Goal: Task Accomplishment & Management: Manage account settings

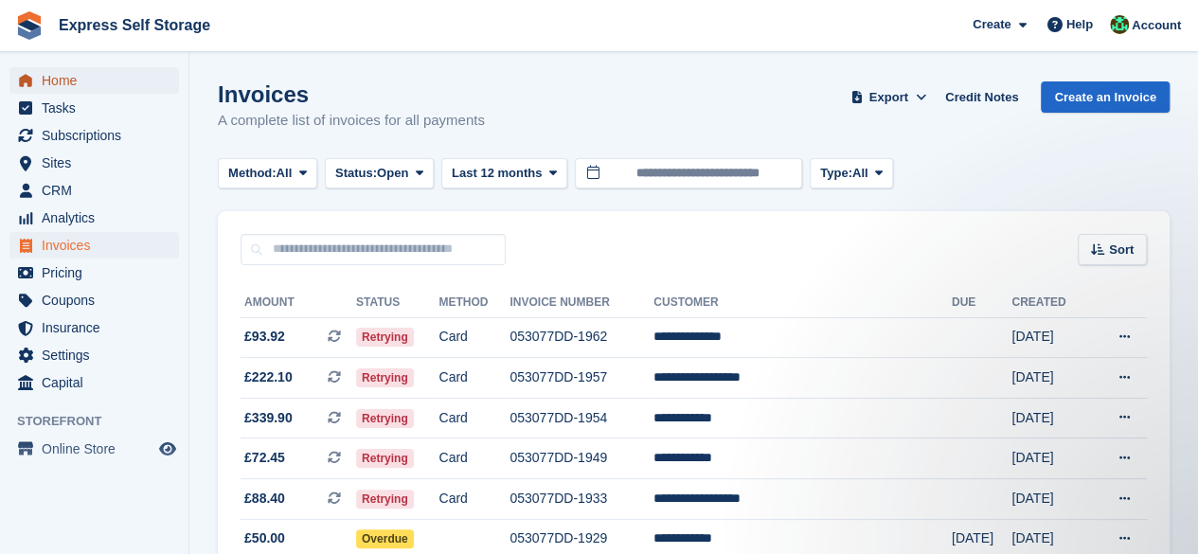
click at [105, 77] on span "Home" at bounding box center [99, 80] width 114 height 27
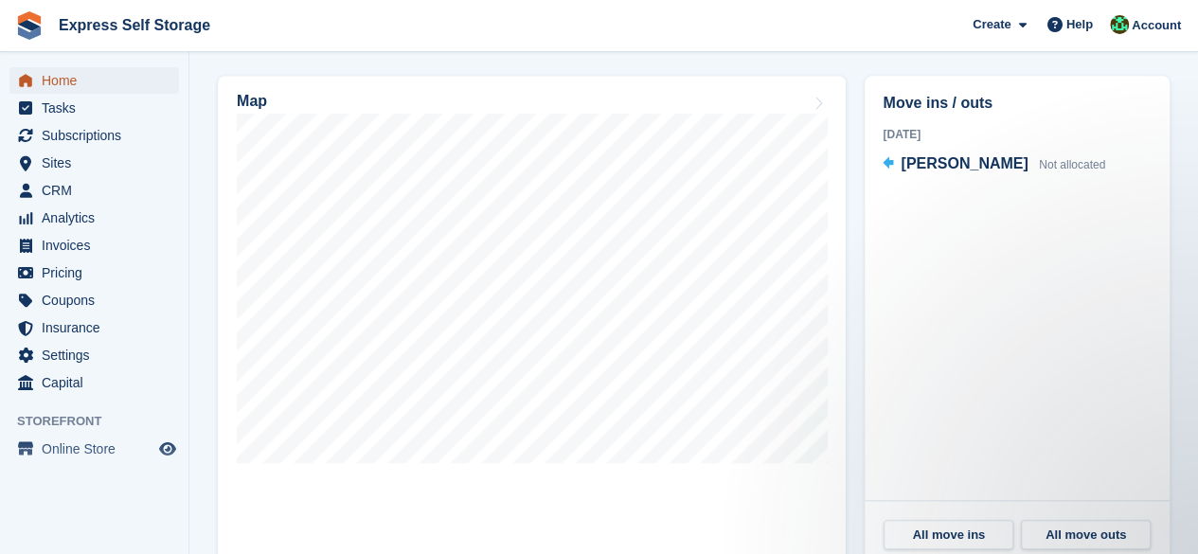
click at [84, 82] on span "Home" at bounding box center [99, 80] width 114 height 27
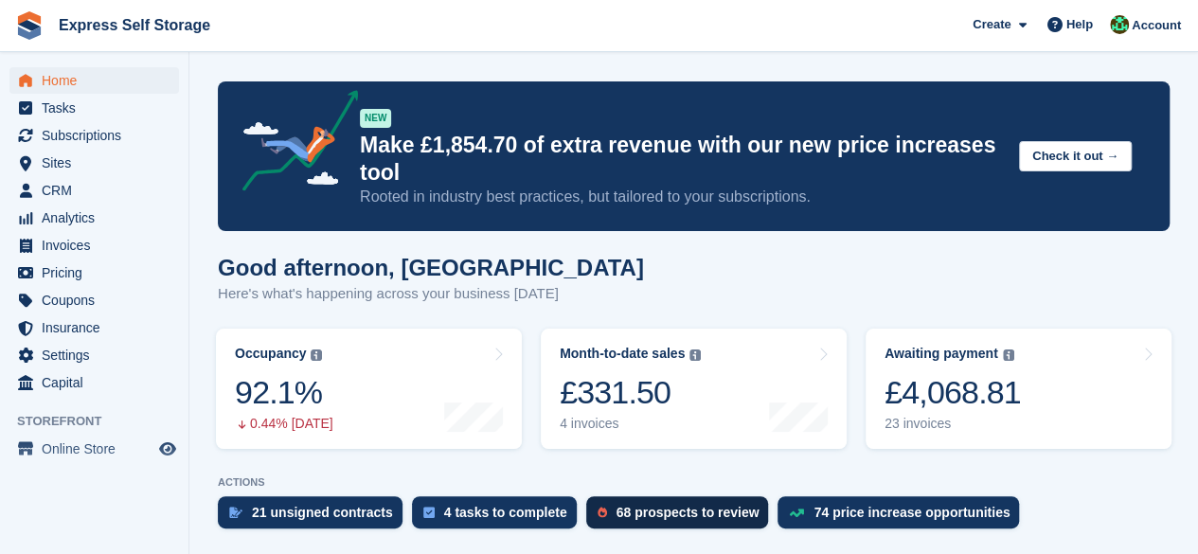
click at [657, 519] on div "68 prospects to review" at bounding box center [687, 512] width 143 height 15
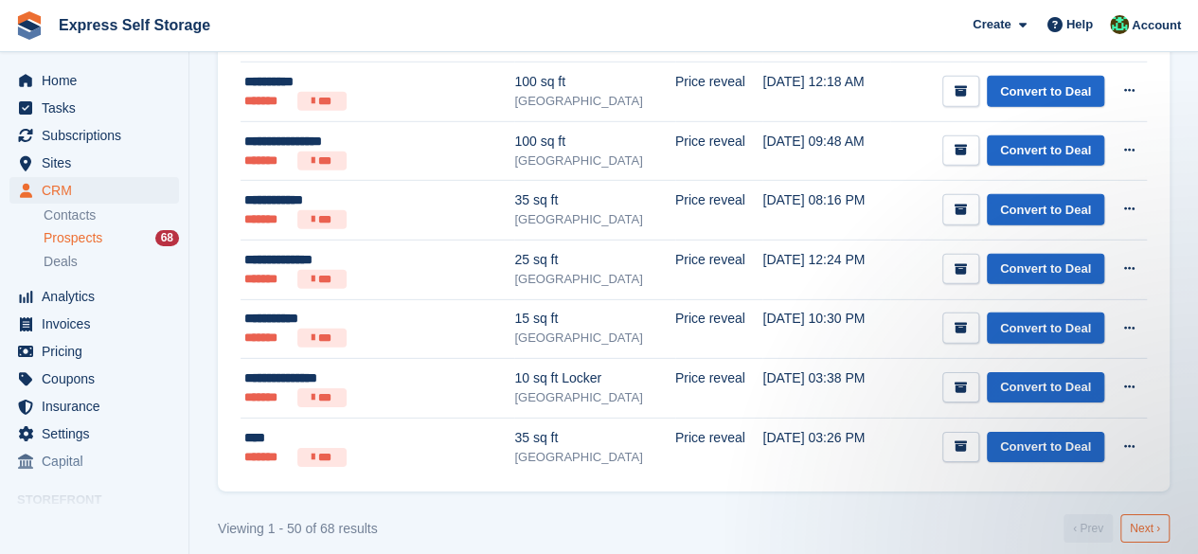
click at [1147, 514] on link "Next ›" at bounding box center [1144, 528] width 49 height 28
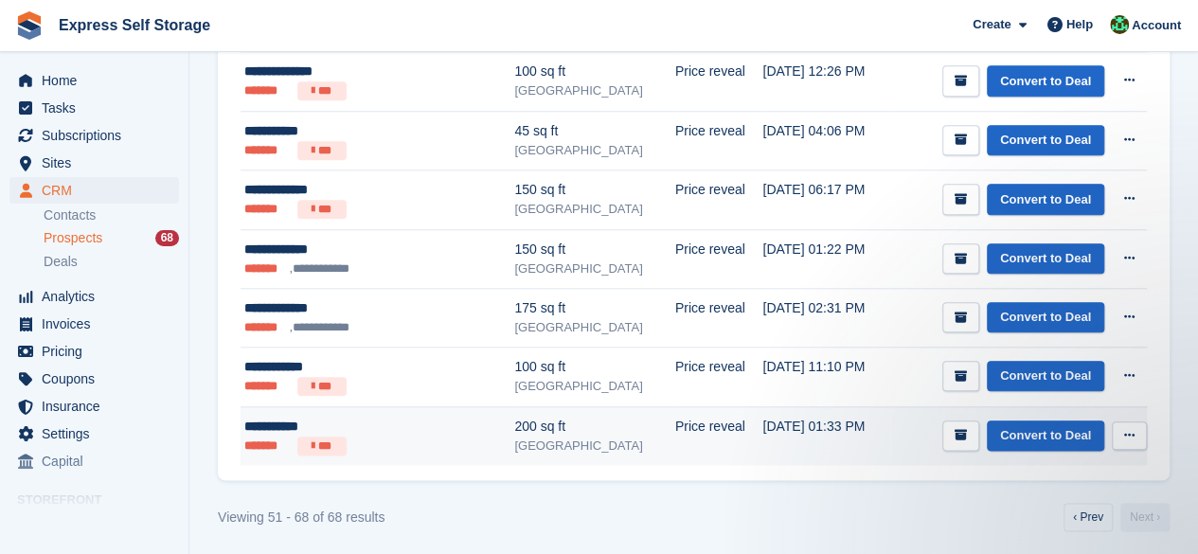
click at [1124, 429] on icon at bounding box center [1129, 435] width 10 height 12
click at [1037, 537] on p "Delete prospect" at bounding box center [1055, 537] width 165 height 25
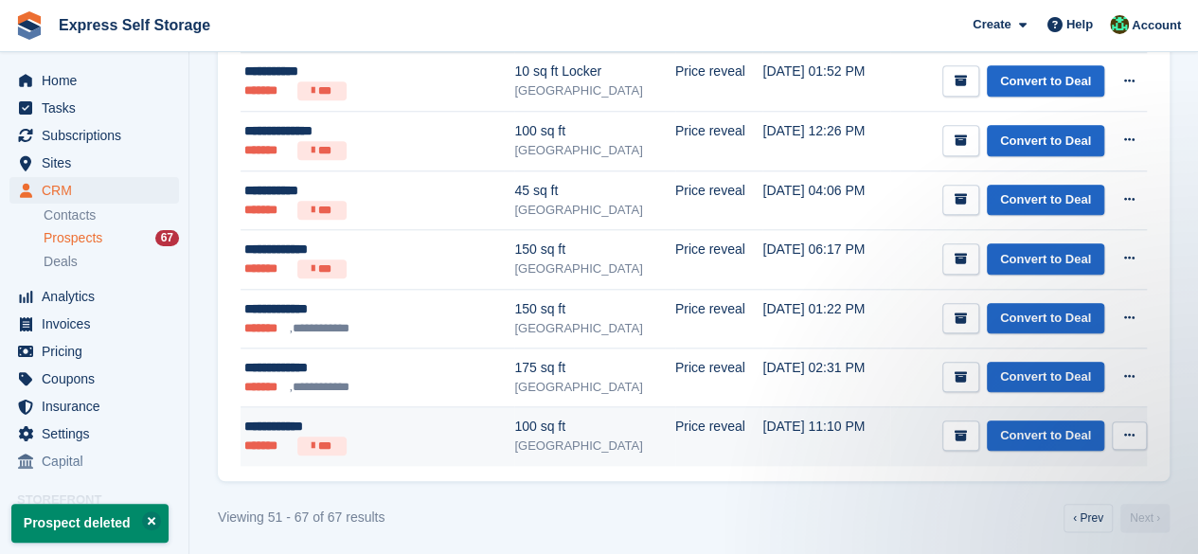
click at [1120, 432] on button at bounding box center [1129, 435] width 35 height 28
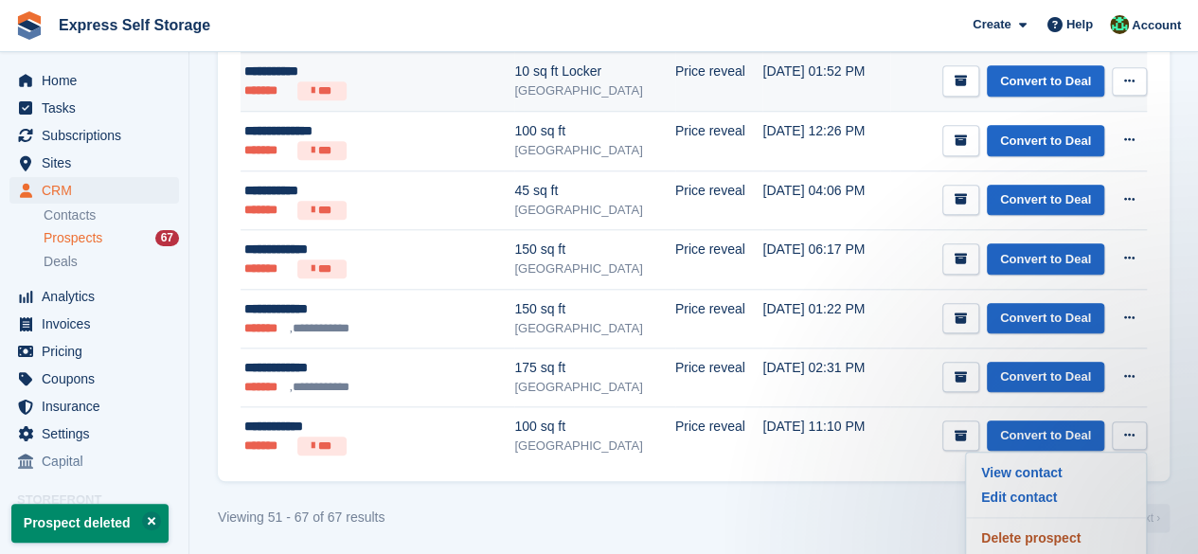
drag, startPoint x: 1011, startPoint y: 532, endPoint x: 688, endPoint y: 90, distance: 547.5
click at [1011, 533] on p "Delete prospect" at bounding box center [1055, 537] width 165 height 25
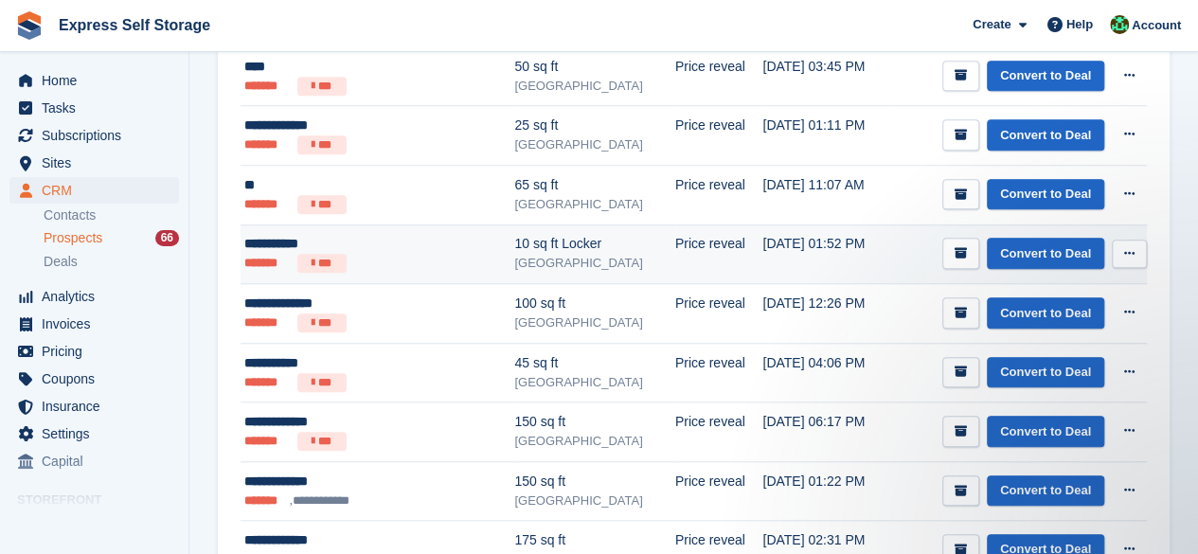
scroll to position [779, 0]
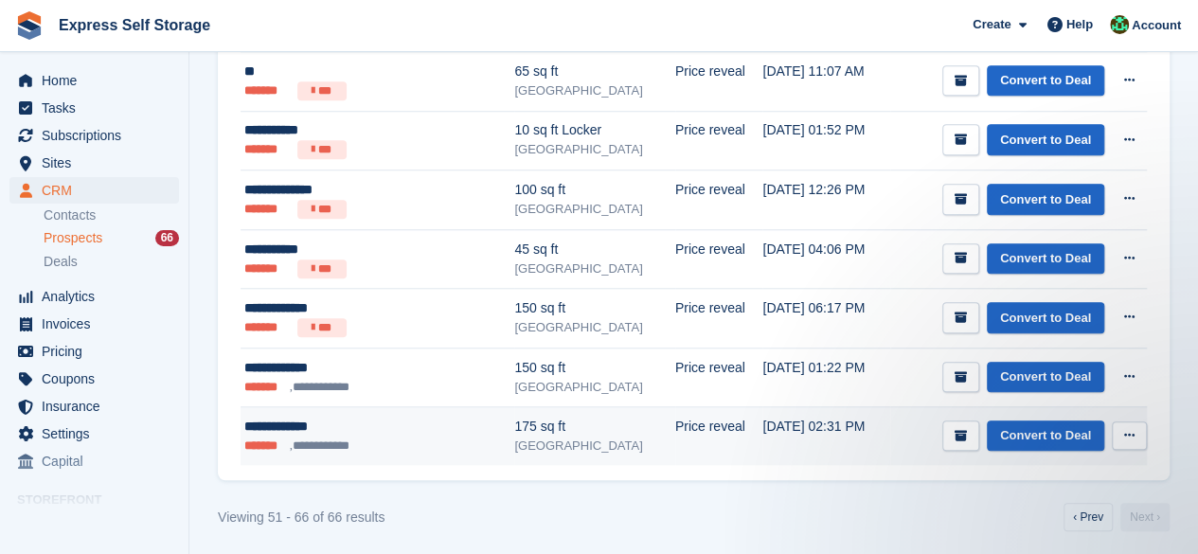
click at [1135, 423] on button at bounding box center [1129, 435] width 35 height 28
click at [1014, 529] on p "Delete prospect" at bounding box center [1055, 537] width 165 height 25
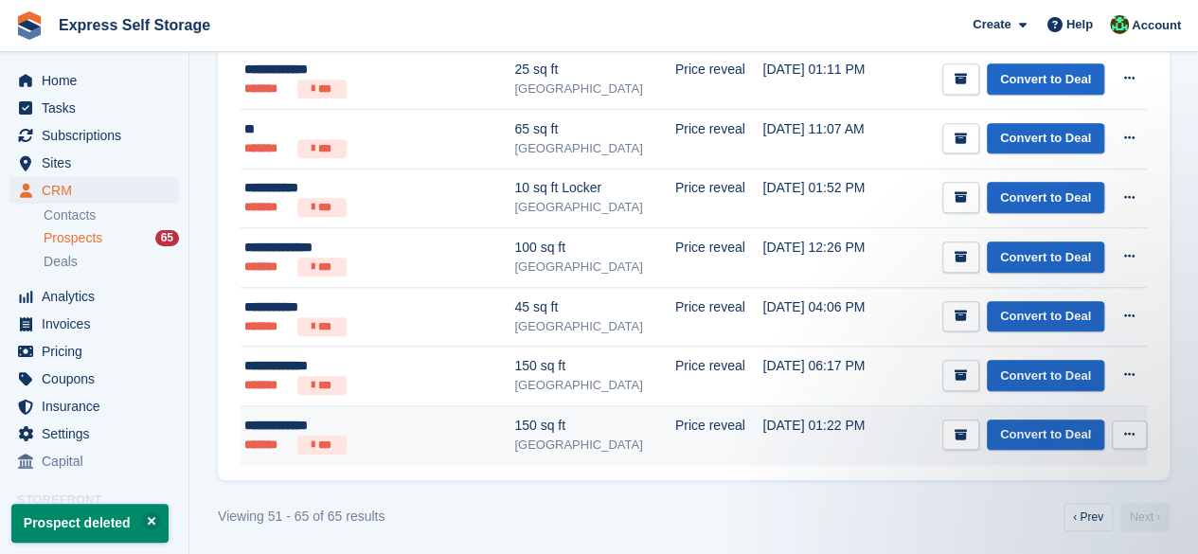
scroll to position [0, 0]
click at [1113, 426] on button at bounding box center [1129, 434] width 35 height 28
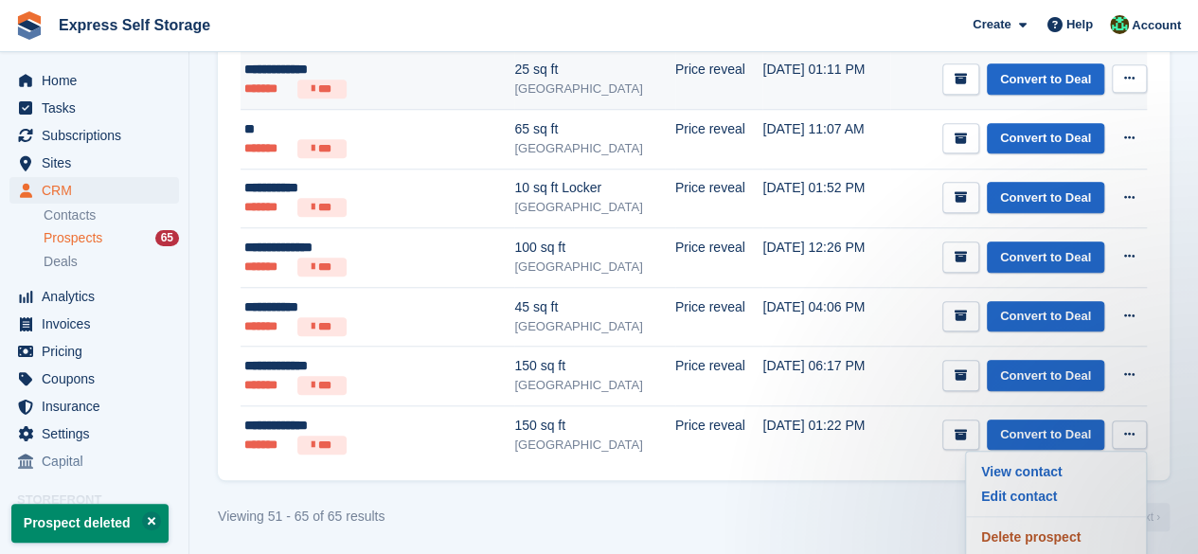
drag, startPoint x: 1067, startPoint y: 531, endPoint x: 689, endPoint y: 92, distance: 579.4
click at [1067, 531] on p "Delete prospect" at bounding box center [1055, 537] width 165 height 25
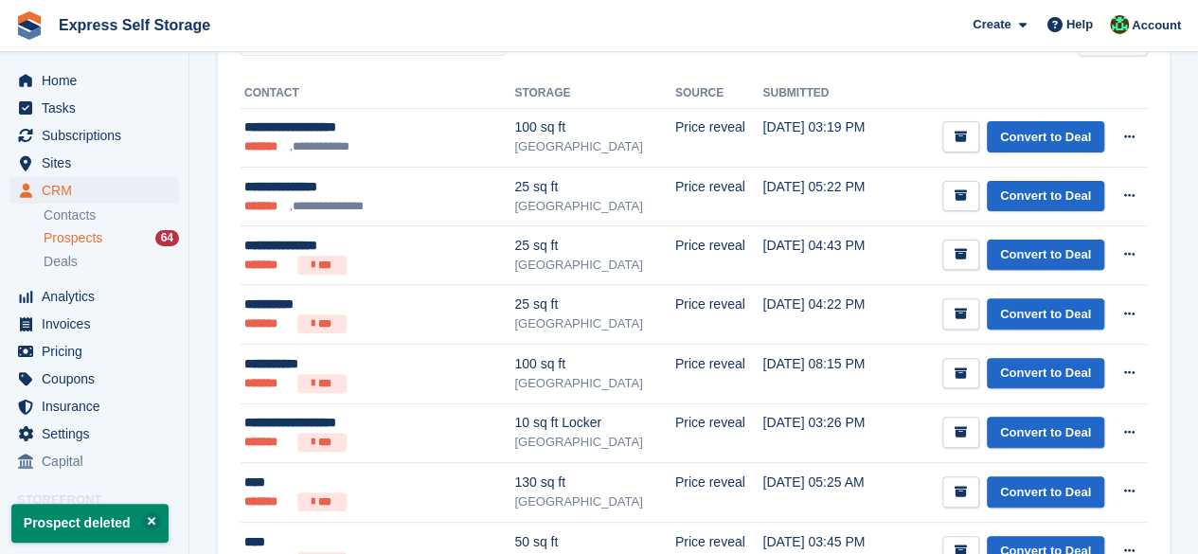
scroll to position [663, 0]
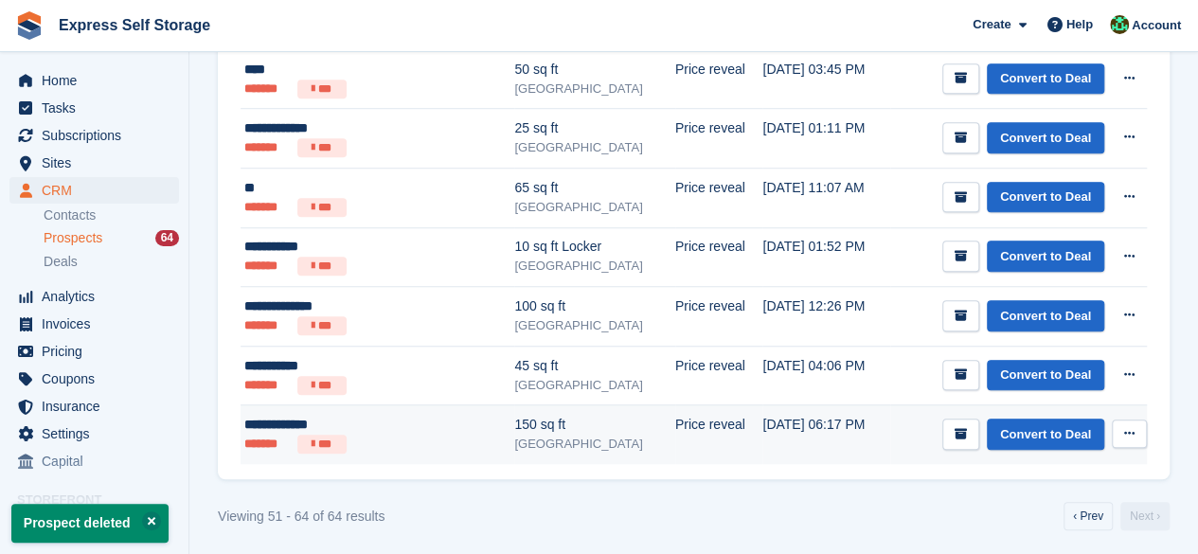
click at [1129, 439] on button at bounding box center [1129, 433] width 35 height 28
click at [1047, 531] on p "Delete prospect" at bounding box center [1055, 536] width 165 height 25
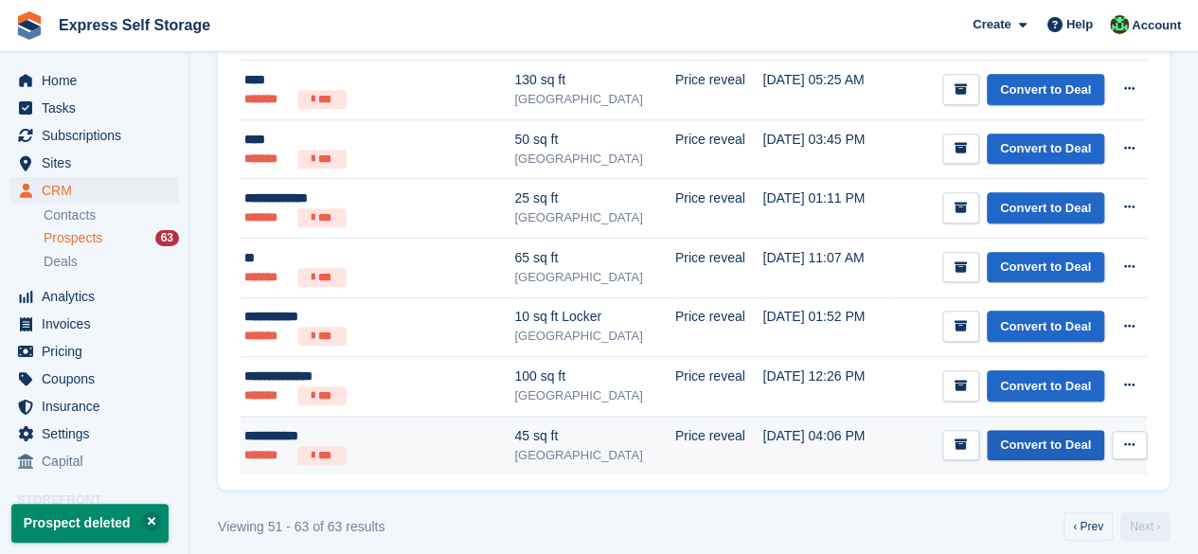
scroll to position [603, 0]
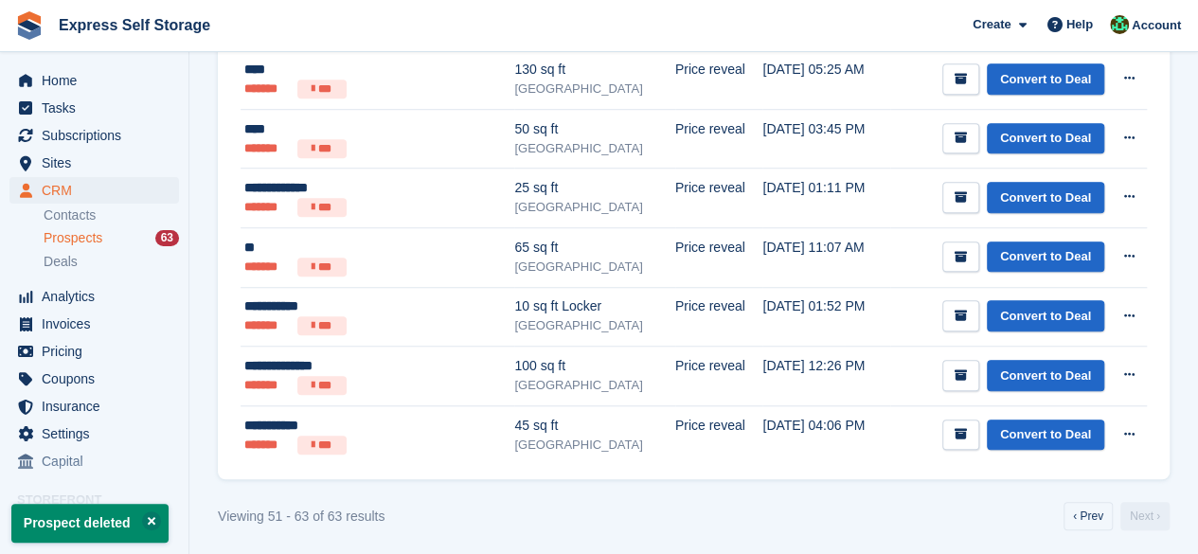
click at [1148, 427] on div "**********" at bounding box center [694, 61] width 952 height 837
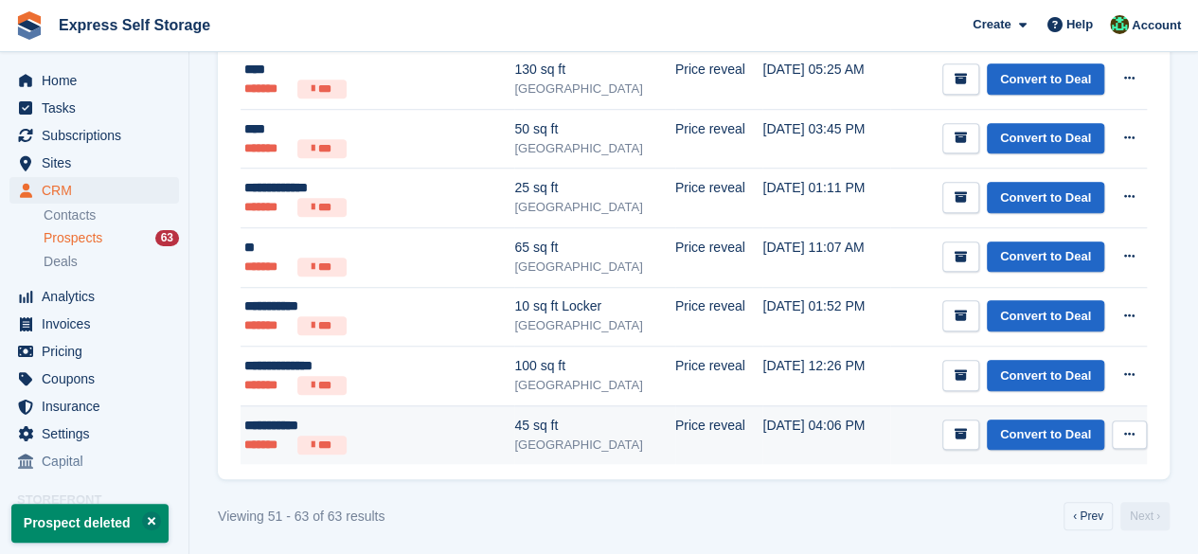
click at [1132, 427] on button at bounding box center [1129, 434] width 35 height 28
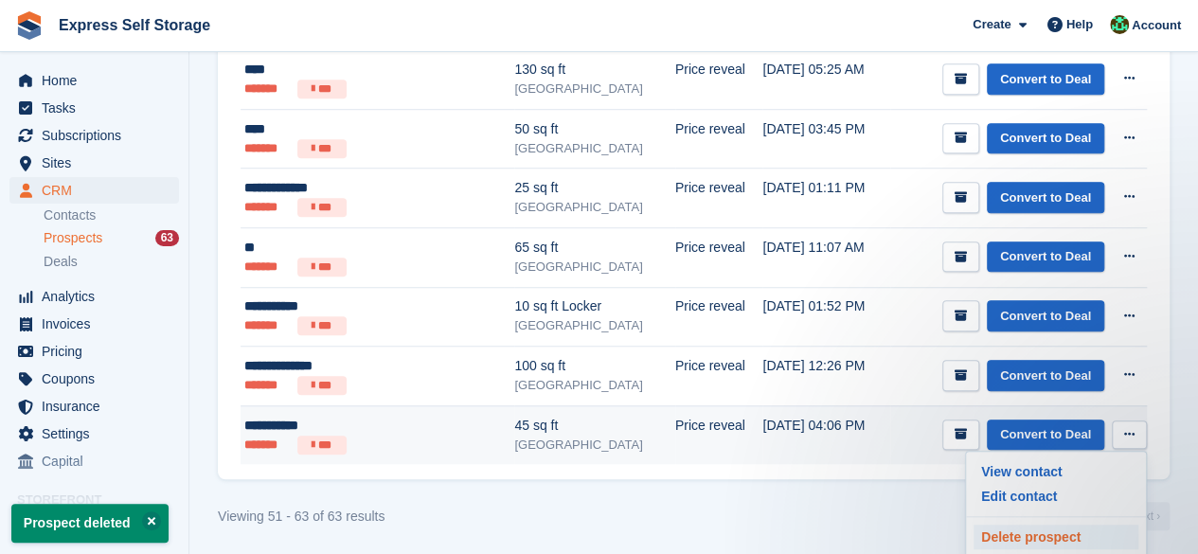
scroll to position [0, 0]
click at [1028, 525] on p "Delete prospect" at bounding box center [1055, 537] width 165 height 25
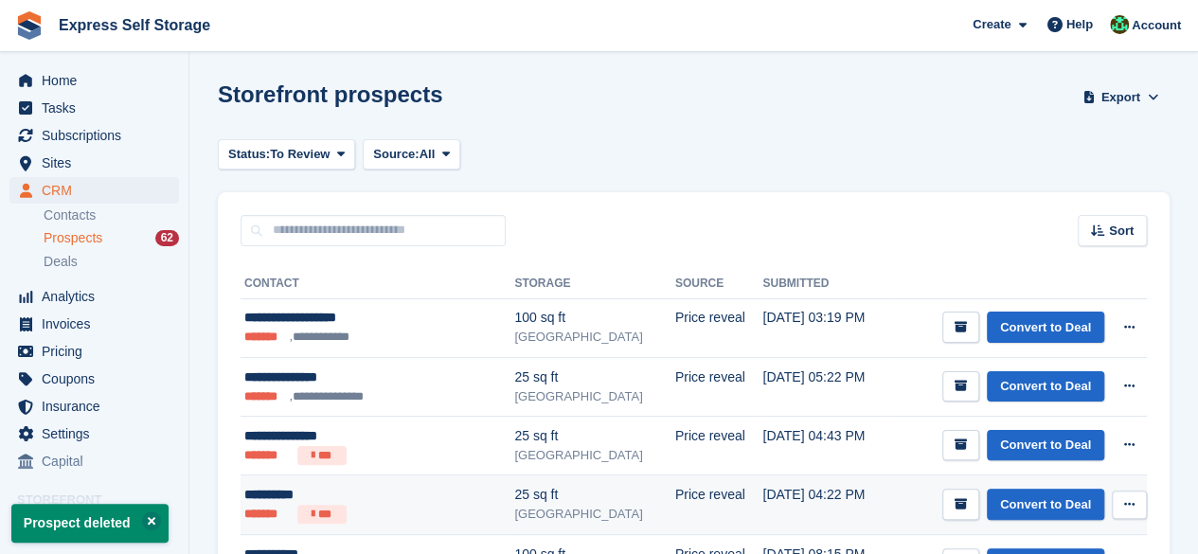
scroll to position [544, 0]
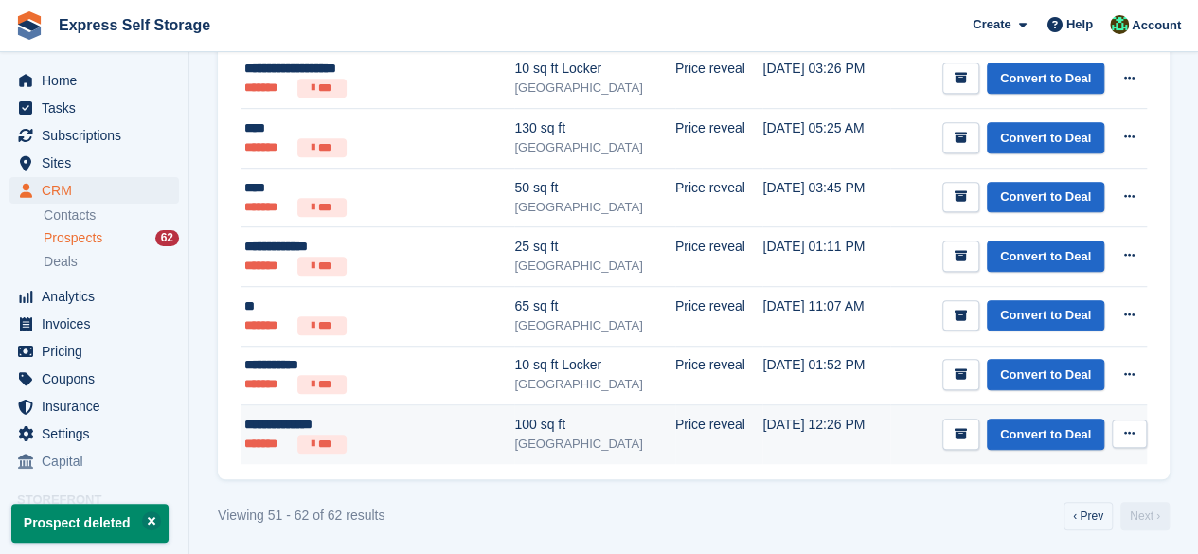
click at [1126, 433] on icon at bounding box center [1129, 433] width 10 height 12
click at [1026, 527] on p "Delete prospect" at bounding box center [1055, 536] width 165 height 25
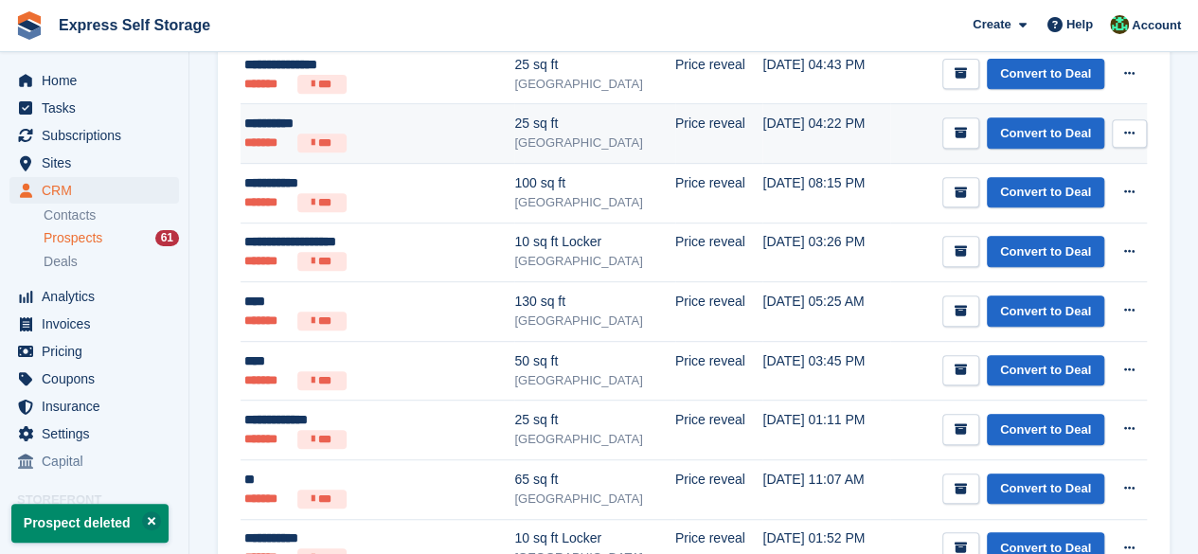
scroll to position [486, 0]
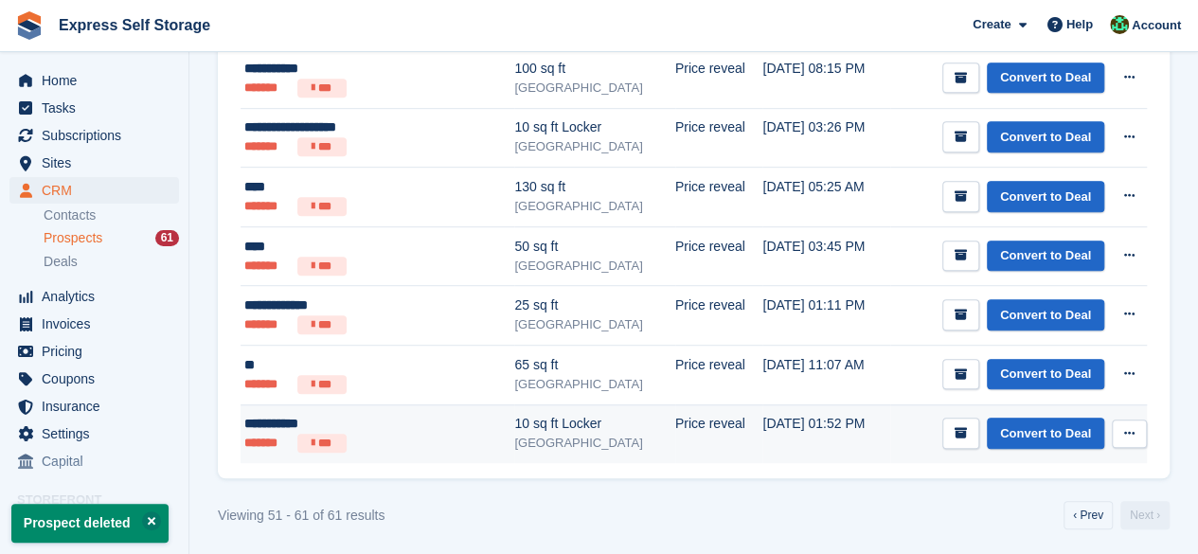
click at [1134, 410] on td "Convert to Deal View contact Edit contact Delete prospect" at bounding box center [1018, 433] width 257 height 59
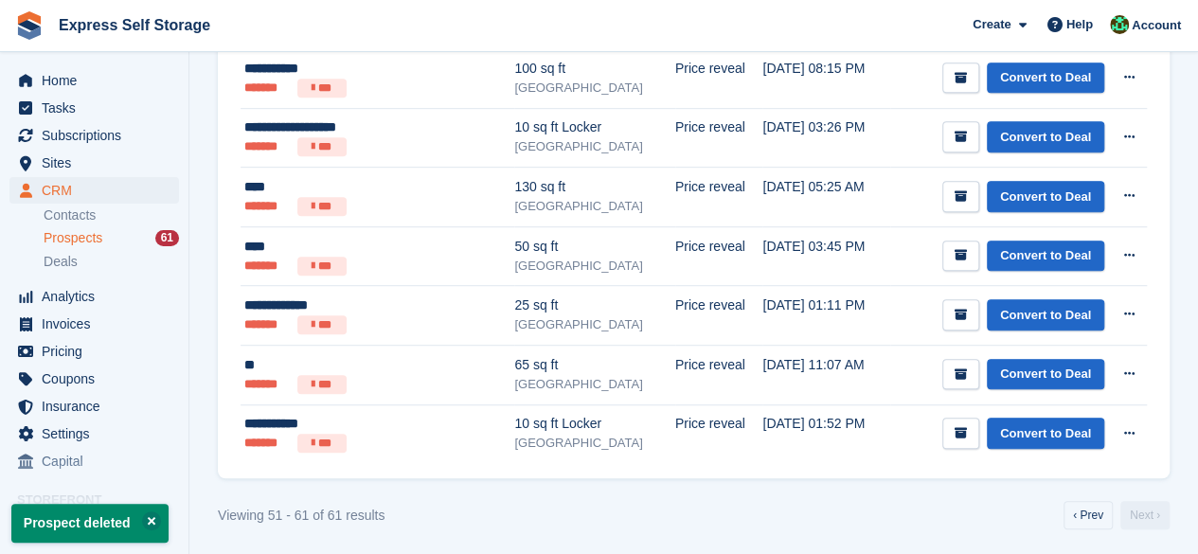
drag, startPoint x: 1130, startPoint y: 417, endPoint x: 1169, endPoint y: 484, distance: 78.1
click at [1156, 472] on div "**********" at bounding box center [694, 119] width 952 height 719
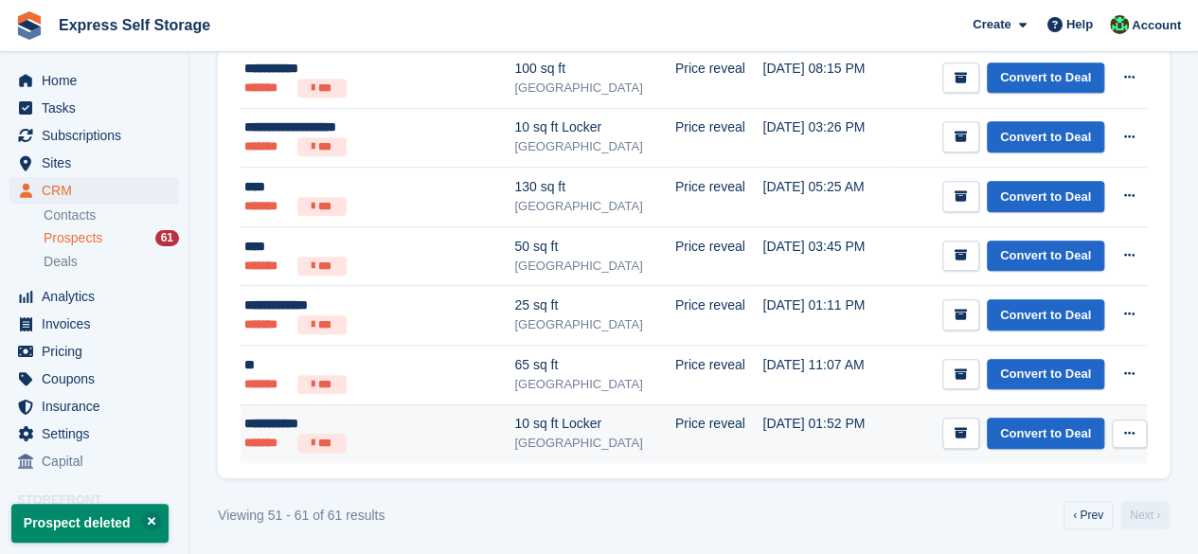
click at [1134, 430] on button at bounding box center [1129, 433] width 35 height 28
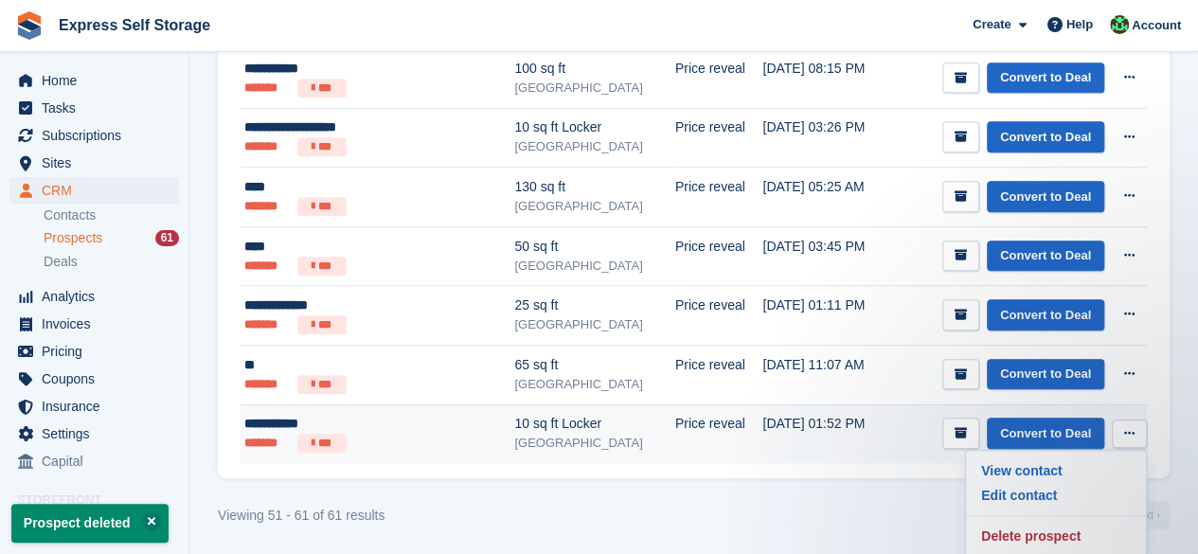
scroll to position [0, 0]
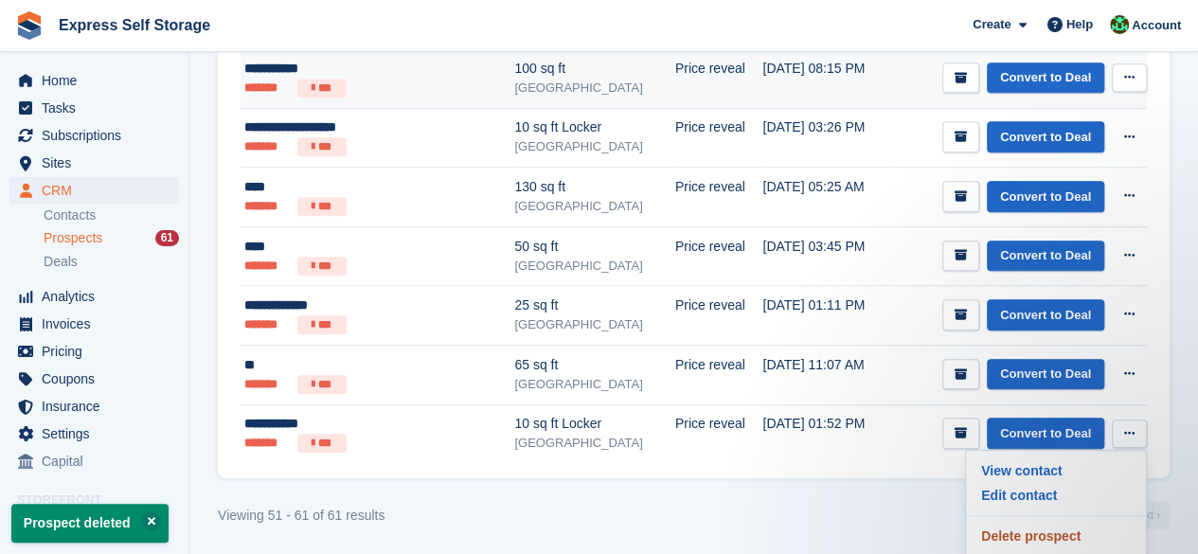
click at [1026, 527] on p "Delete prospect" at bounding box center [1055, 536] width 165 height 25
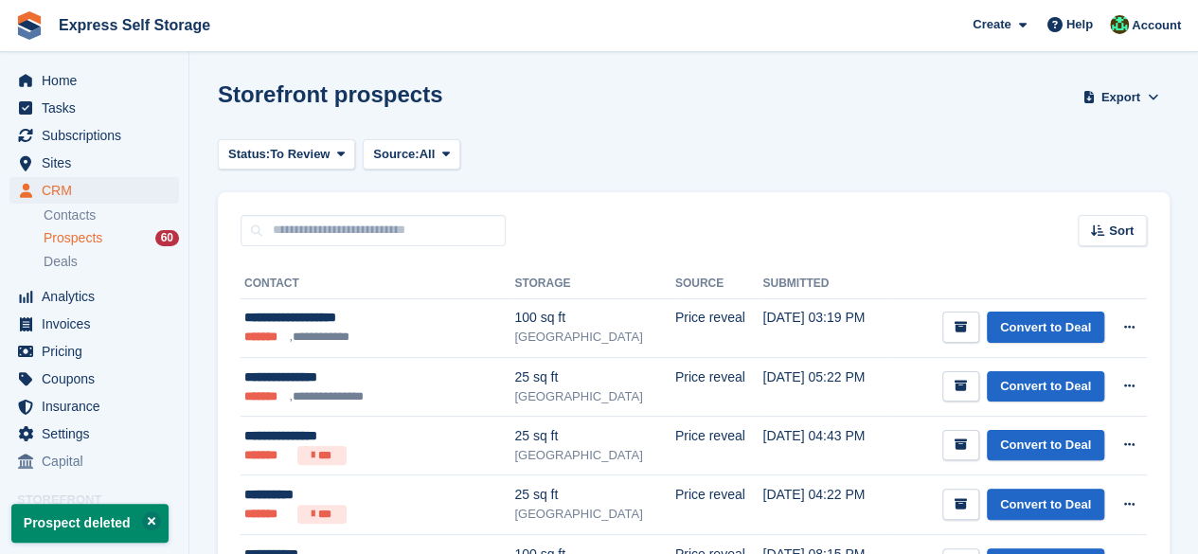
scroll to position [426, 0]
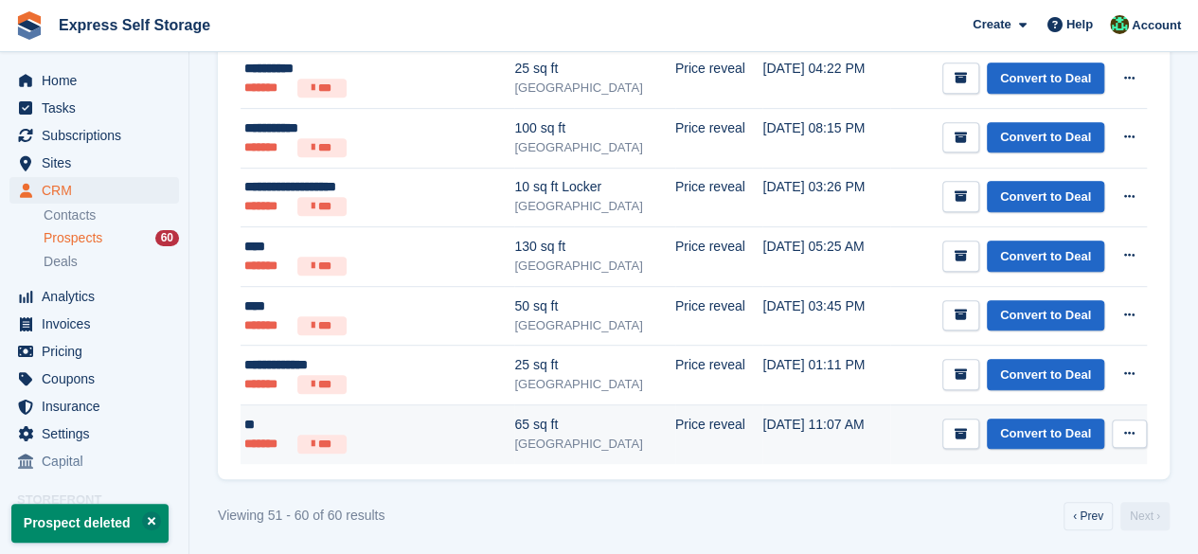
click at [1133, 419] on button at bounding box center [1129, 433] width 35 height 28
click at [1030, 541] on p "Delete prospect" at bounding box center [1055, 536] width 165 height 25
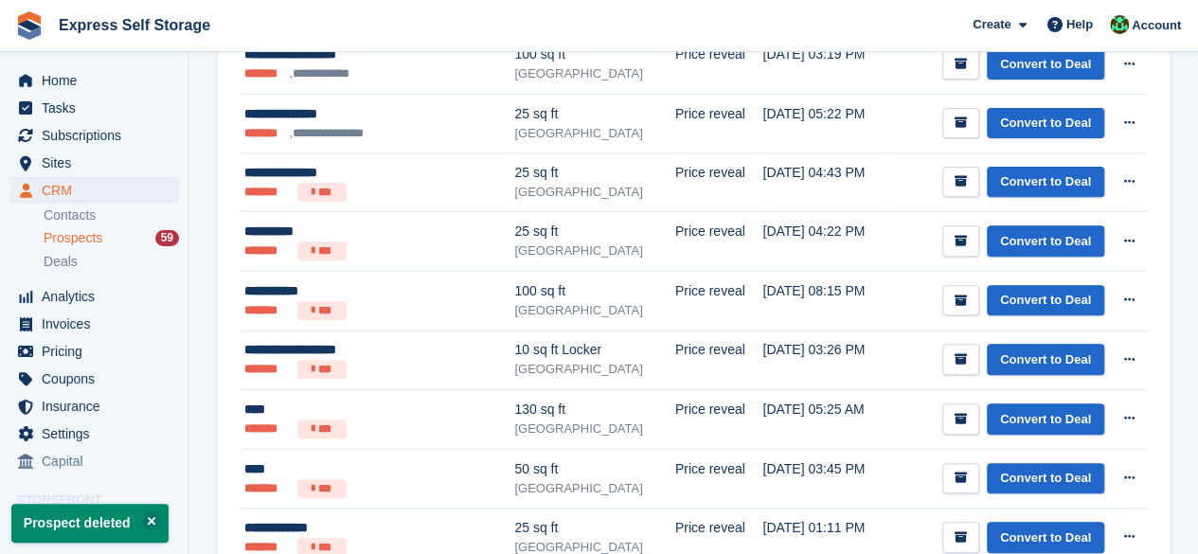
scroll to position [367, 0]
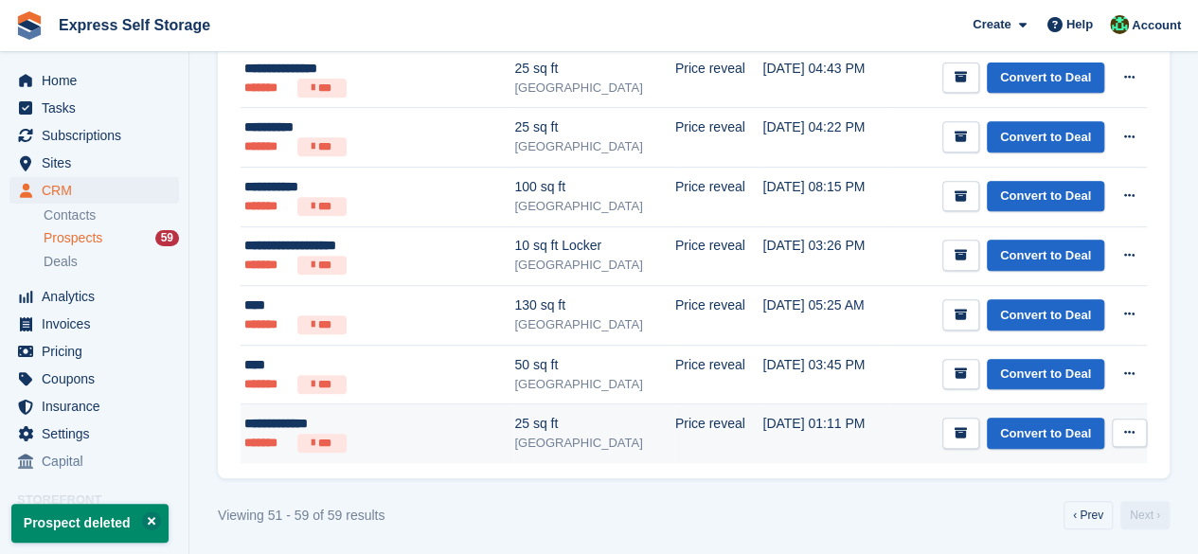
click at [1117, 441] on button at bounding box center [1129, 432] width 35 height 28
click at [1059, 531] on p "Delete prospect" at bounding box center [1055, 535] width 165 height 25
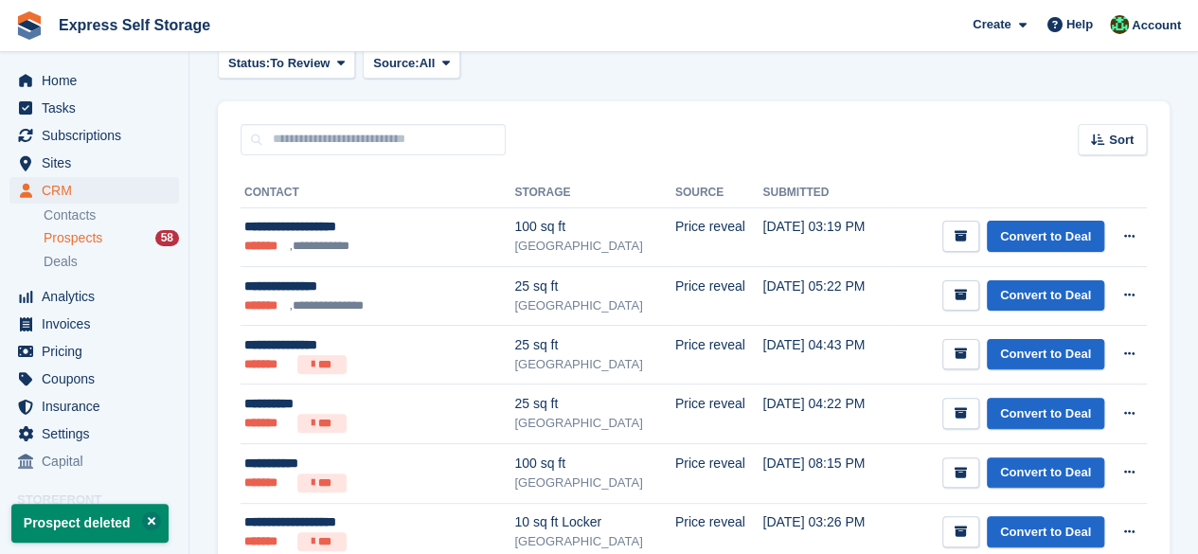
scroll to position [309, 0]
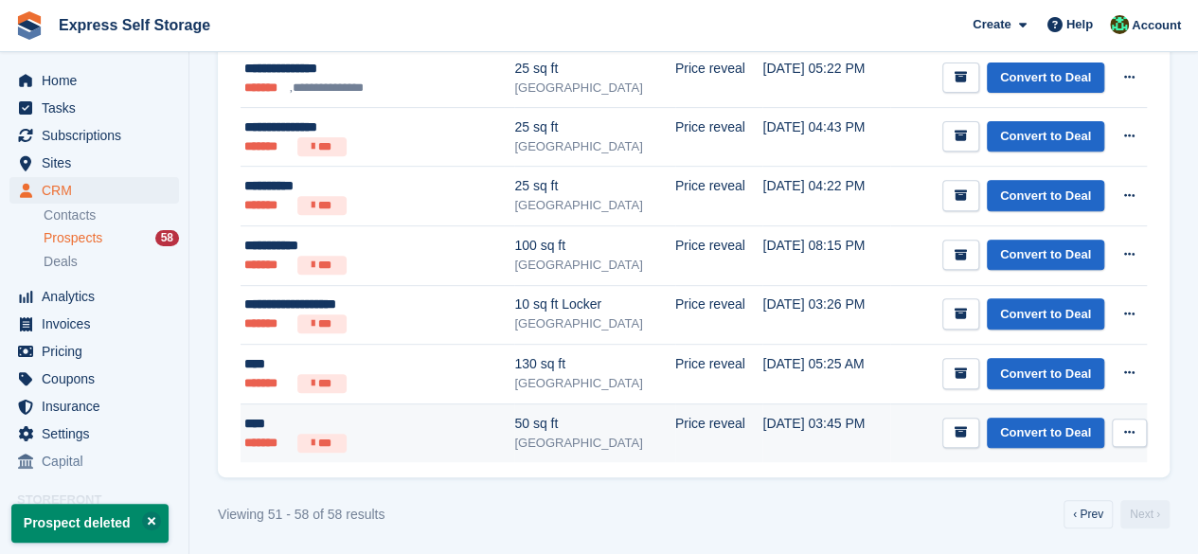
click at [1142, 427] on button at bounding box center [1129, 432] width 35 height 28
click at [997, 529] on p "Delete prospect" at bounding box center [1055, 535] width 165 height 25
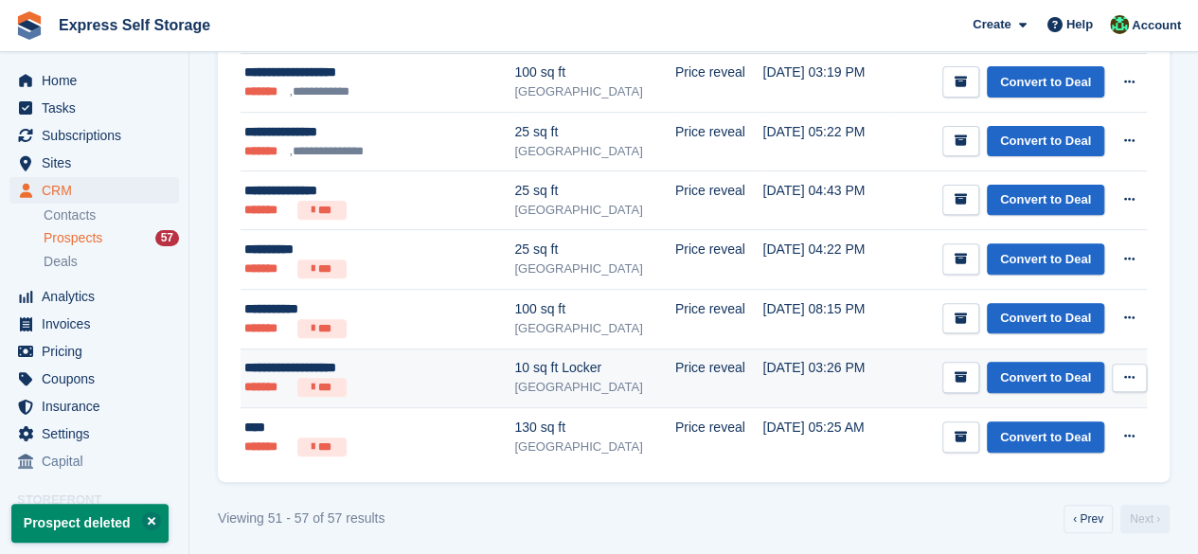
scroll to position [250, 0]
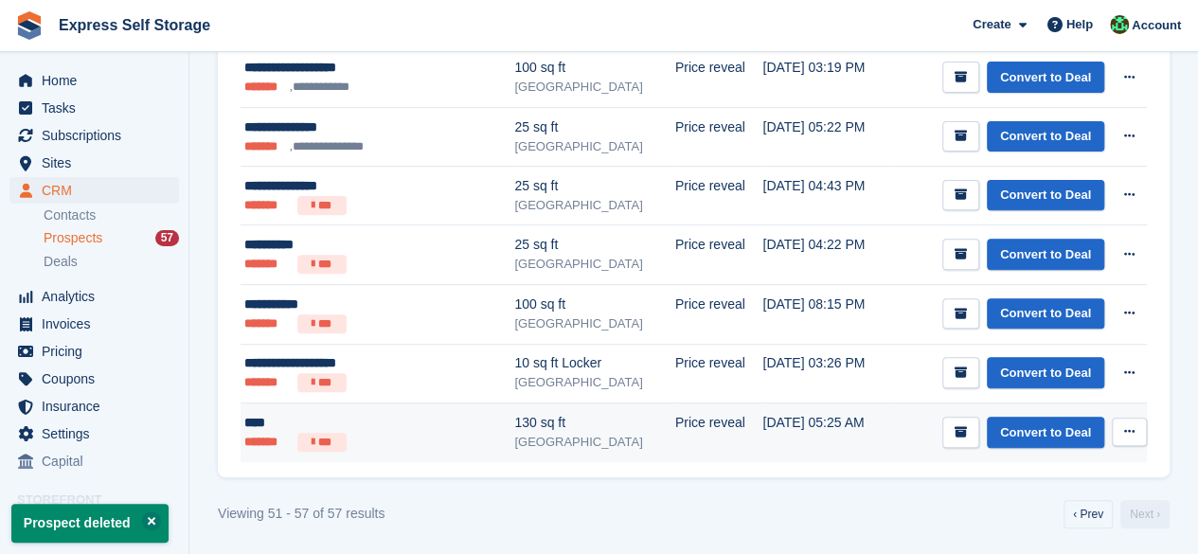
click at [1141, 427] on button at bounding box center [1129, 432] width 35 height 28
click at [1057, 527] on p "Delete prospect" at bounding box center [1055, 534] width 165 height 25
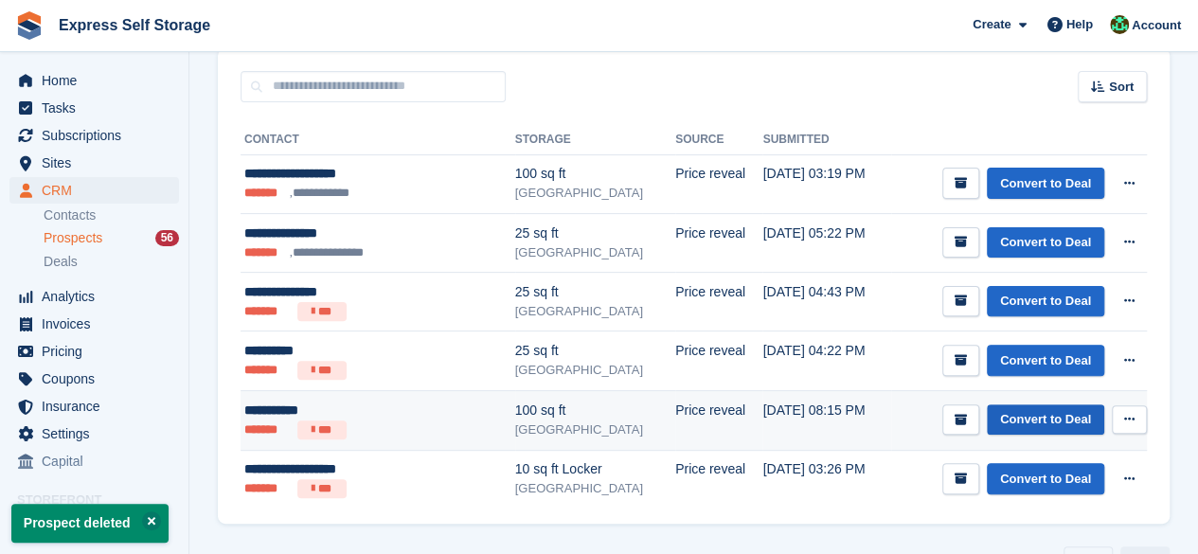
scroll to position [191, 0]
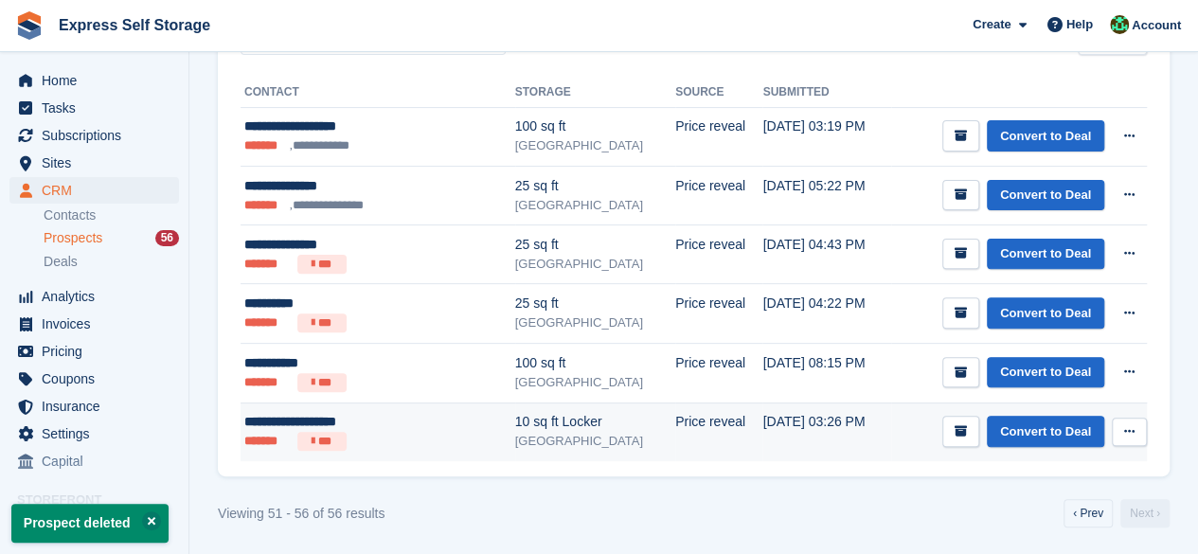
click at [1133, 421] on button at bounding box center [1129, 432] width 35 height 28
click at [1057, 528] on p "Delete prospect" at bounding box center [1055, 534] width 165 height 25
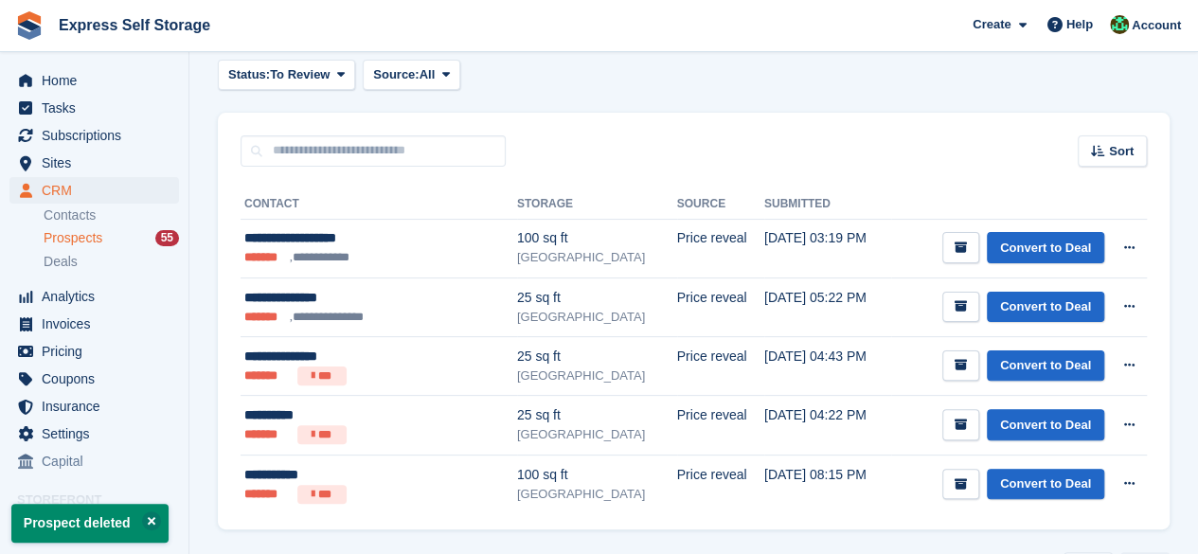
scroll to position [132, 0]
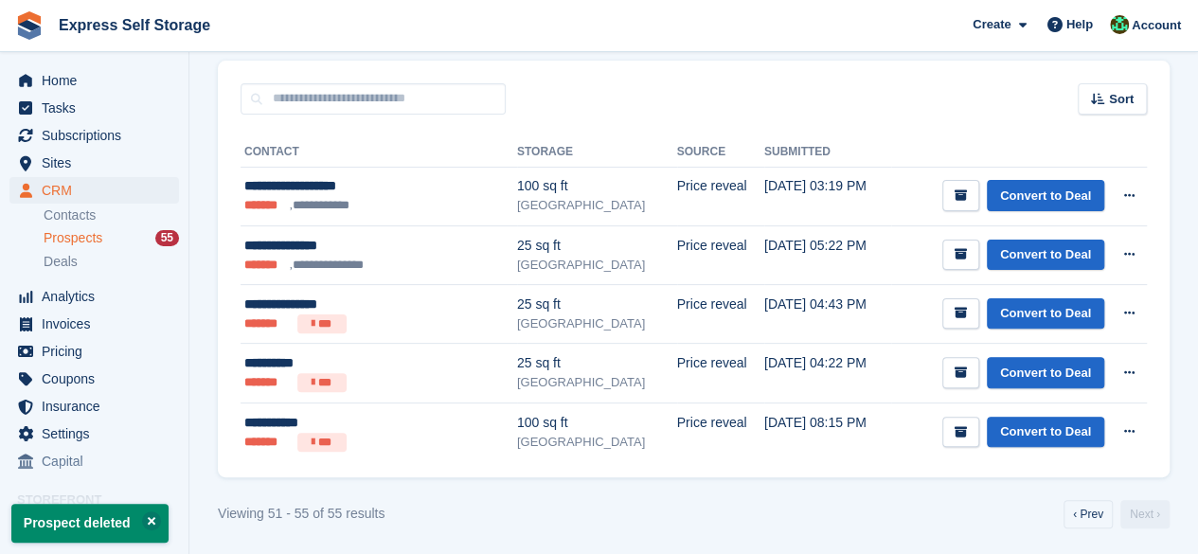
click at [1122, 428] on button at bounding box center [1129, 432] width 35 height 28
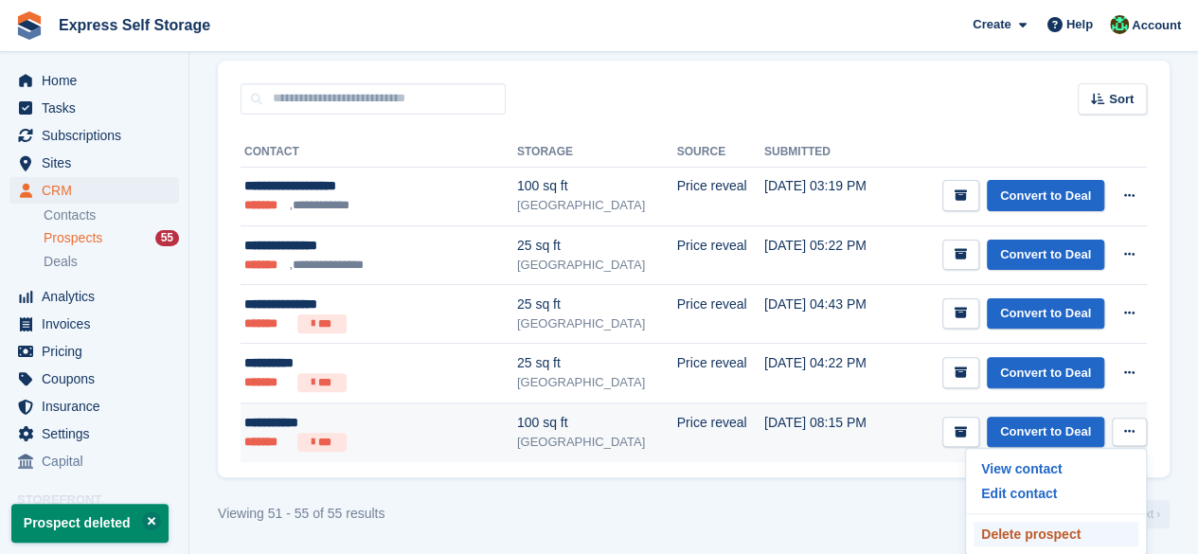
click at [1024, 533] on p "Delete prospect" at bounding box center [1055, 534] width 165 height 25
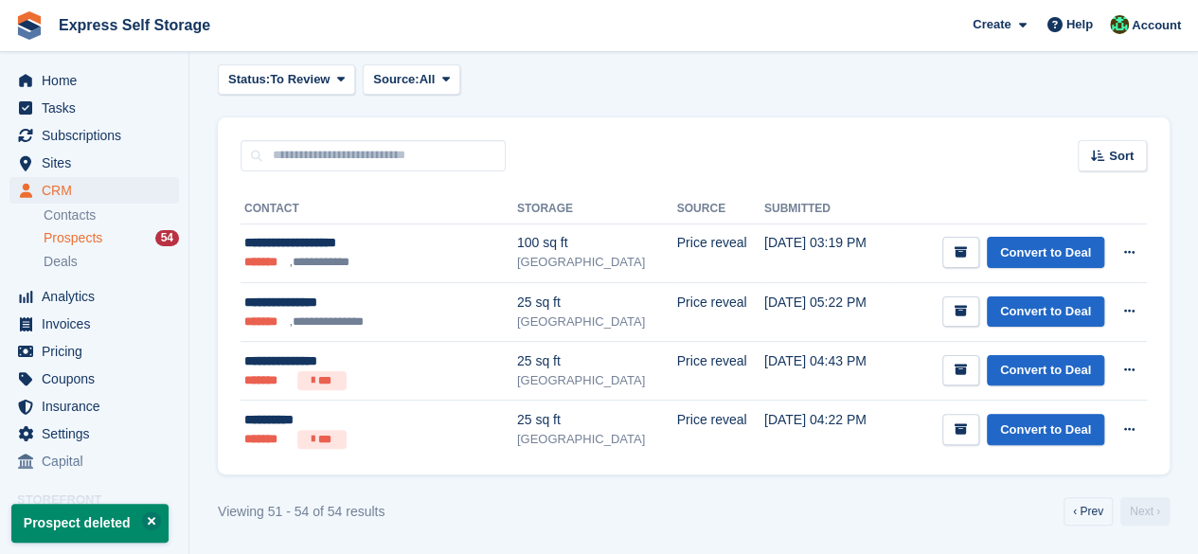
scroll to position [0, 0]
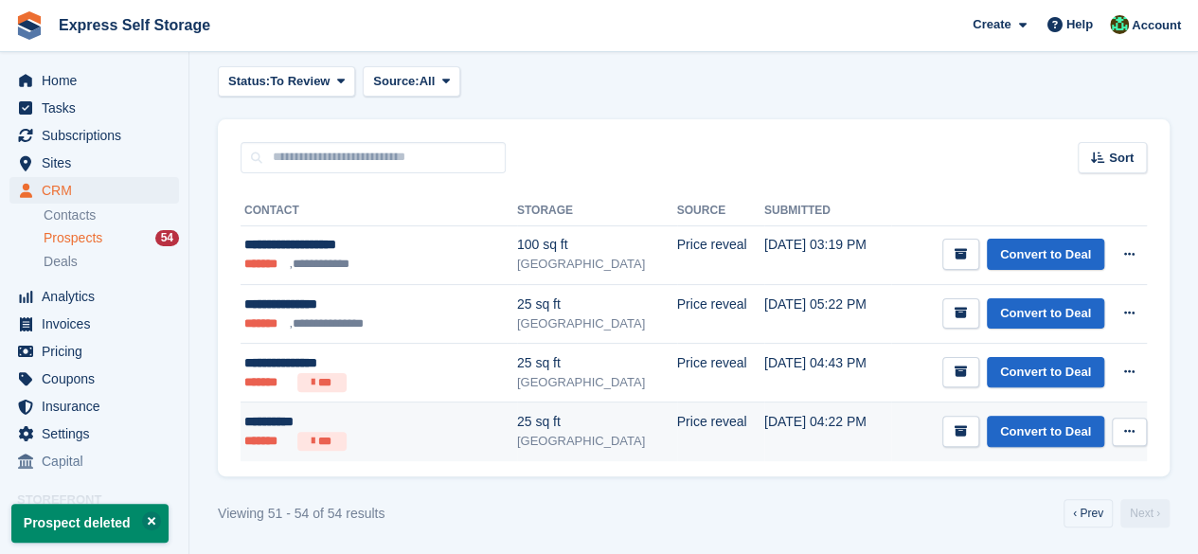
click at [1136, 427] on button at bounding box center [1129, 432] width 35 height 28
click at [1049, 528] on p "Delete prospect" at bounding box center [1055, 534] width 165 height 25
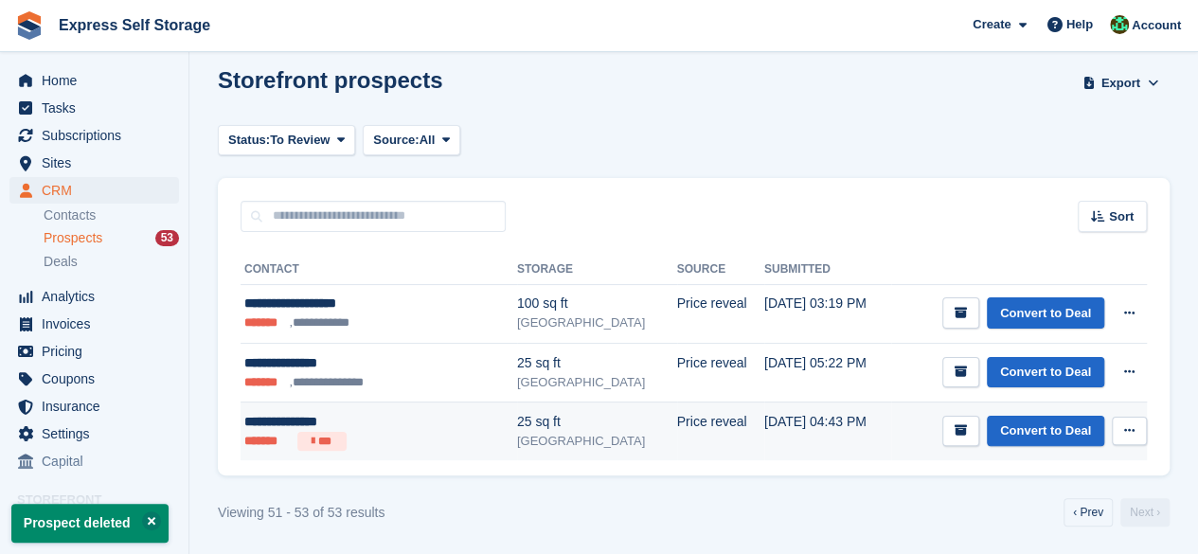
click at [1135, 432] on button at bounding box center [1129, 431] width 35 height 28
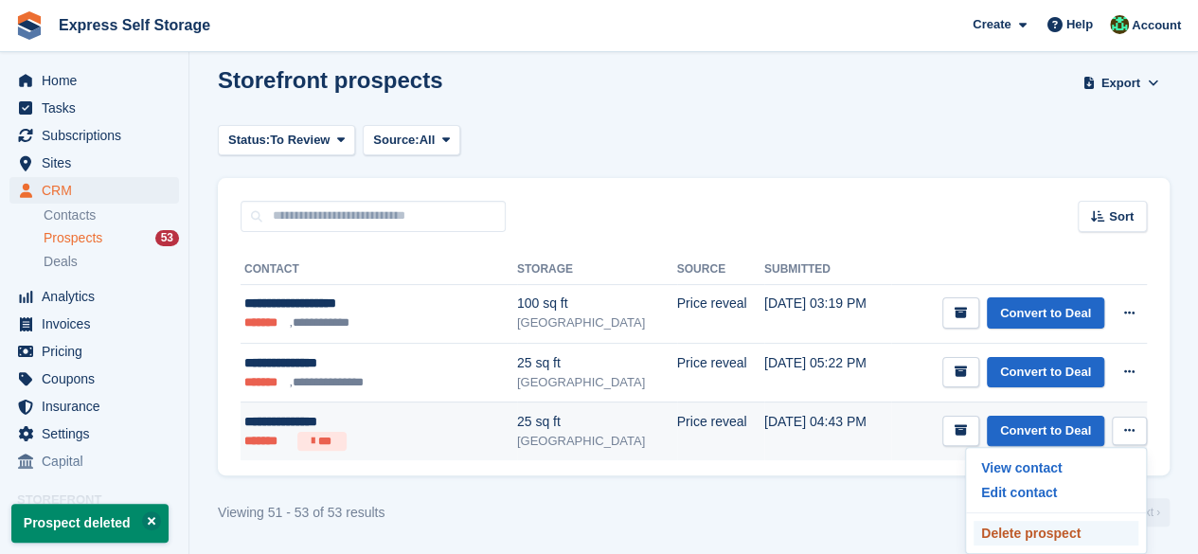
click at [1009, 521] on p "Delete prospect" at bounding box center [1055, 533] width 165 height 25
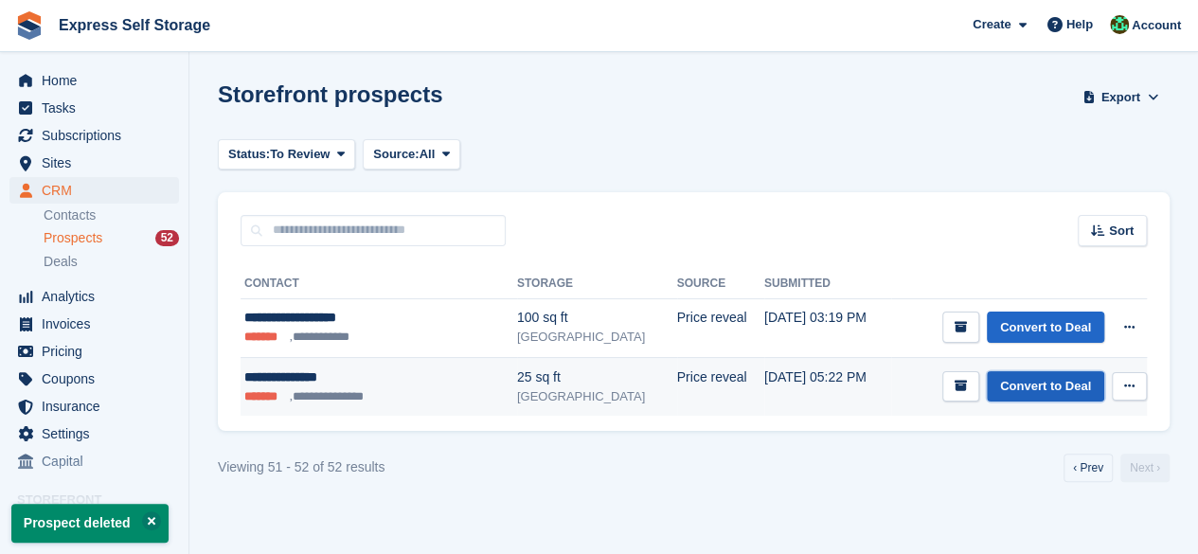
click at [1095, 376] on link "Convert to Deal" at bounding box center [1045, 386] width 117 height 31
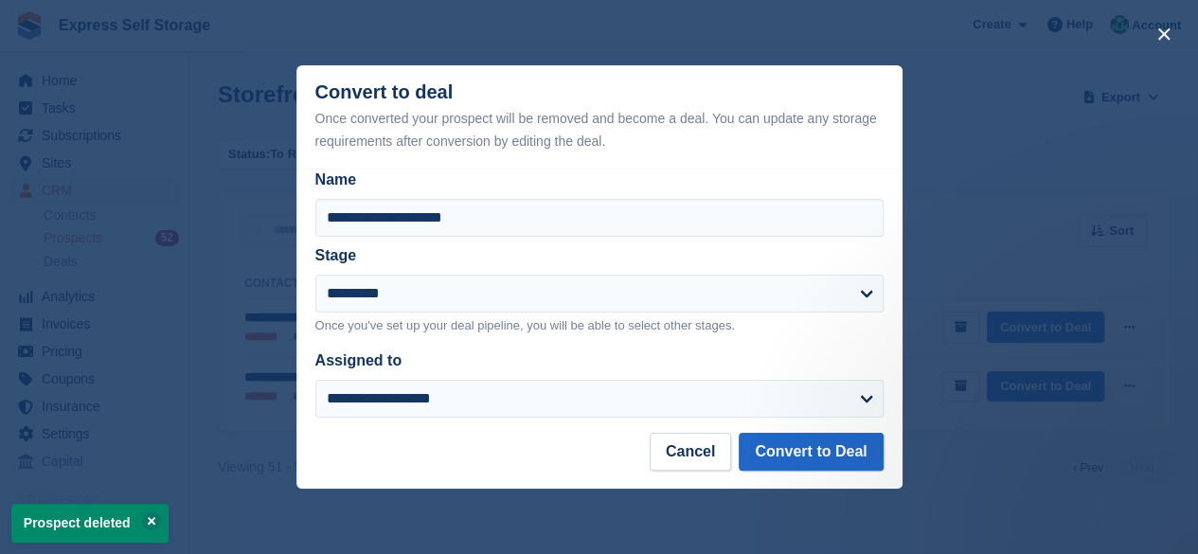
click at [721, 433] on div "**********" at bounding box center [599, 301] width 606 height 265
click at [725, 446] on button "Cancel" at bounding box center [690, 452] width 81 height 38
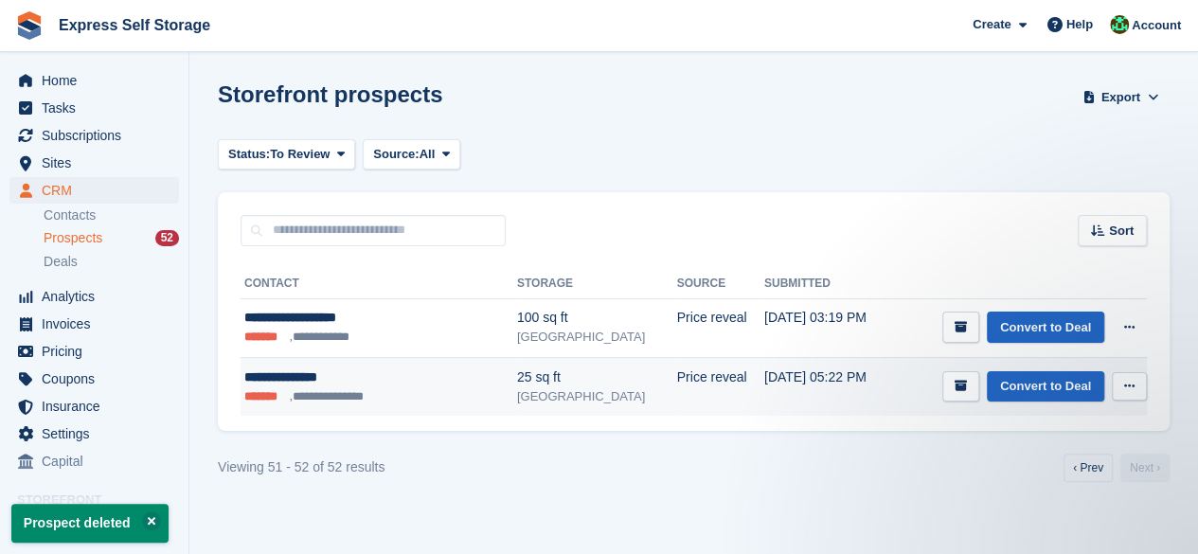
click at [1125, 383] on icon at bounding box center [1129, 386] width 10 height 12
click at [1060, 482] on p "Delete prospect" at bounding box center [1055, 488] width 165 height 25
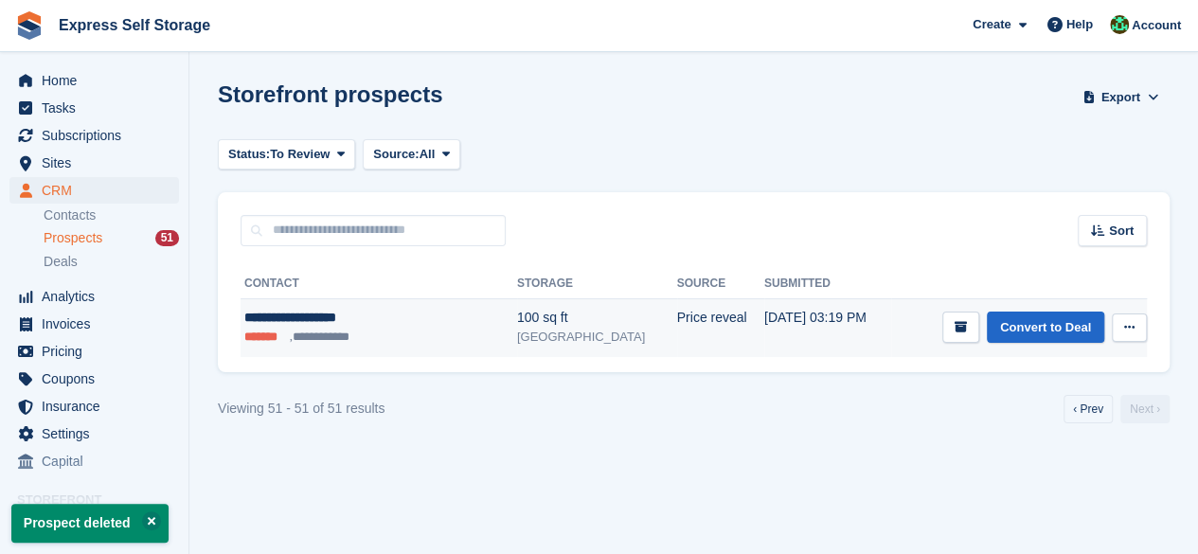
click at [1126, 334] on button at bounding box center [1129, 327] width 35 height 28
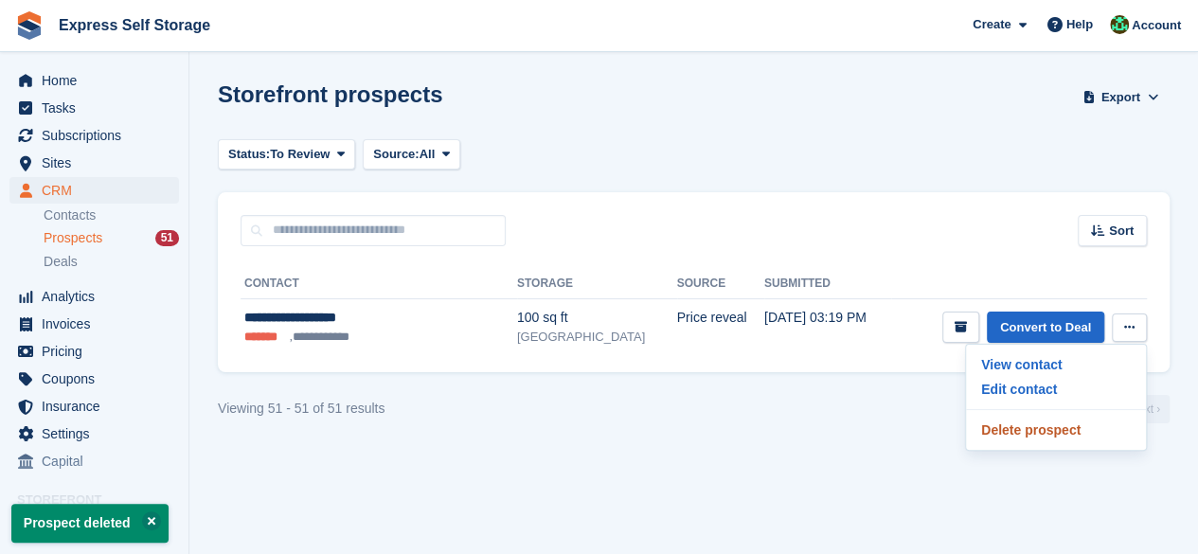
click at [1049, 428] on p "Delete prospect" at bounding box center [1055, 430] width 165 height 25
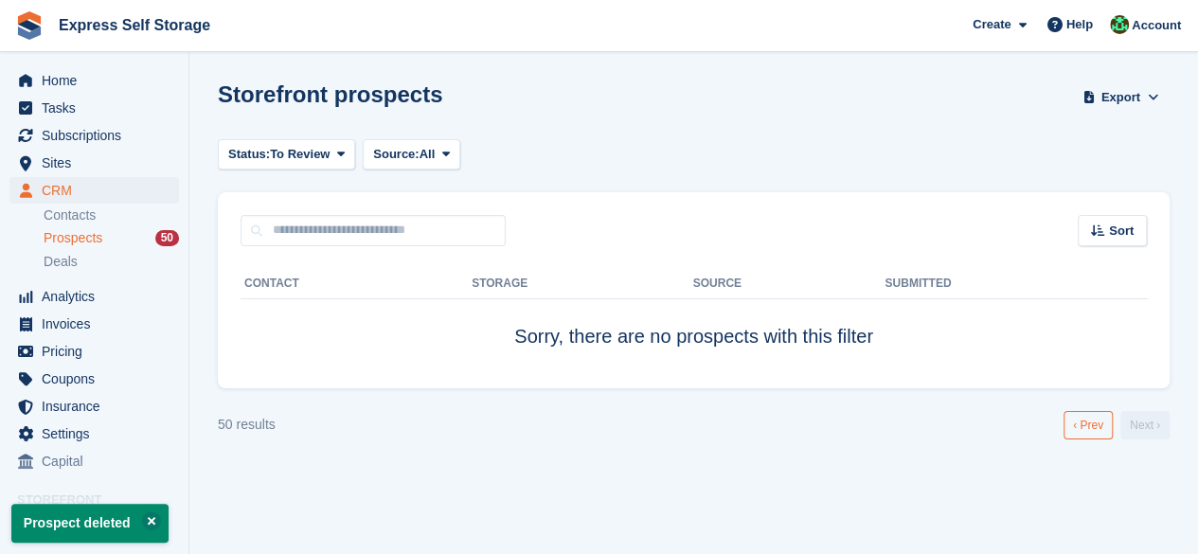
click at [1079, 418] on link "‹ Prev" at bounding box center [1087, 425] width 49 height 28
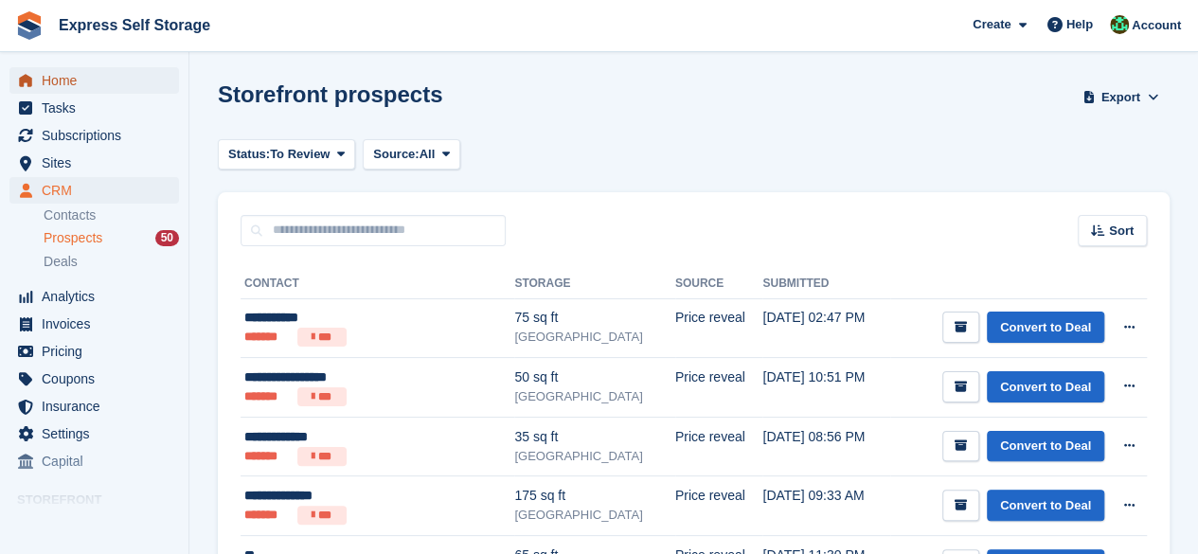
click at [136, 80] on span "Home" at bounding box center [99, 80] width 114 height 27
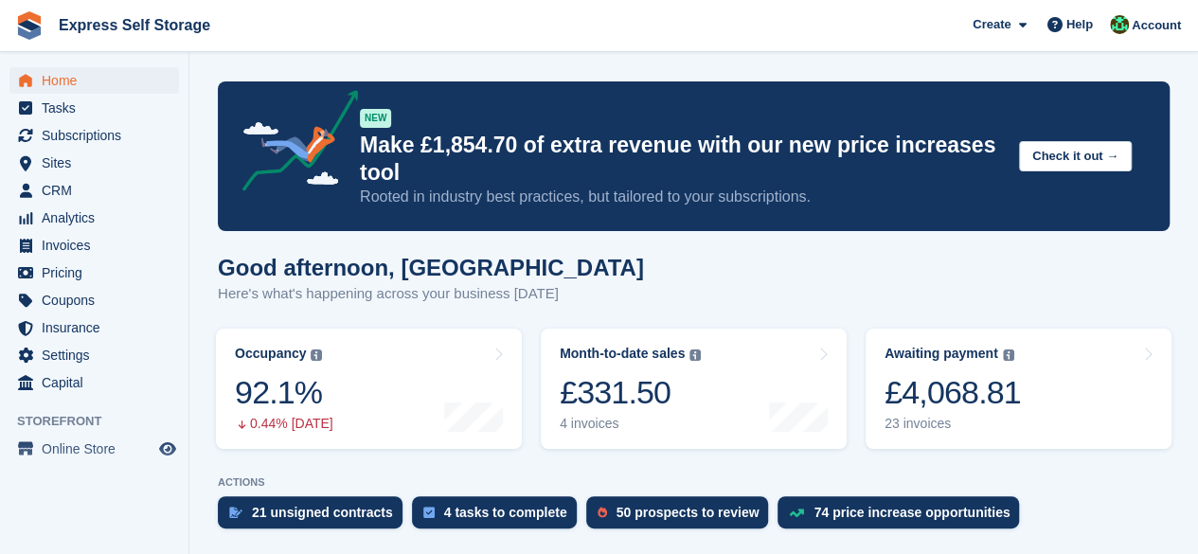
scroll to position [95, 0]
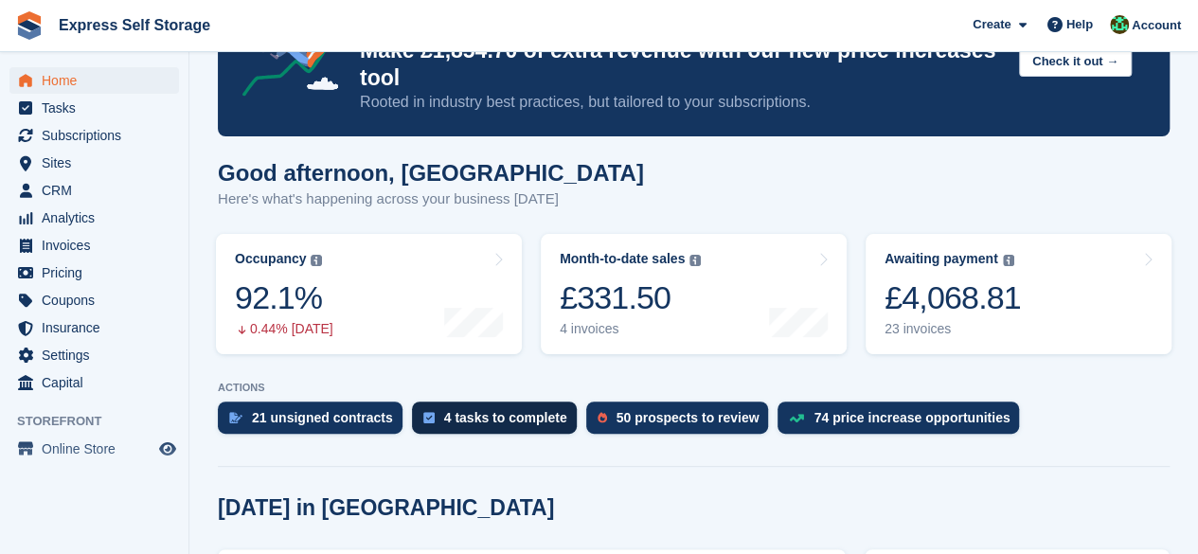
click at [513, 422] on div "4 tasks to complete" at bounding box center [505, 417] width 123 height 15
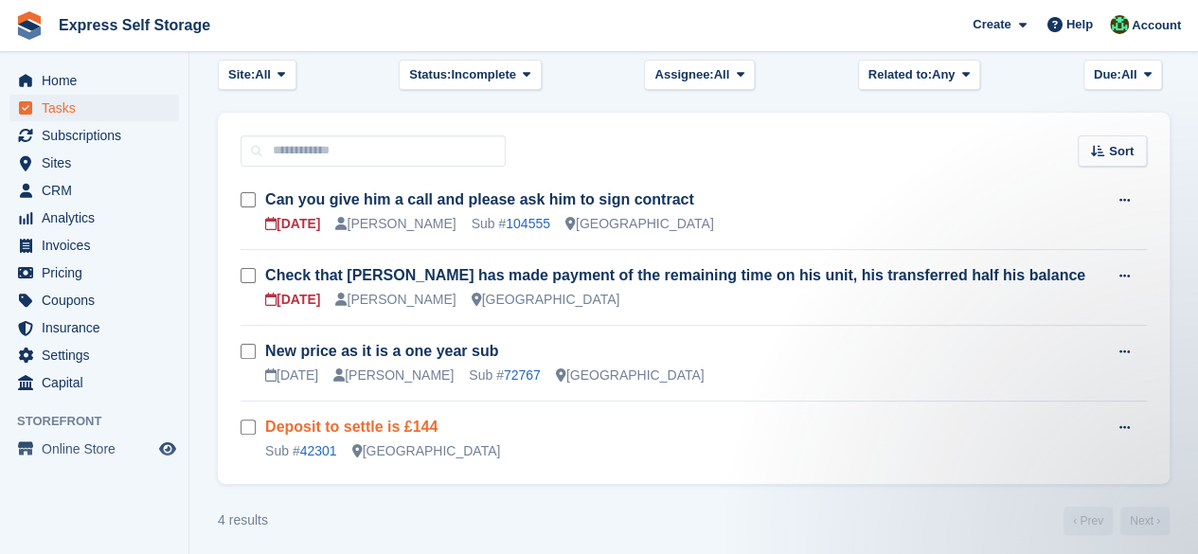
click at [397, 421] on link "Deposit to settle is £144" at bounding box center [351, 426] width 172 height 16
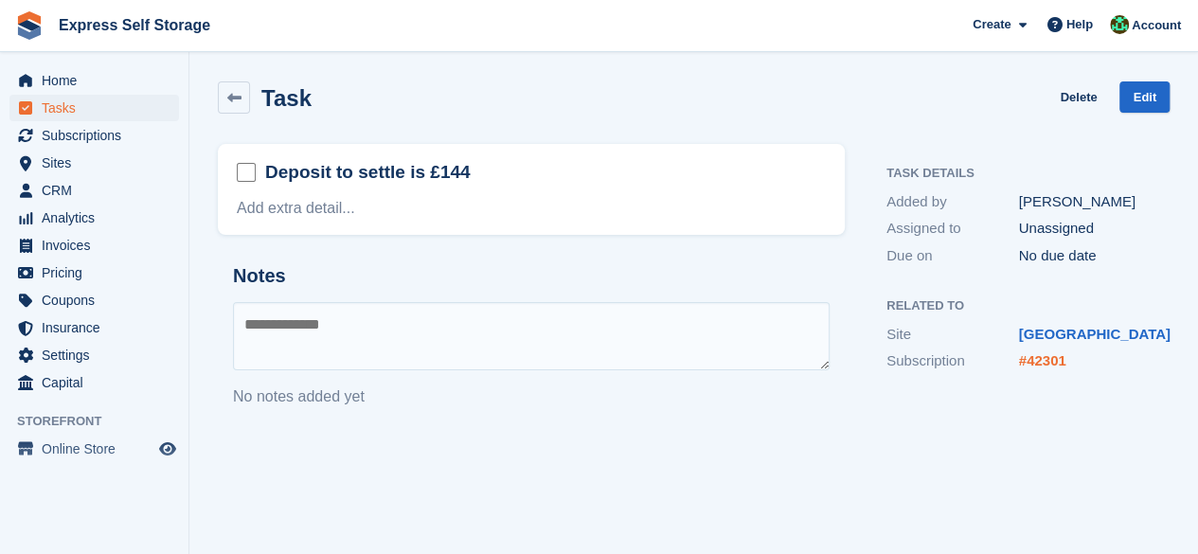
click at [1043, 354] on link "#42301" at bounding box center [1042, 360] width 47 height 16
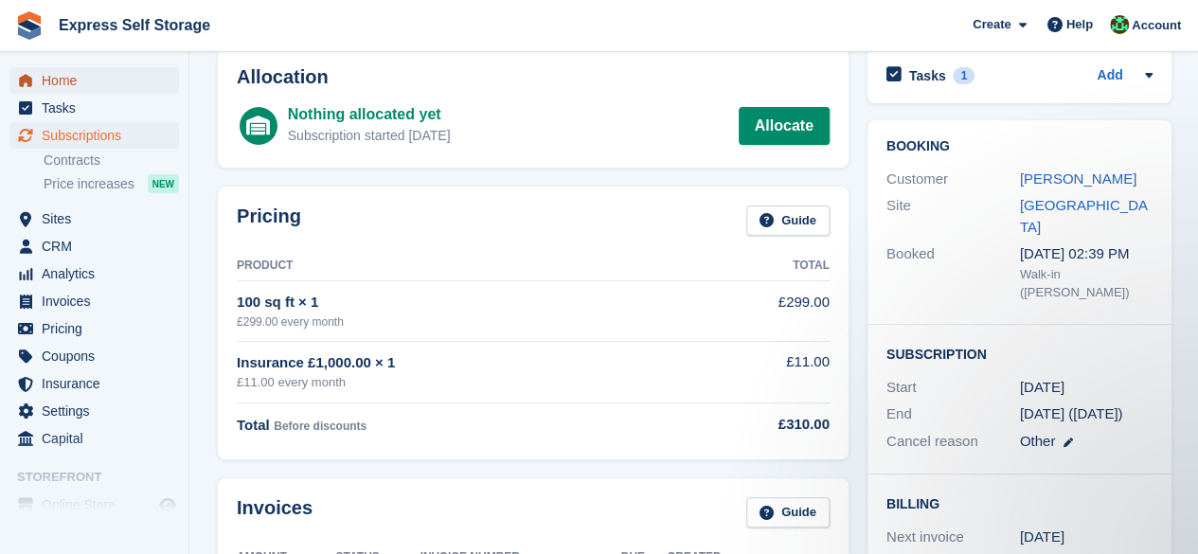
click at [85, 91] on span "Home" at bounding box center [99, 80] width 114 height 27
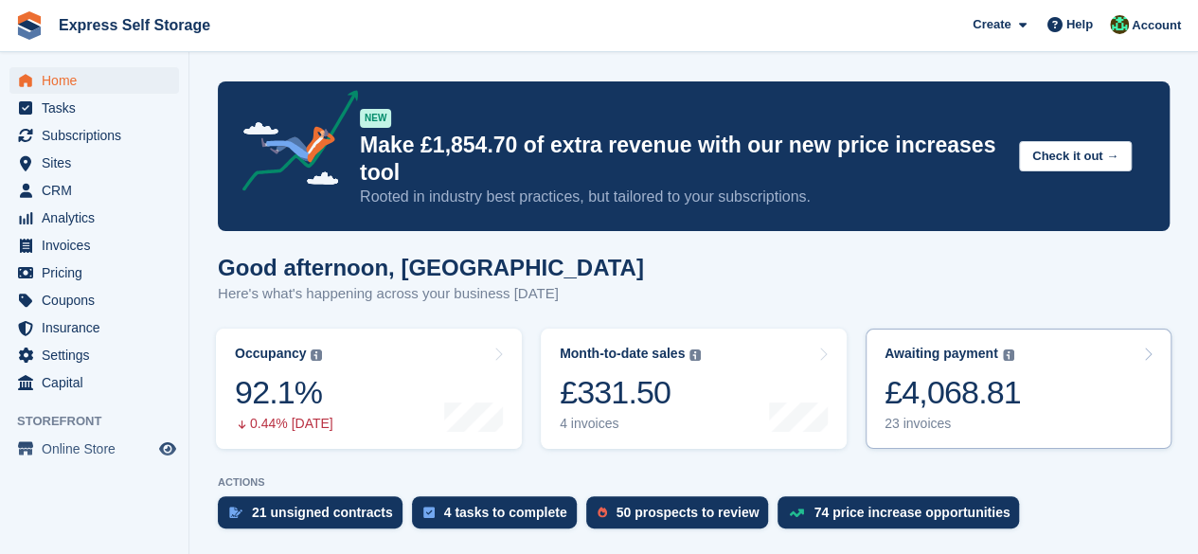
scroll to position [189, 0]
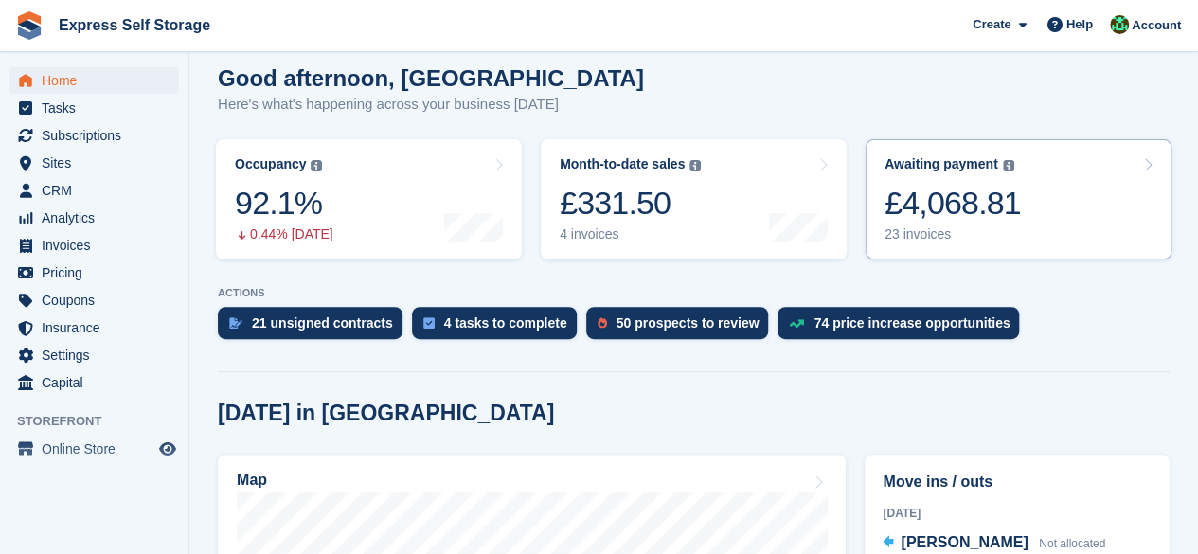
click at [1004, 161] on img at bounding box center [1008, 165] width 11 height 11
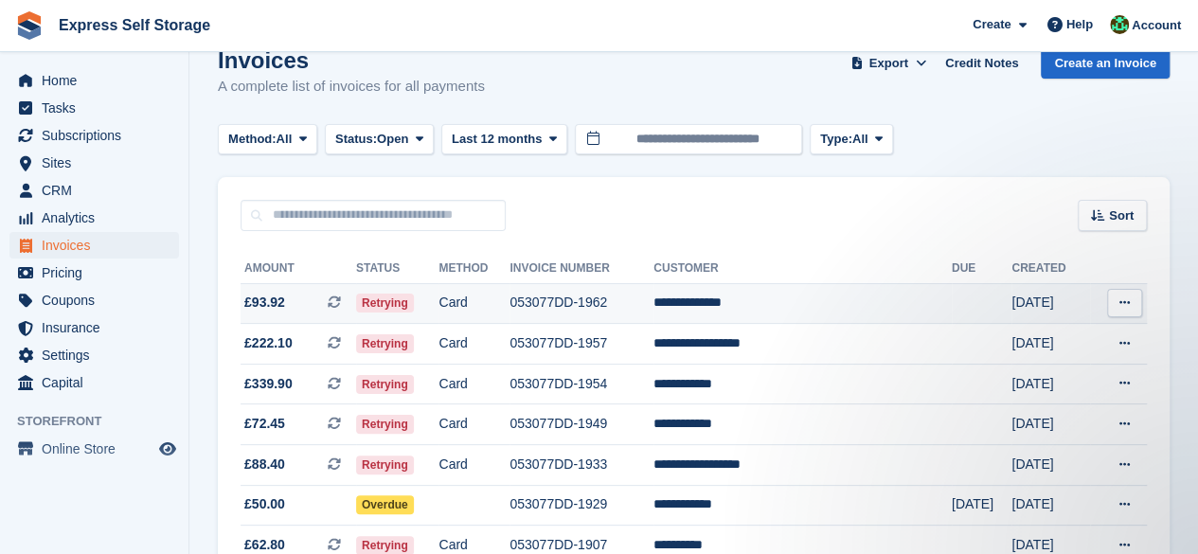
click at [884, 293] on td "**********" at bounding box center [802, 303] width 298 height 41
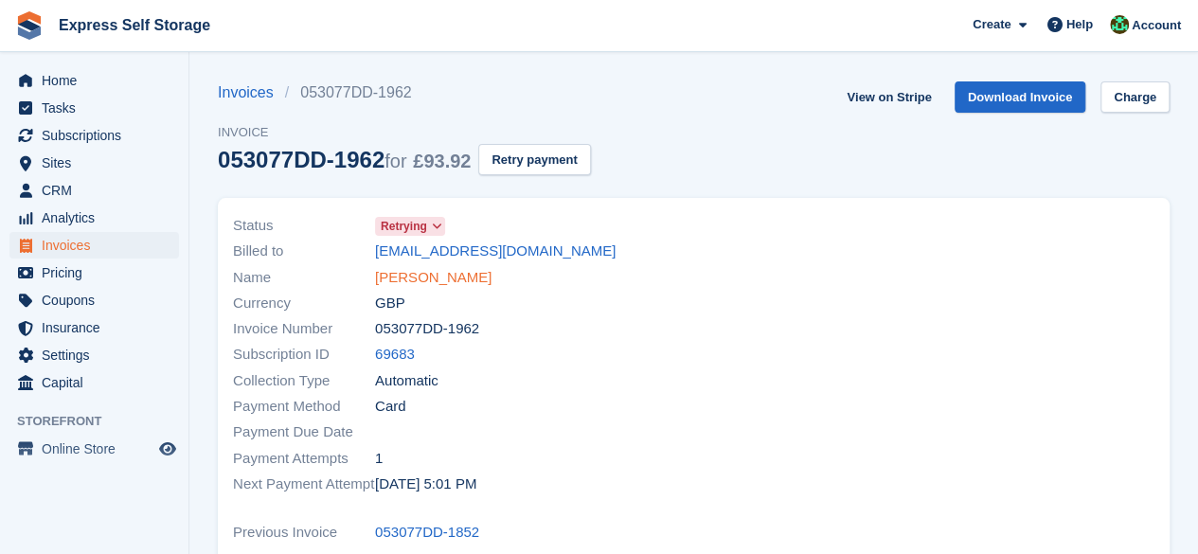
click at [441, 271] on link "[PERSON_NAME]" at bounding box center [433, 278] width 116 height 22
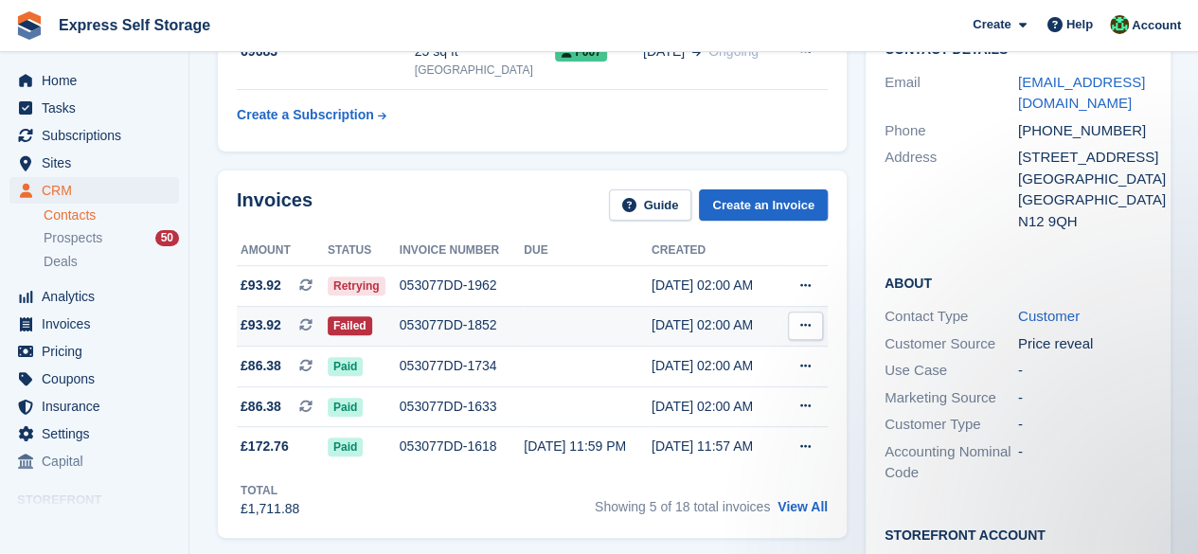
click at [299, 325] on span "£93.92 This is a recurring subscription invoice." at bounding box center [282, 325] width 91 height 20
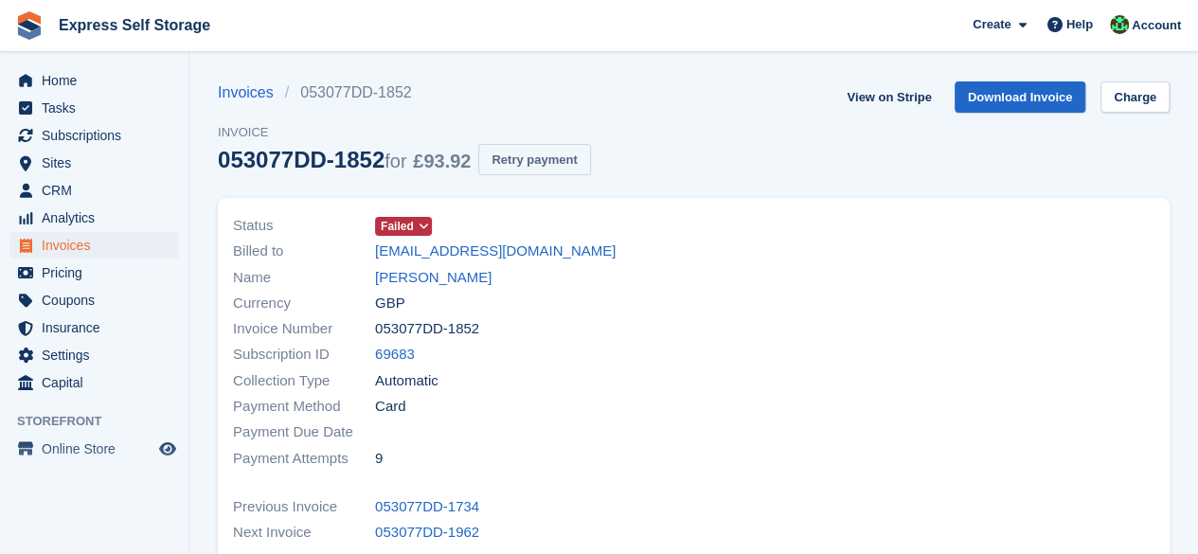
click at [507, 149] on button "Retry payment" at bounding box center [534, 159] width 112 height 31
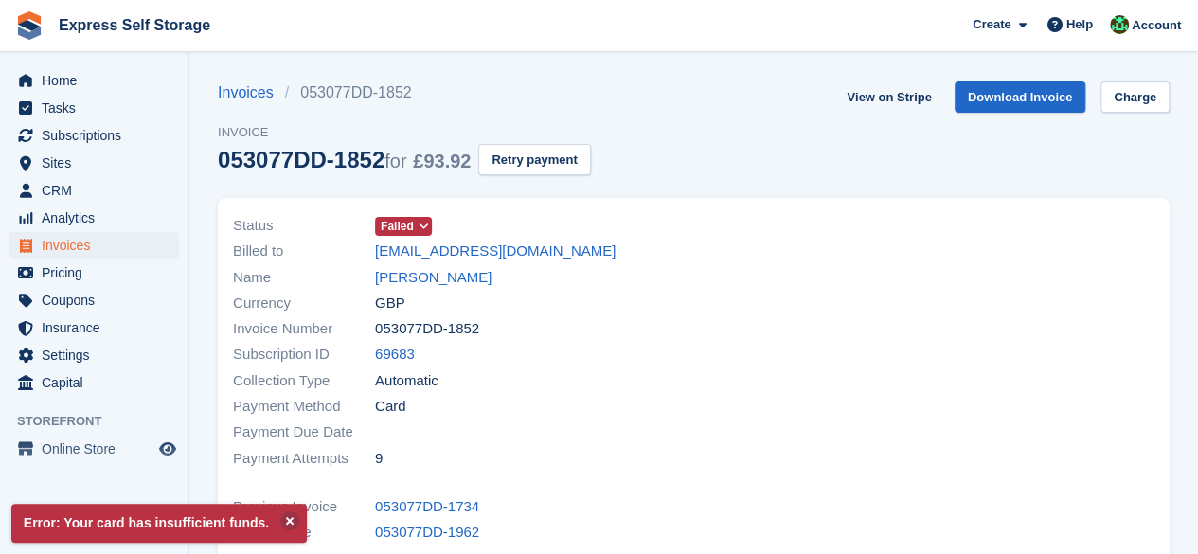
drag, startPoint x: 535, startPoint y: 291, endPoint x: 374, endPoint y: 274, distance: 161.9
click at [374, 274] on div "Status Failed Billed to itchasilva@gmail.com Name Fligenia Silva Currency GBP I…" at bounding box center [458, 342] width 472 height 281
click at [557, 277] on div "Name Fligenia Silva" at bounding box center [458, 277] width 450 height 26
click at [561, 283] on div "Name Fligenia Silva" at bounding box center [458, 277] width 450 height 26
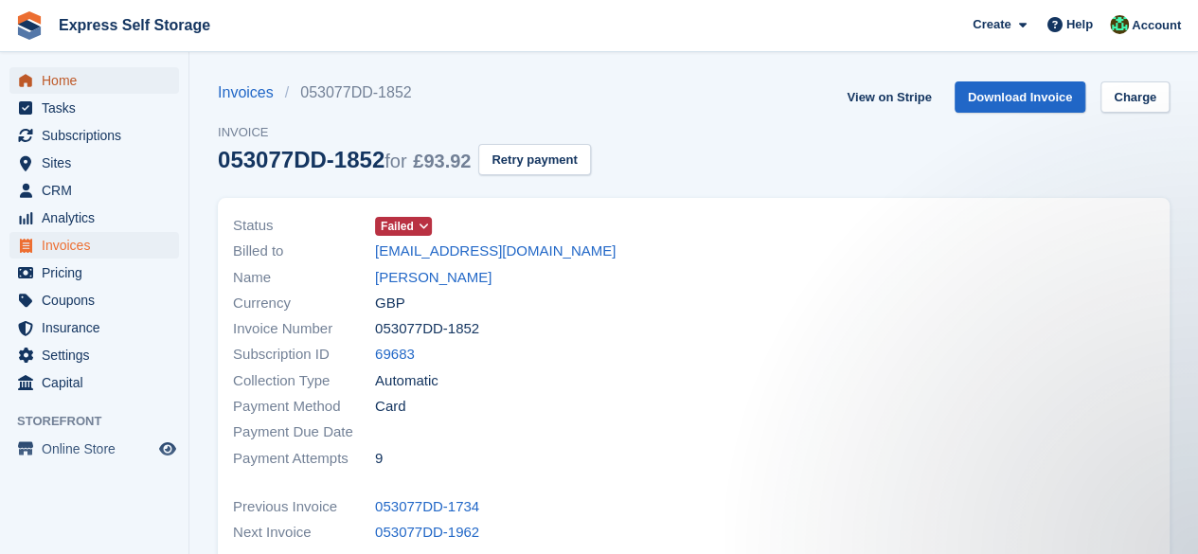
click at [106, 76] on span "Home" at bounding box center [99, 80] width 114 height 27
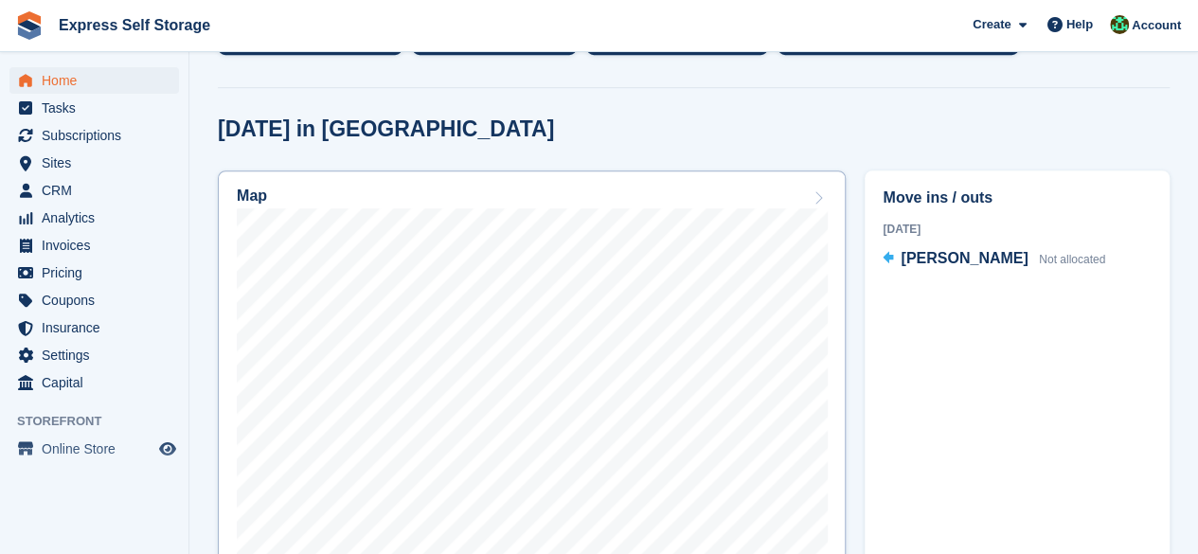
scroll to position [568, 0]
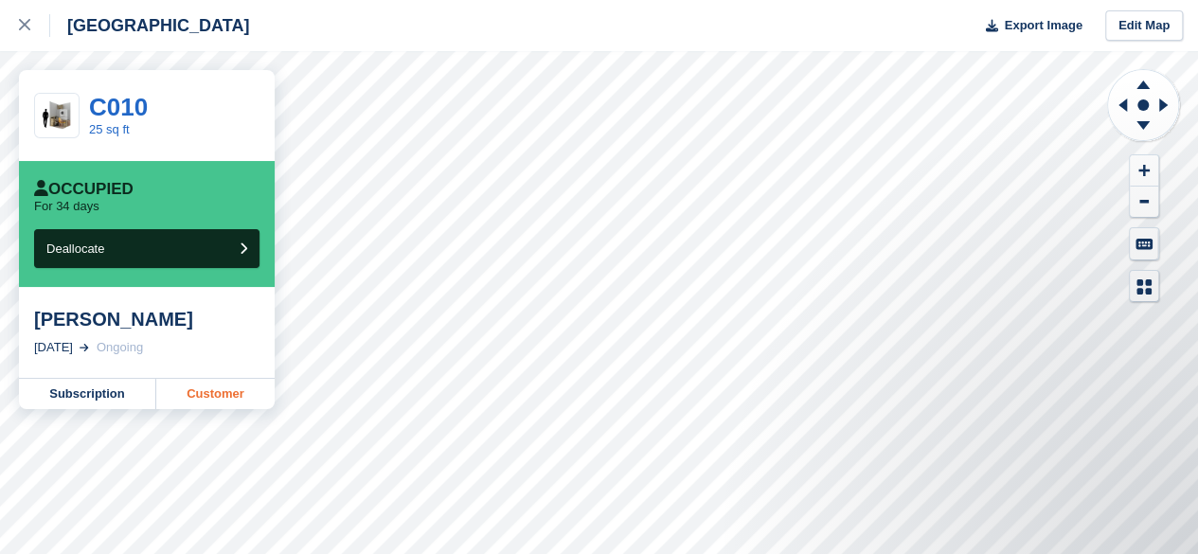
click at [195, 383] on link "Customer" at bounding box center [215, 394] width 118 height 30
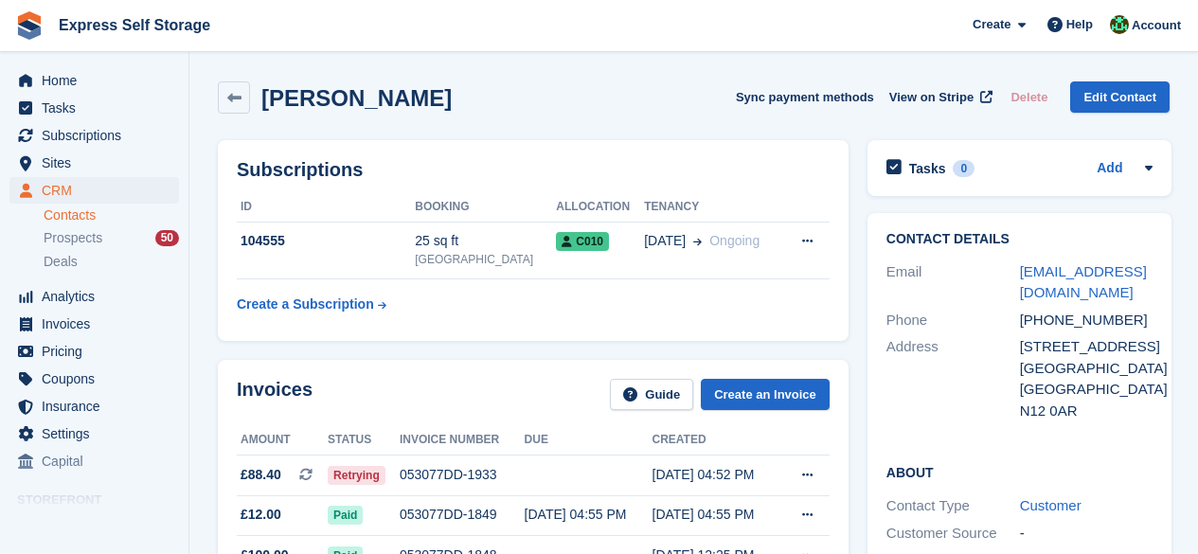
scroll to position [189, 0]
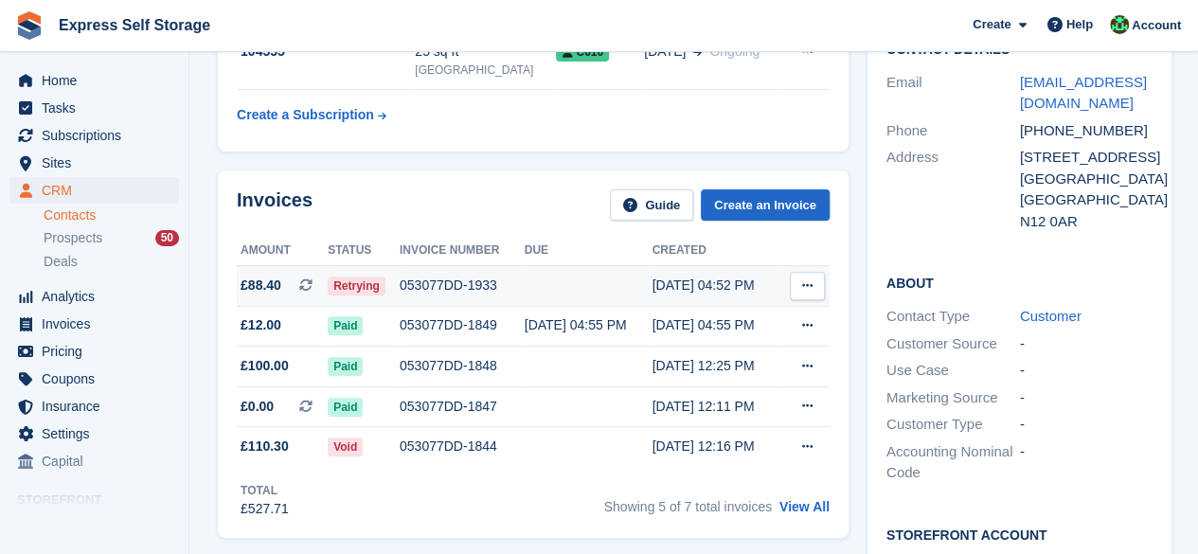
click at [506, 286] on div "053077DD-1933" at bounding box center [462, 286] width 125 height 20
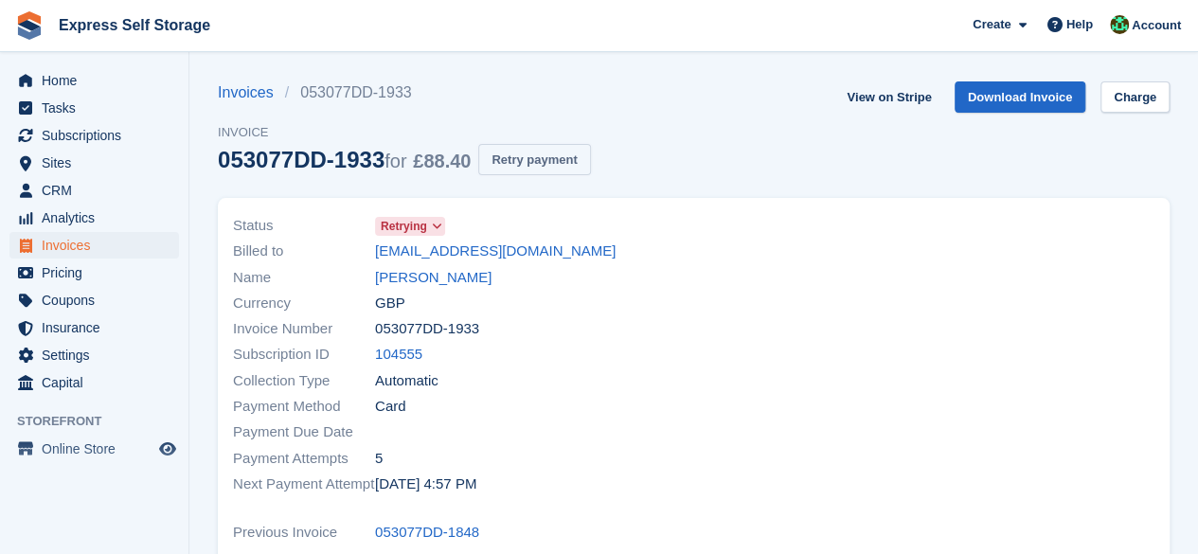
click at [545, 151] on button "Retry payment" at bounding box center [534, 159] width 112 height 31
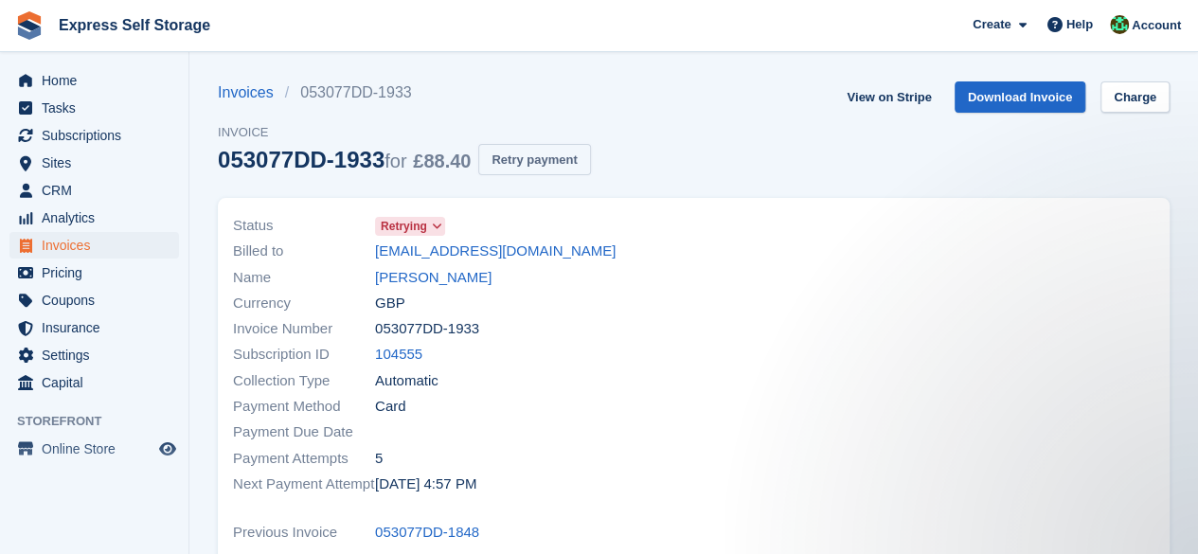
click at [542, 164] on button "Retry payment" at bounding box center [534, 159] width 112 height 31
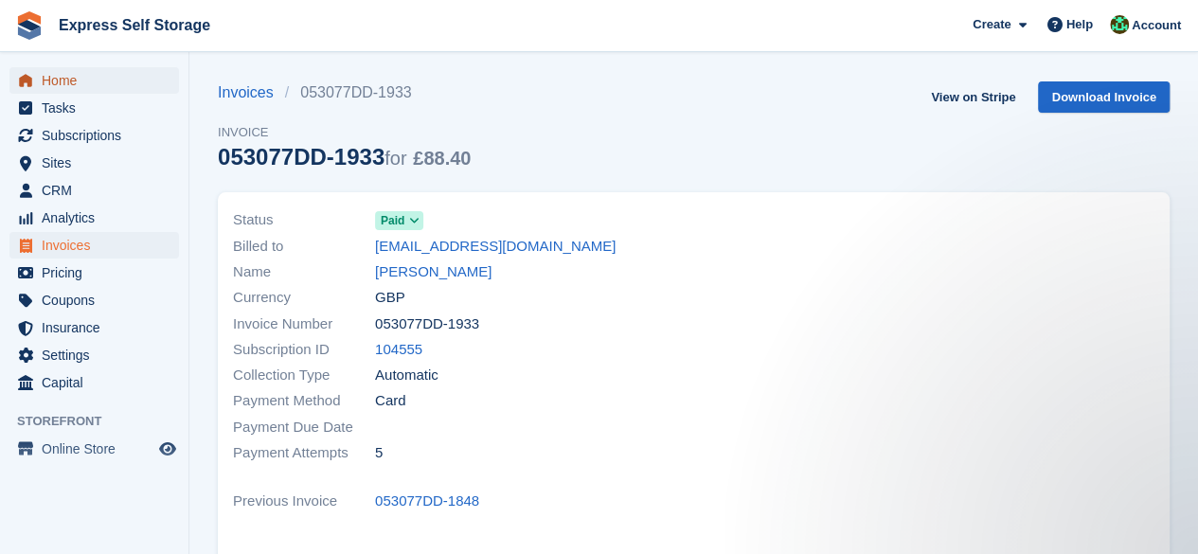
click at [116, 67] on span "Home" at bounding box center [99, 80] width 114 height 27
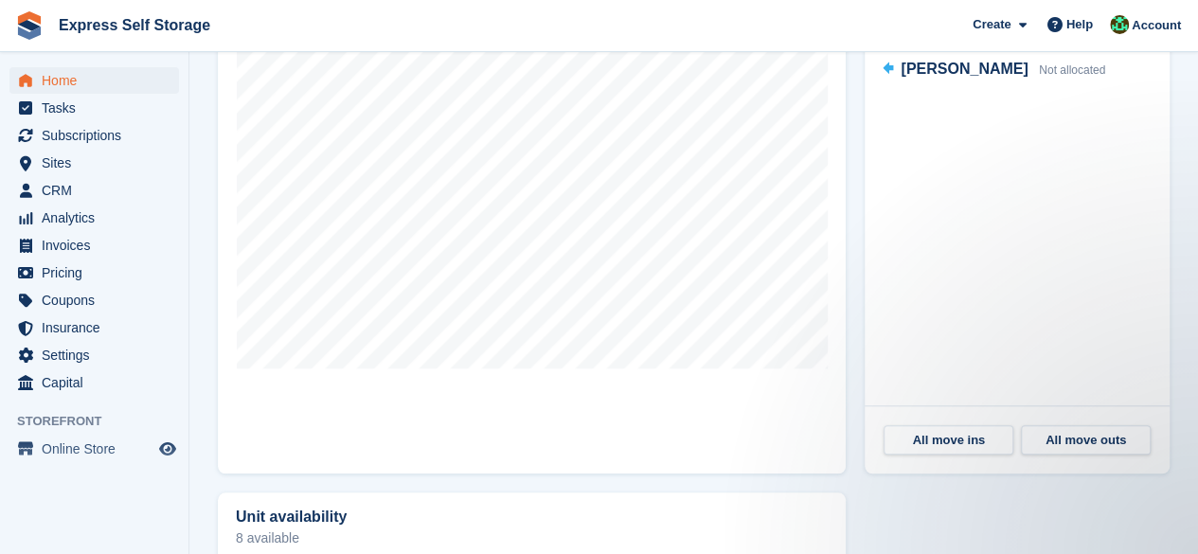
scroll to position [189, 0]
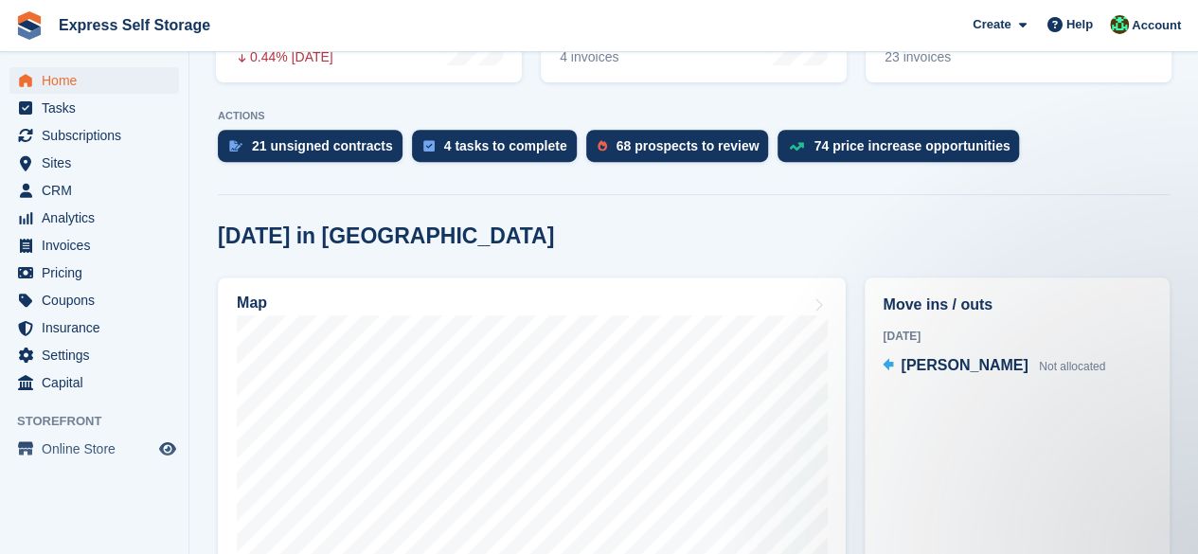
scroll to position [284, 0]
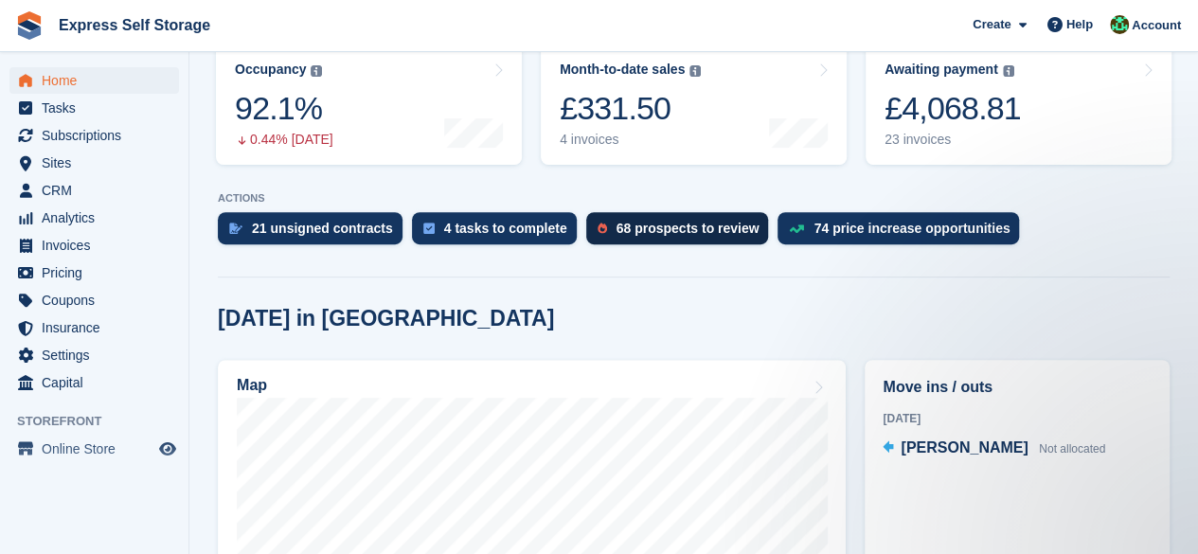
click at [678, 231] on div "68 prospects to review" at bounding box center [687, 228] width 143 height 15
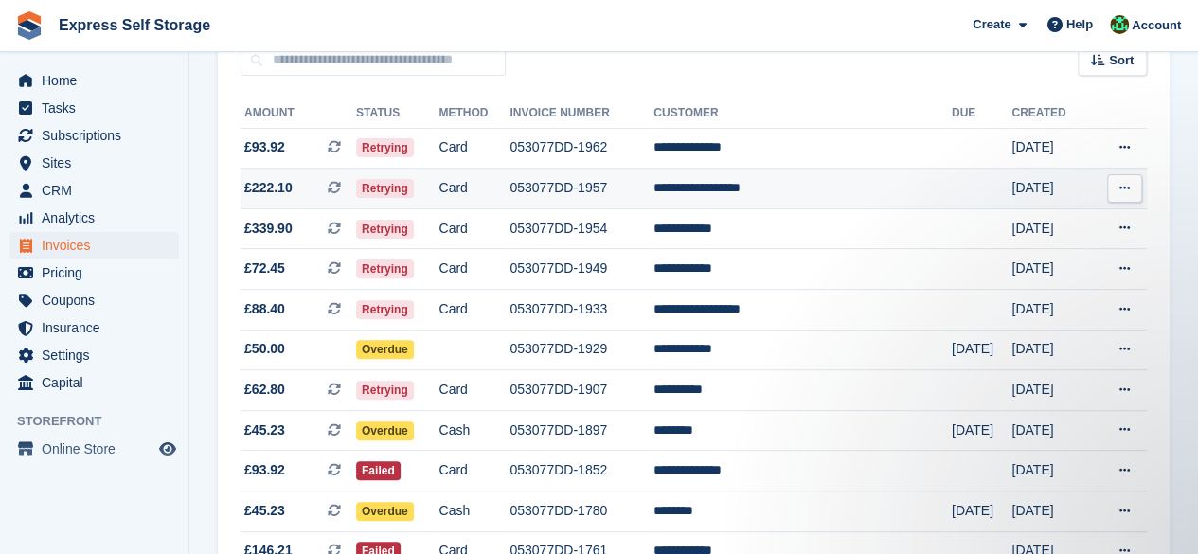
click at [509, 192] on td "Card" at bounding box center [473, 189] width 71 height 41
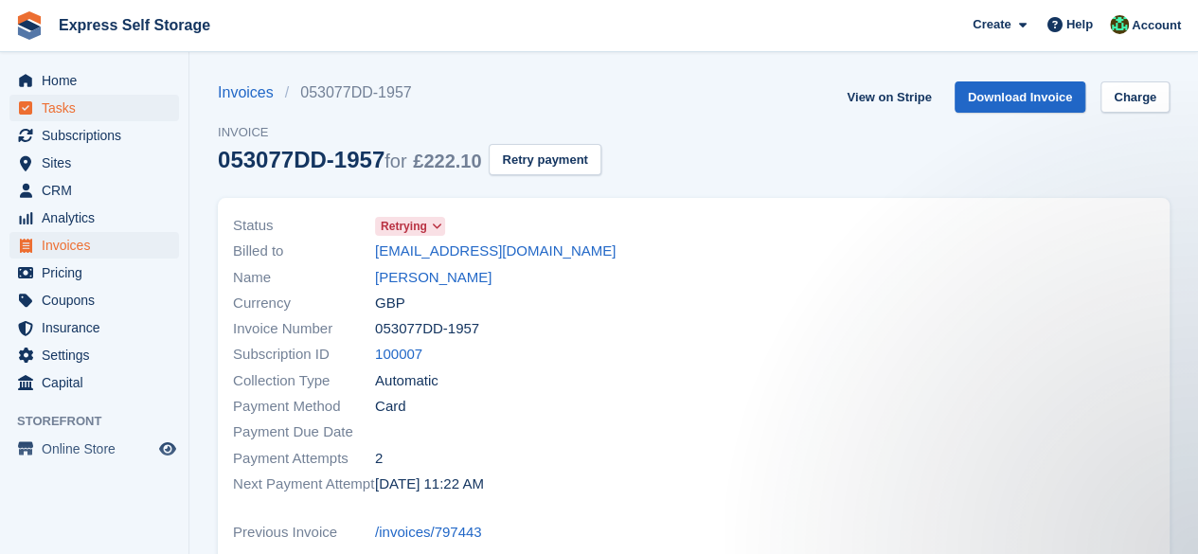
click at [62, 94] on ul "Home" at bounding box center [94, 80] width 188 height 27
click at [79, 79] on span "Home" at bounding box center [99, 80] width 114 height 27
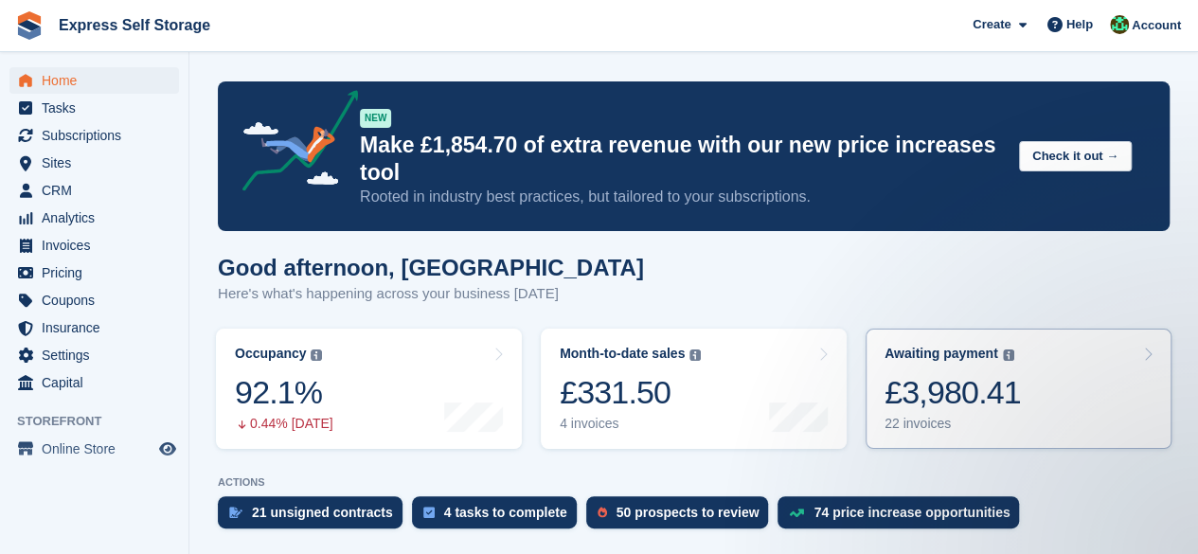
click at [977, 404] on div "£3,980.41" at bounding box center [952, 392] width 136 height 39
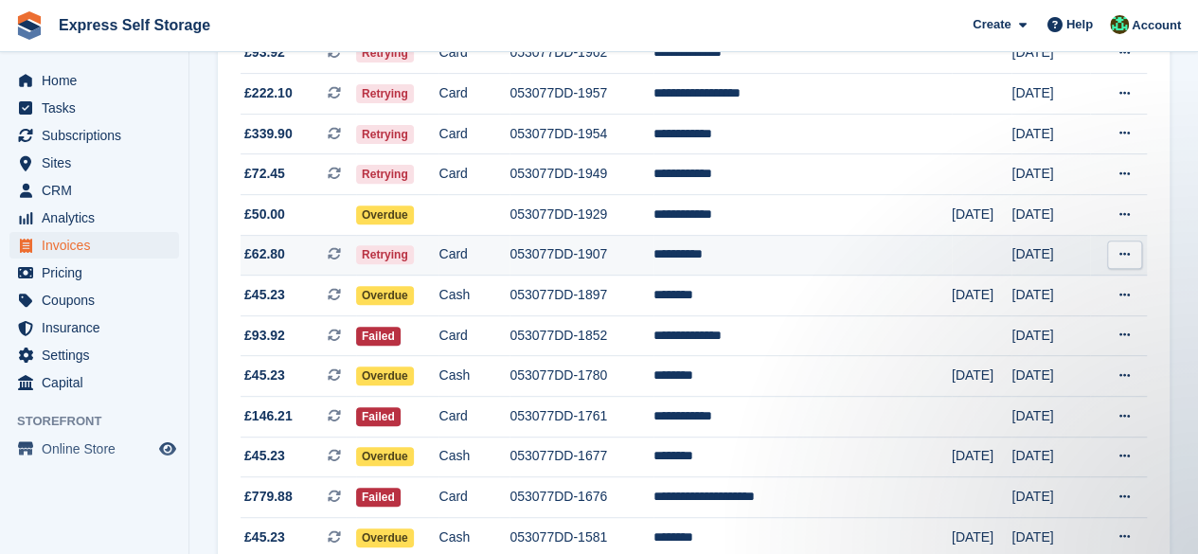
click at [475, 260] on td "Card" at bounding box center [473, 255] width 71 height 41
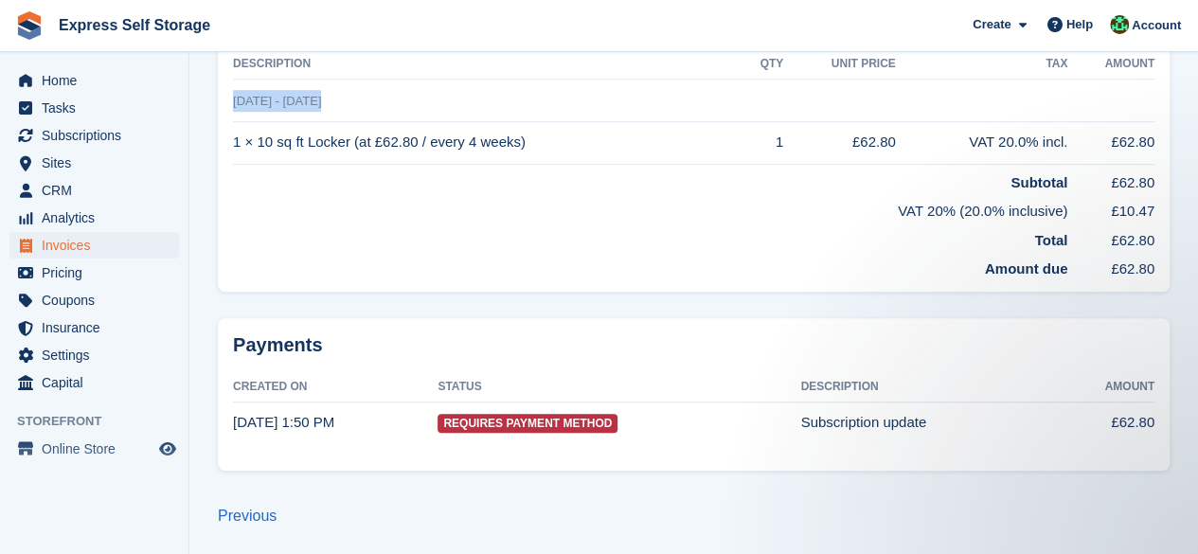
drag, startPoint x: 347, startPoint y: 103, endPoint x: 233, endPoint y: 105, distance: 113.6
click at [233, 105] on td "[DATE] - [DATE]" at bounding box center [693, 101] width 921 height 43
copy span "[DATE] - [DATE]"
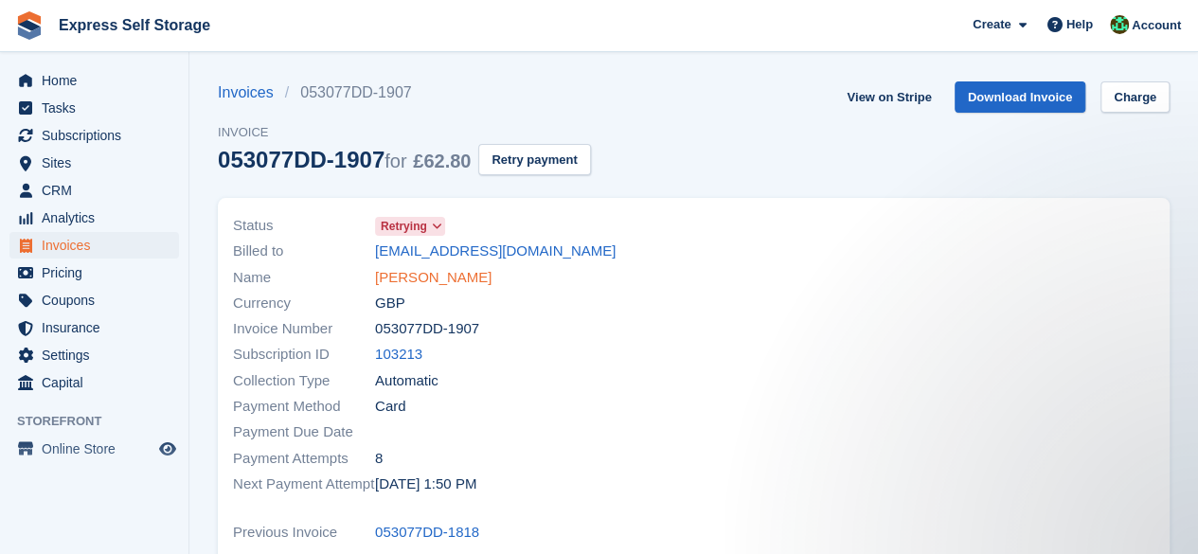
click at [422, 278] on link "[PERSON_NAME]" at bounding box center [433, 278] width 116 height 22
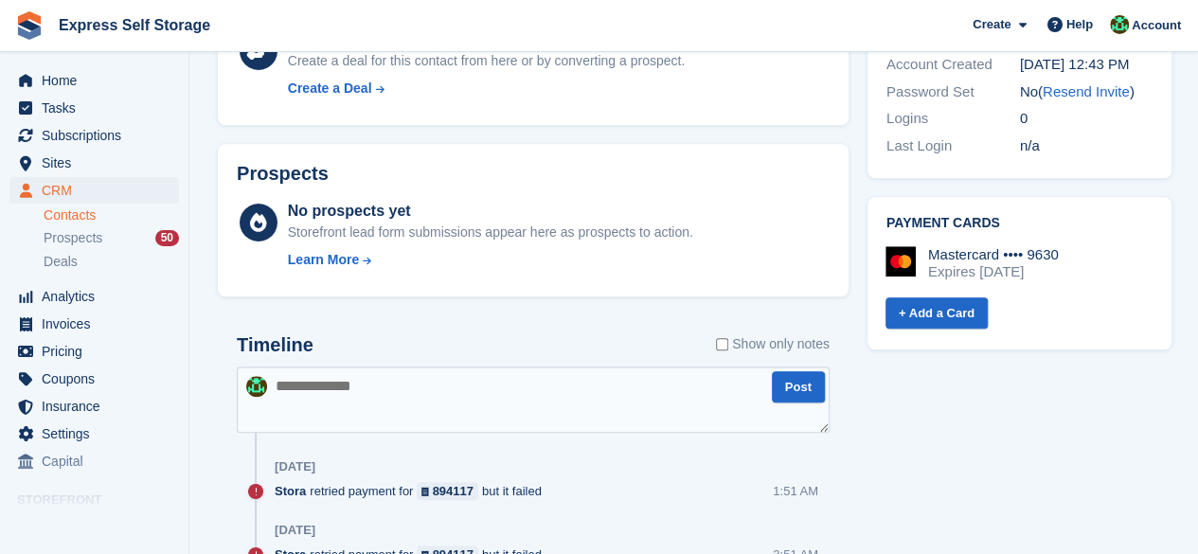
scroll to position [852, 0]
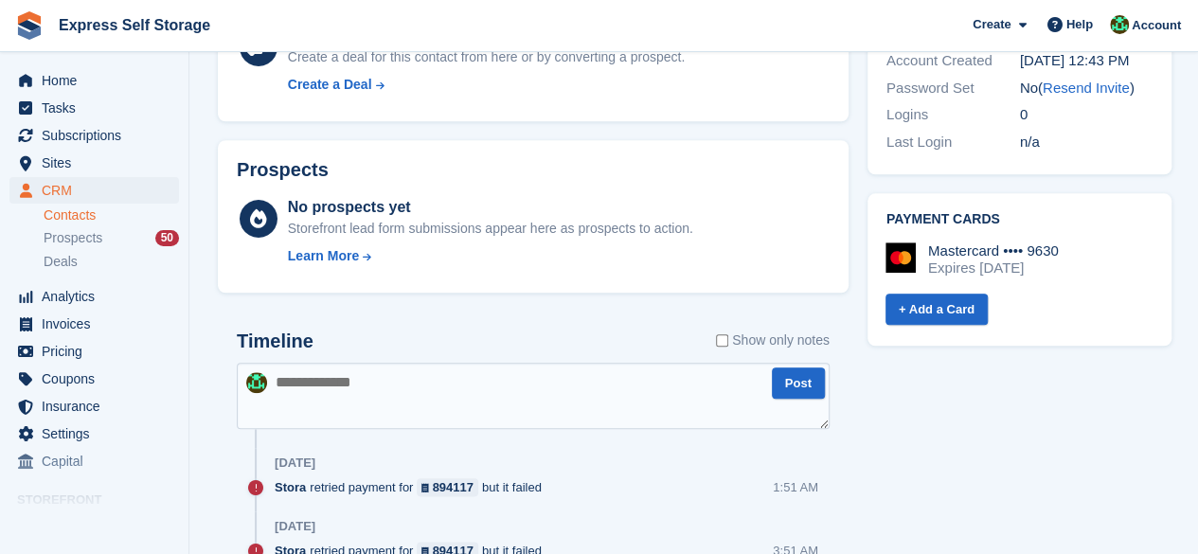
click at [371, 399] on textarea at bounding box center [533, 396] width 593 height 66
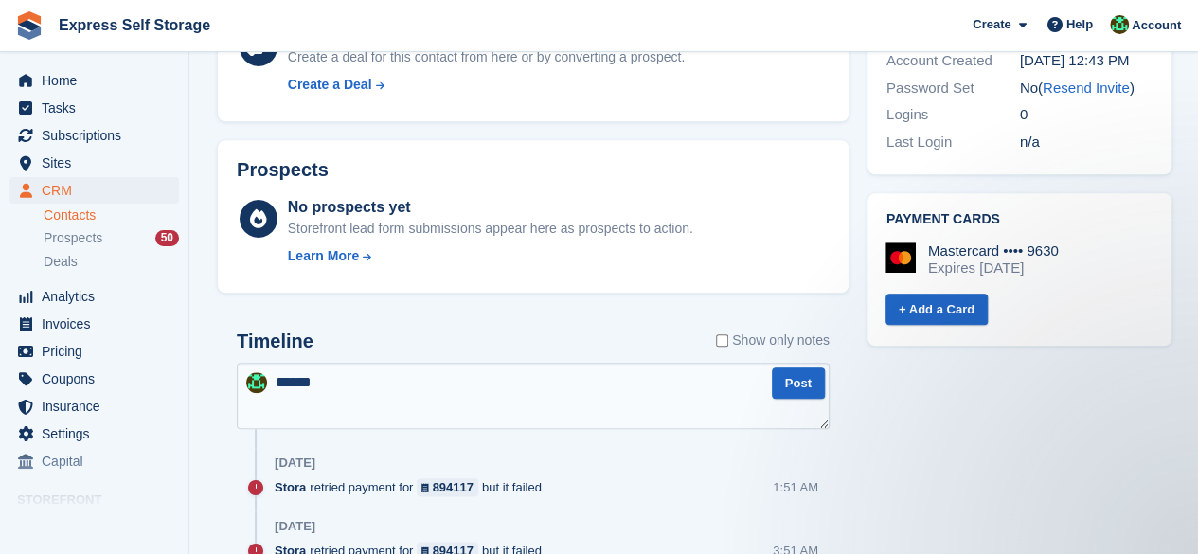
scroll to position [0, 0]
paste textarea "**********"
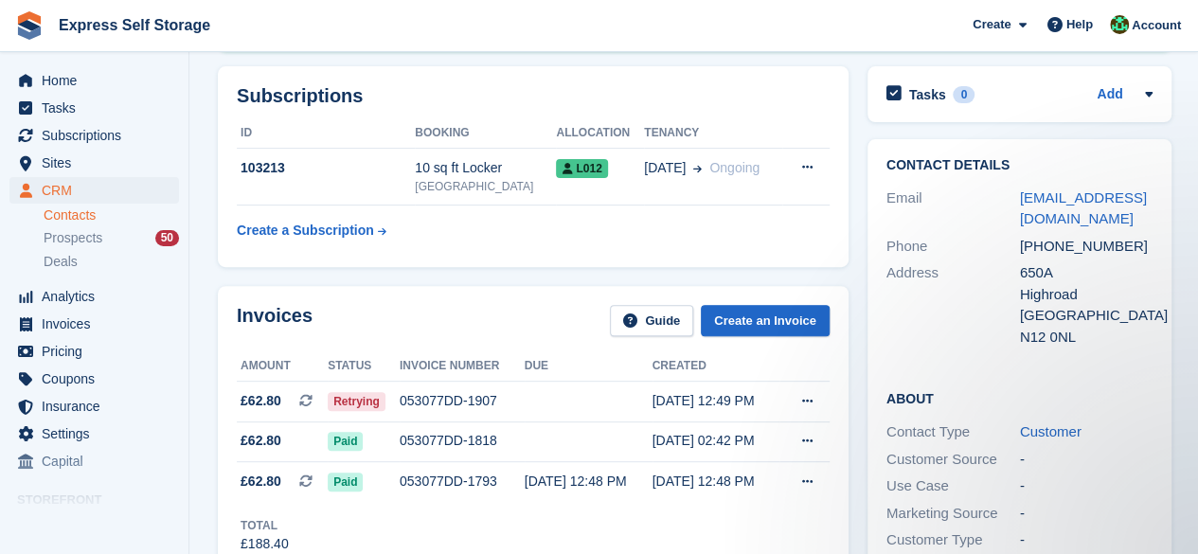
scroll to position [189, 0]
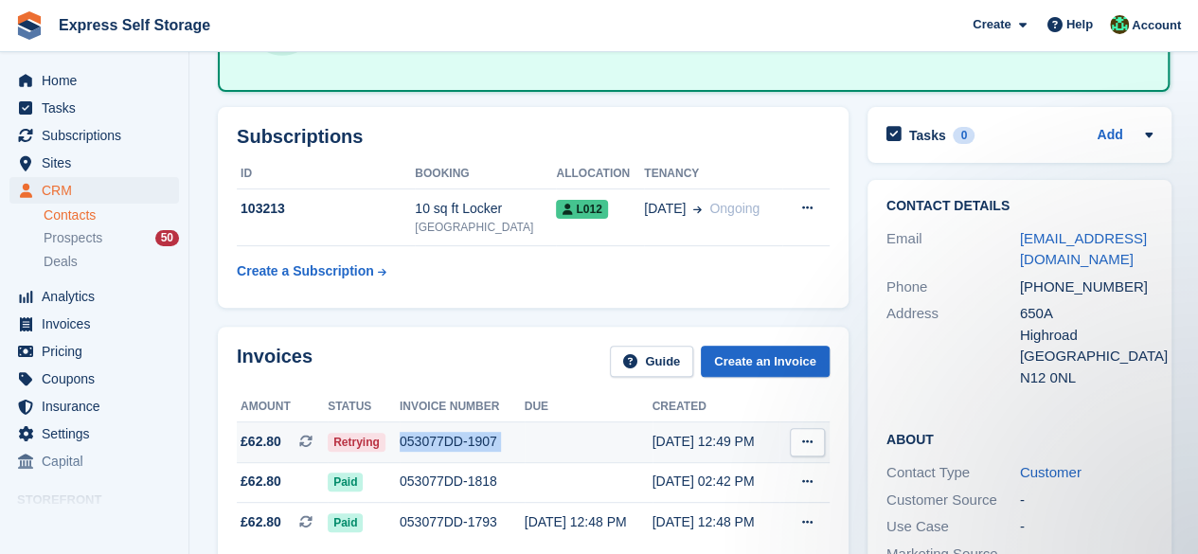
drag, startPoint x: 529, startPoint y: 438, endPoint x: 401, endPoint y: 438, distance: 128.8
click at [401, 438] on tr "£62.80 This is a recurring subscription invoice. Retrying 053077DD-1907 20 Sep,…" at bounding box center [533, 442] width 593 height 41
copy tr "053077DD-1907"
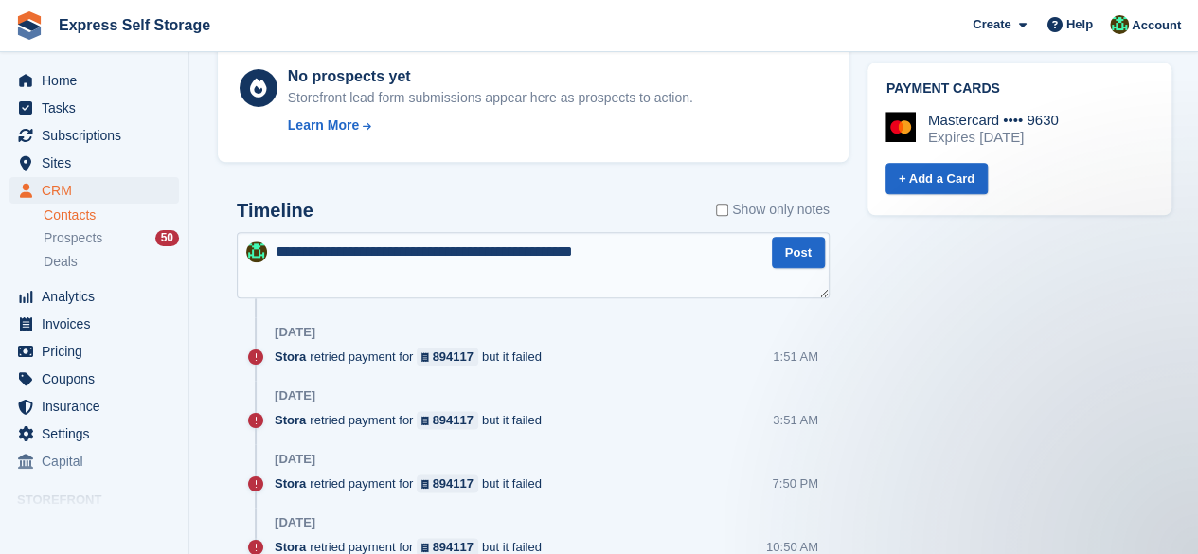
scroll to position [947, 0]
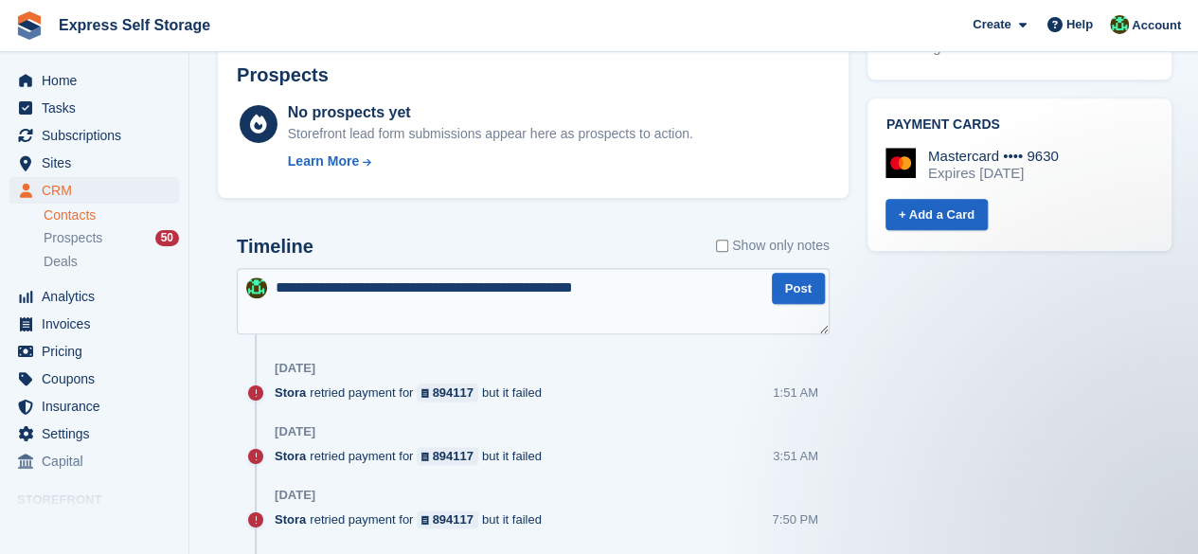
click at [693, 306] on textarea "**********" at bounding box center [533, 301] width 593 height 66
paste textarea "**********"
click at [634, 291] on textarea "**********" at bounding box center [533, 301] width 593 height 66
type textarea "**********"
click at [787, 289] on button "Post" at bounding box center [798, 288] width 53 height 31
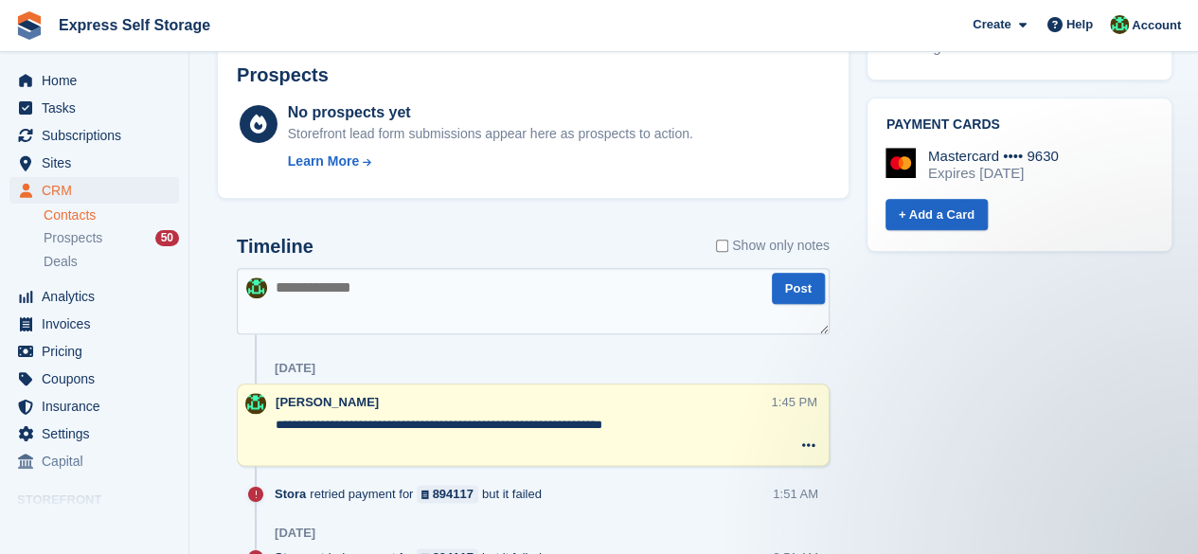
click at [451, 291] on textarea at bounding box center [533, 301] width 593 height 66
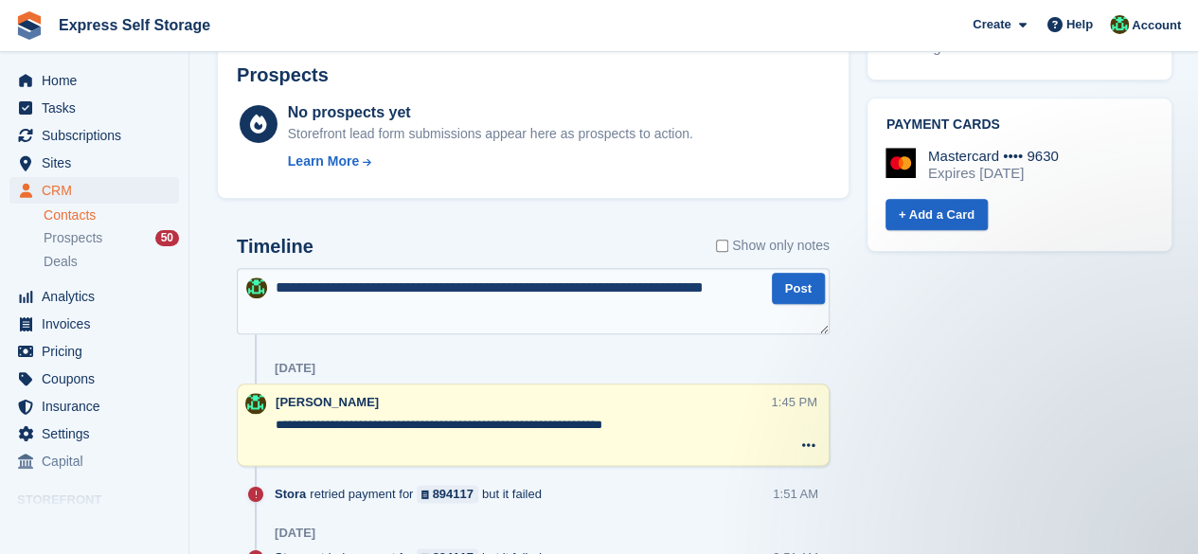
type textarea "**********"
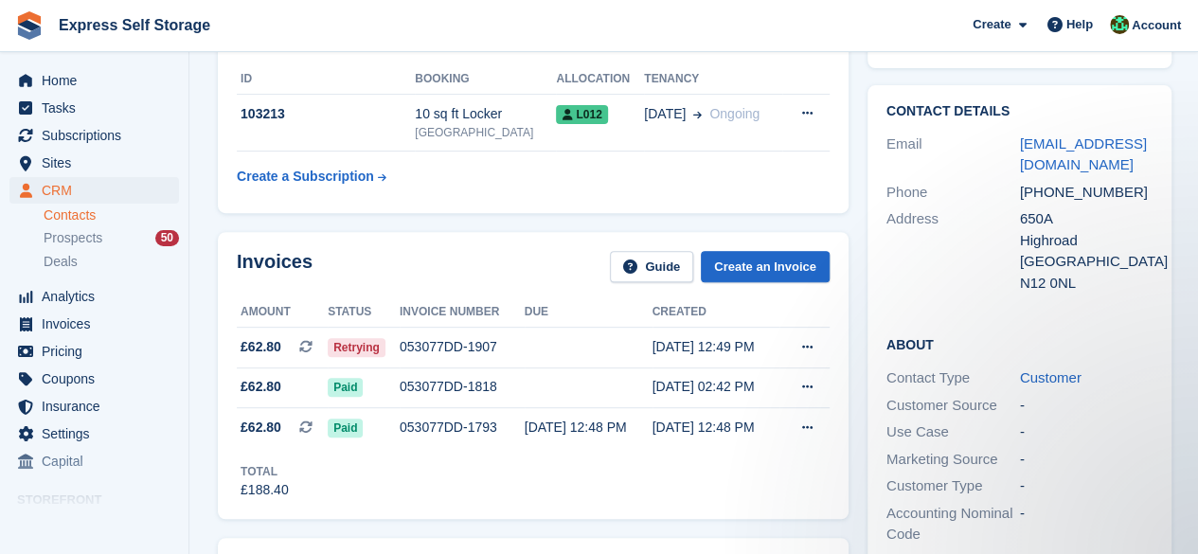
scroll to position [0, 0]
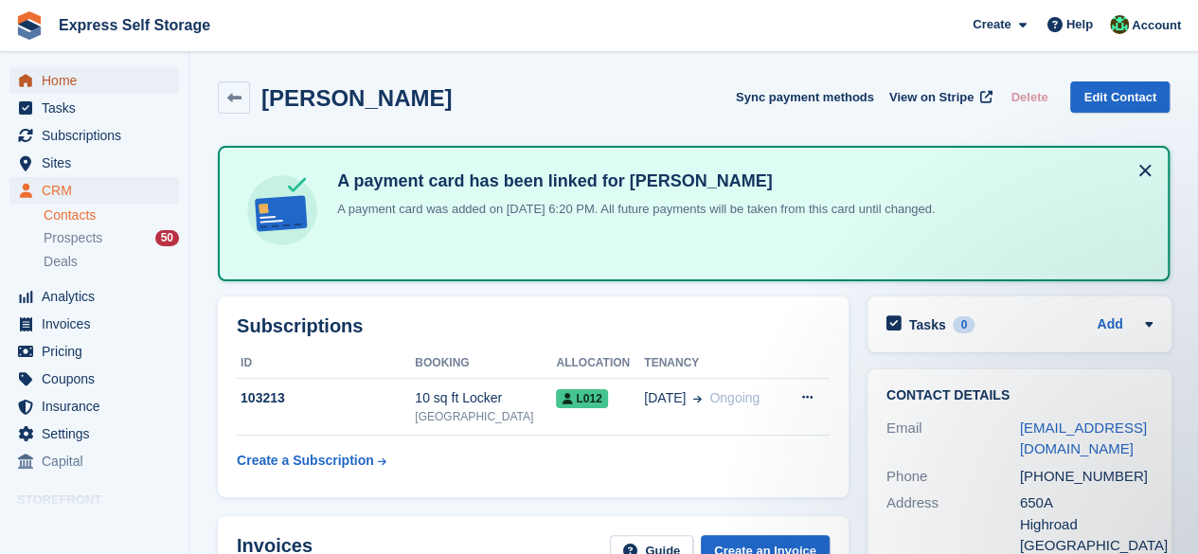
click at [112, 76] on span "Home" at bounding box center [99, 80] width 114 height 27
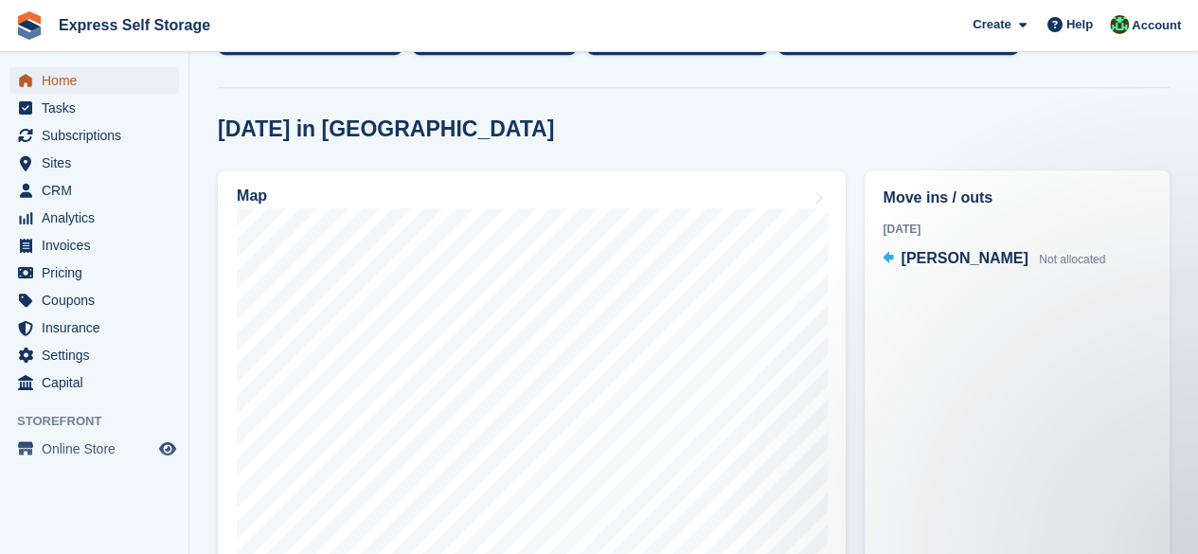
click at [61, 73] on span "Home" at bounding box center [99, 80] width 114 height 27
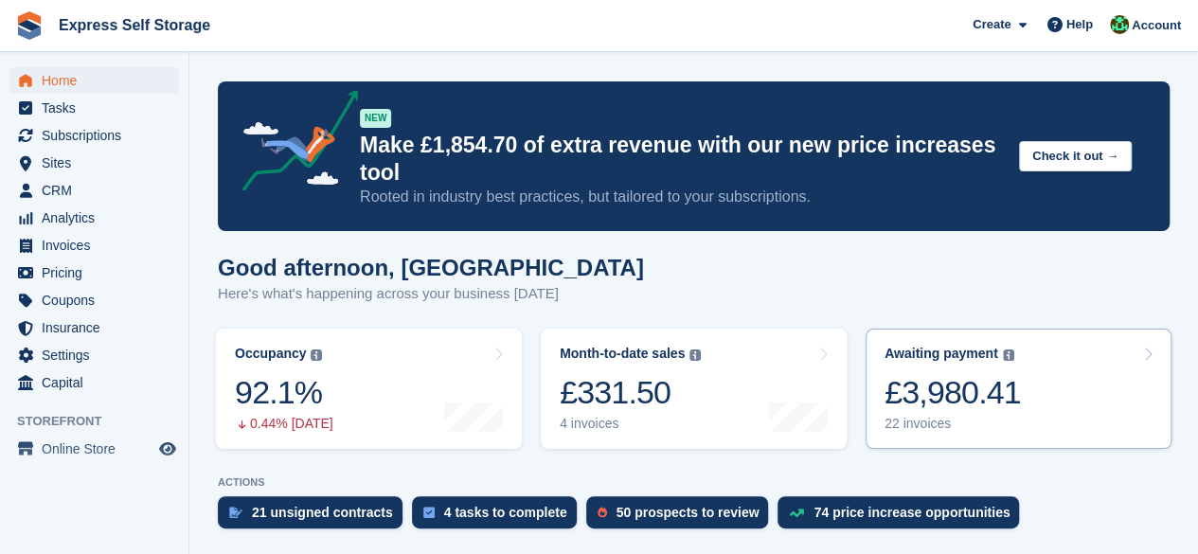
click at [982, 431] on div "22 invoices" at bounding box center [952, 424] width 136 height 16
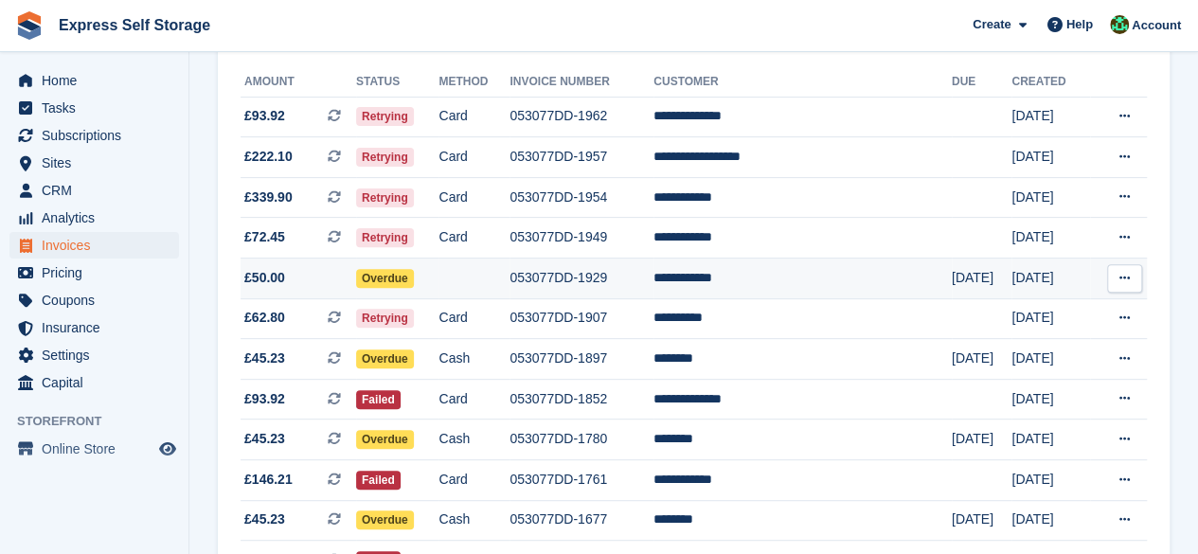
scroll to position [284, 0]
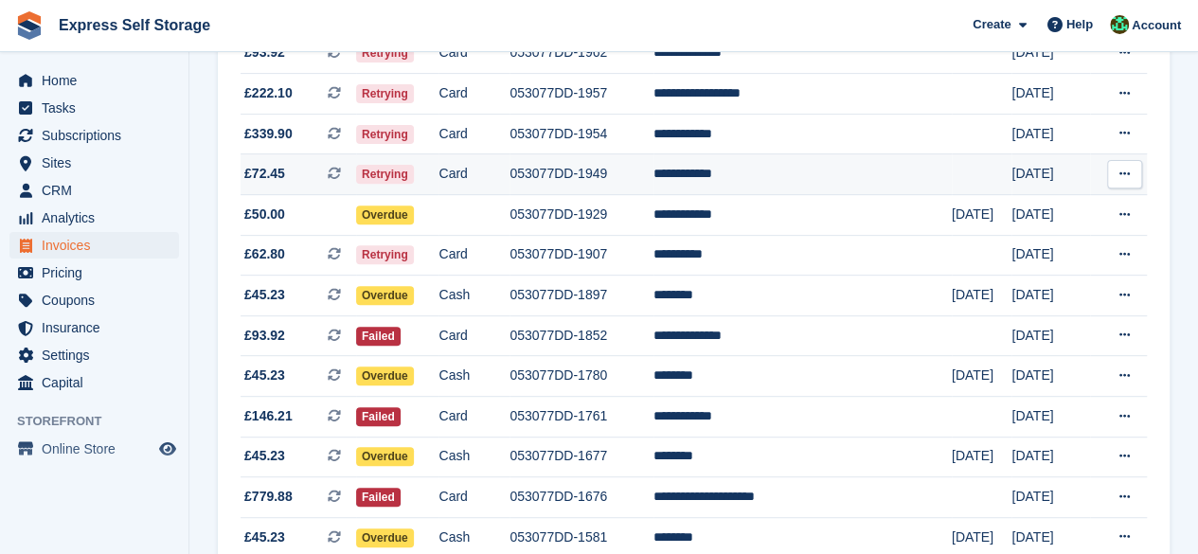
click at [789, 168] on td "**********" at bounding box center [802, 174] width 298 height 41
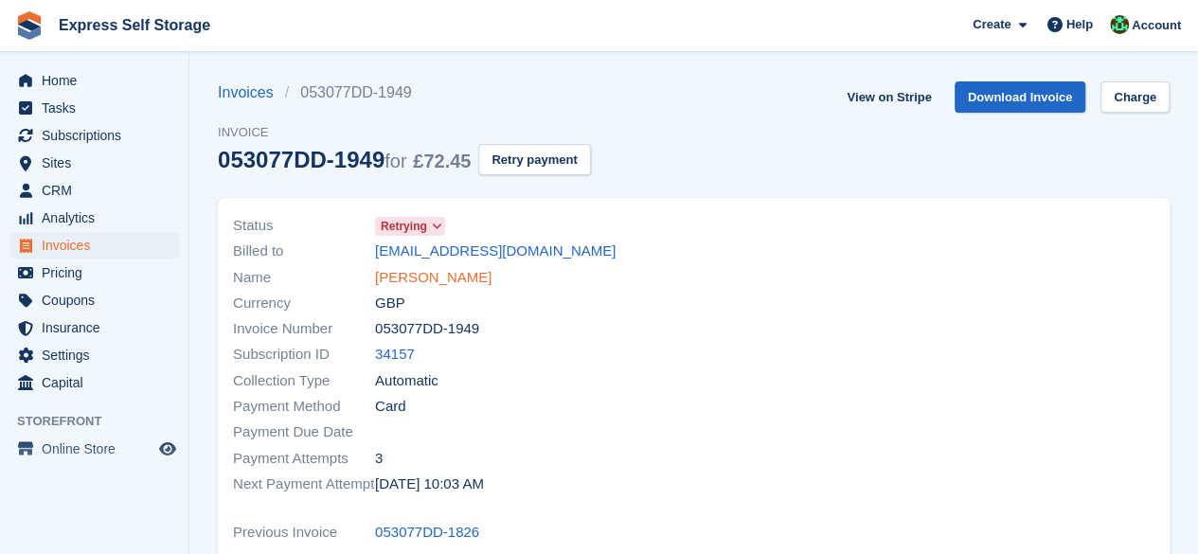
click at [430, 274] on link "Brenda Jules" at bounding box center [433, 278] width 116 height 22
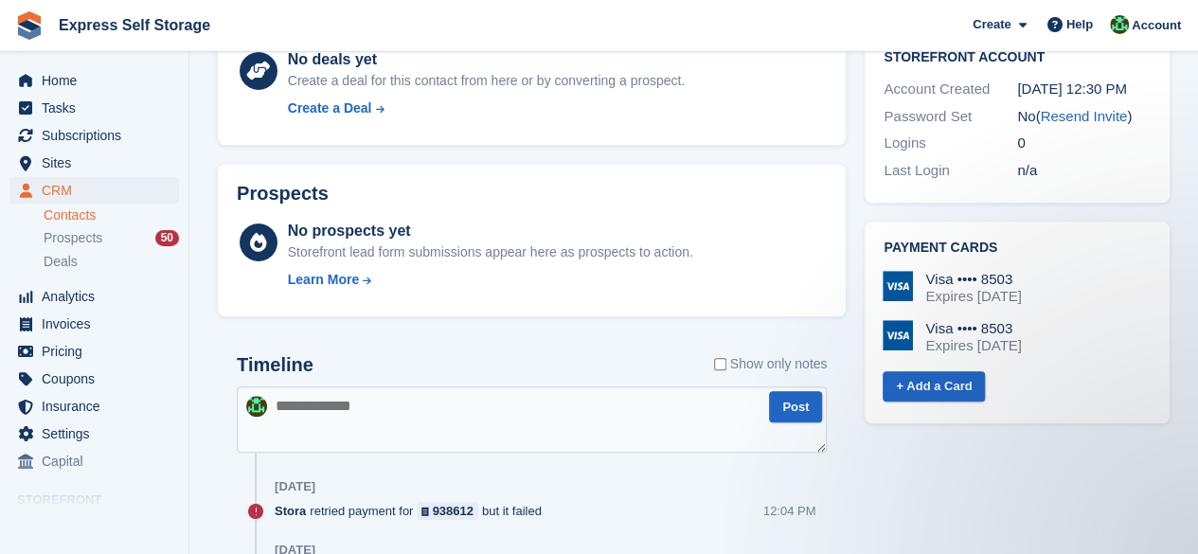
drag, startPoint x: 367, startPoint y: 491, endPoint x: 379, endPoint y: 480, distance: 16.1
click at [368, 491] on div "Today" at bounding box center [551, 487] width 552 height 30
click at [409, 450] on textarea at bounding box center [532, 419] width 590 height 66
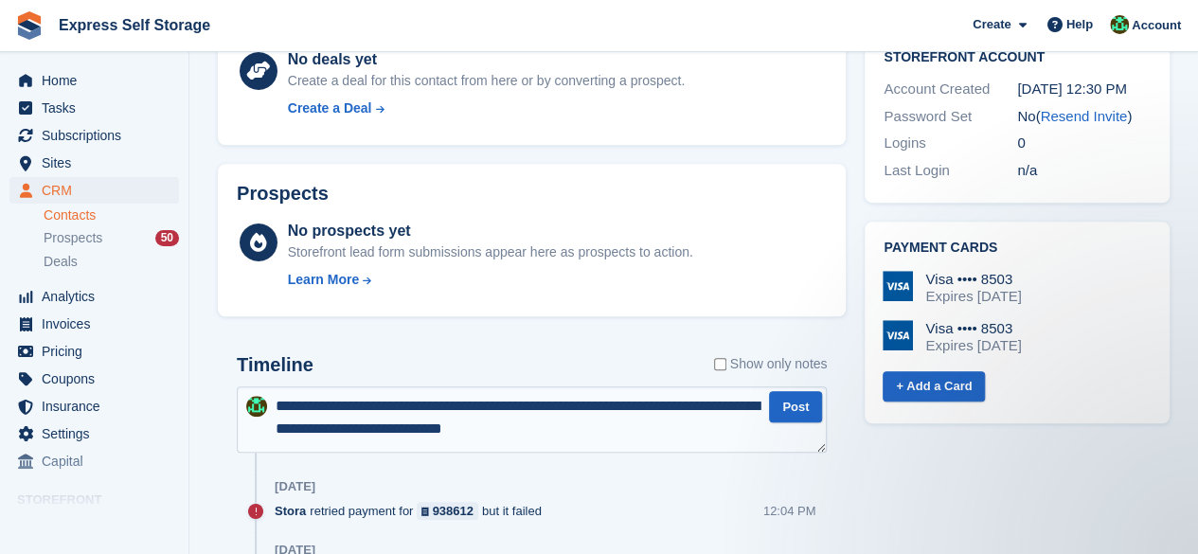
type textarea "**********"
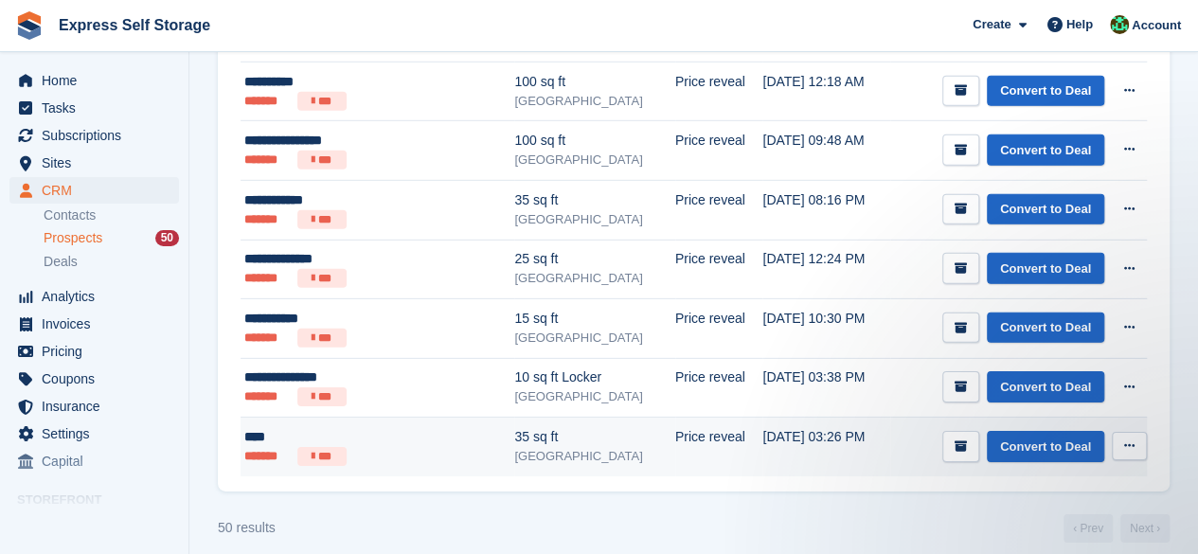
click at [1134, 434] on button at bounding box center [1129, 446] width 35 height 28
click at [1077, 536] on p "Delete prospect" at bounding box center [1055, 548] width 165 height 25
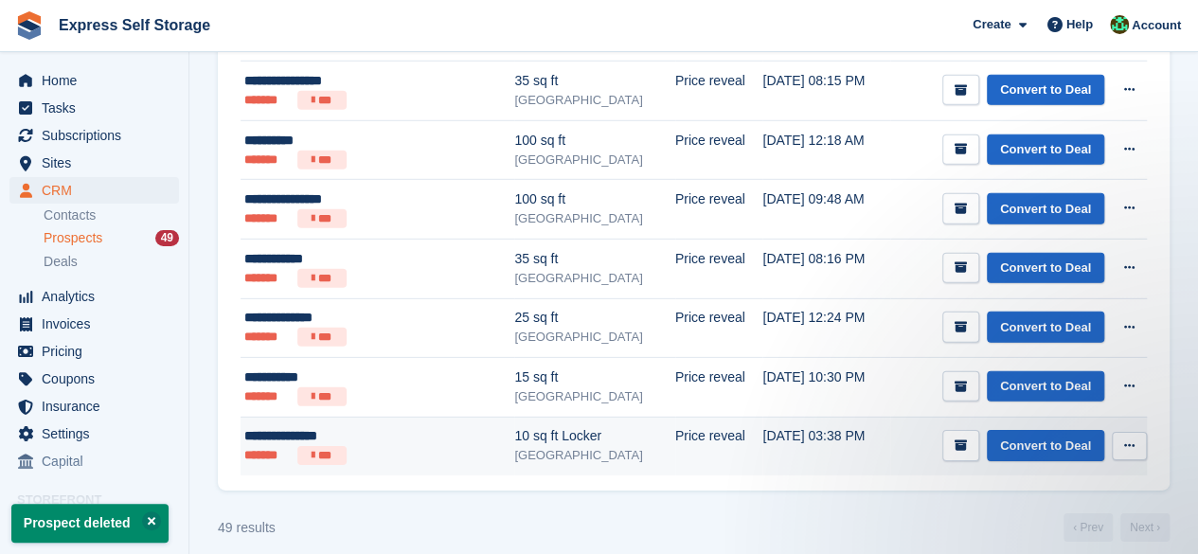
click at [1138, 432] on button at bounding box center [1129, 446] width 35 height 28
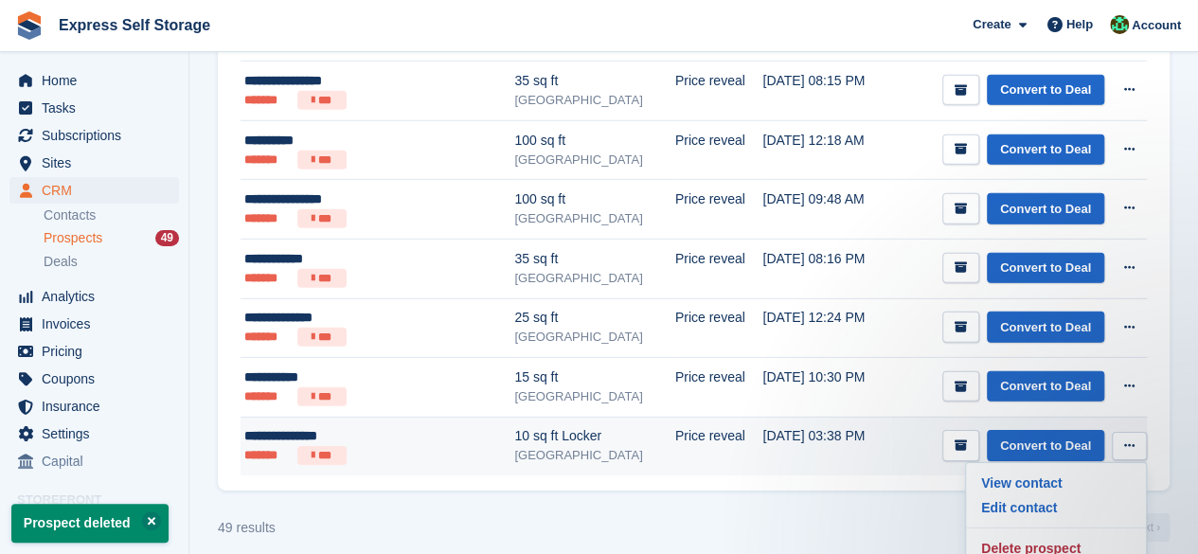
click at [1039, 515] on div "View contact Edit contact Delete prospect" at bounding box center [1056, 515] width 182 height 107
click at [1030, 536] on p "Delete prospect" at bounding box center [1055, 548] width 165 height 25
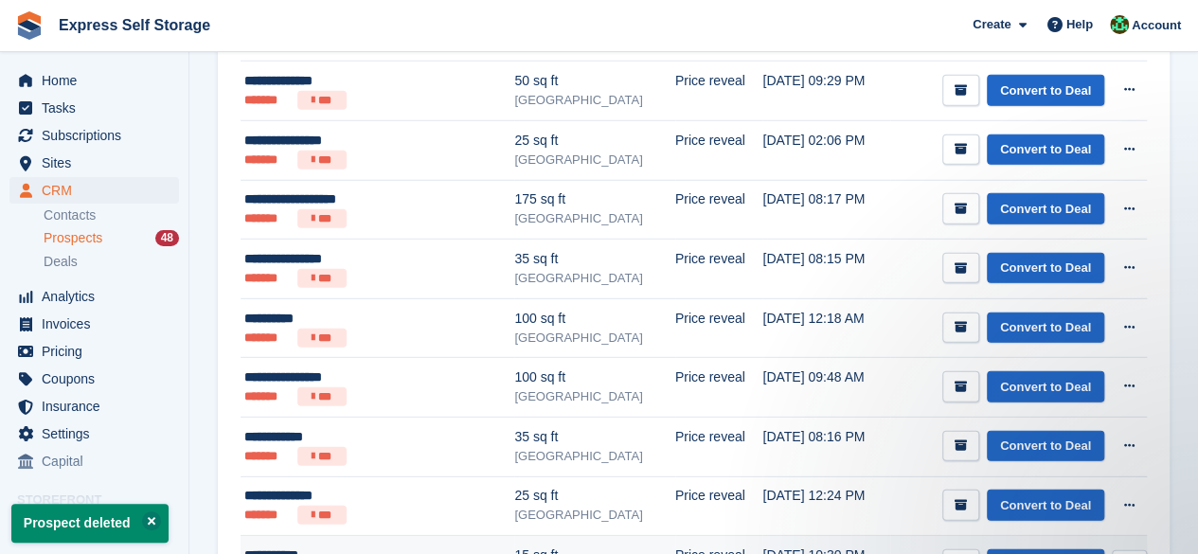
scroll to position [2662, 0]
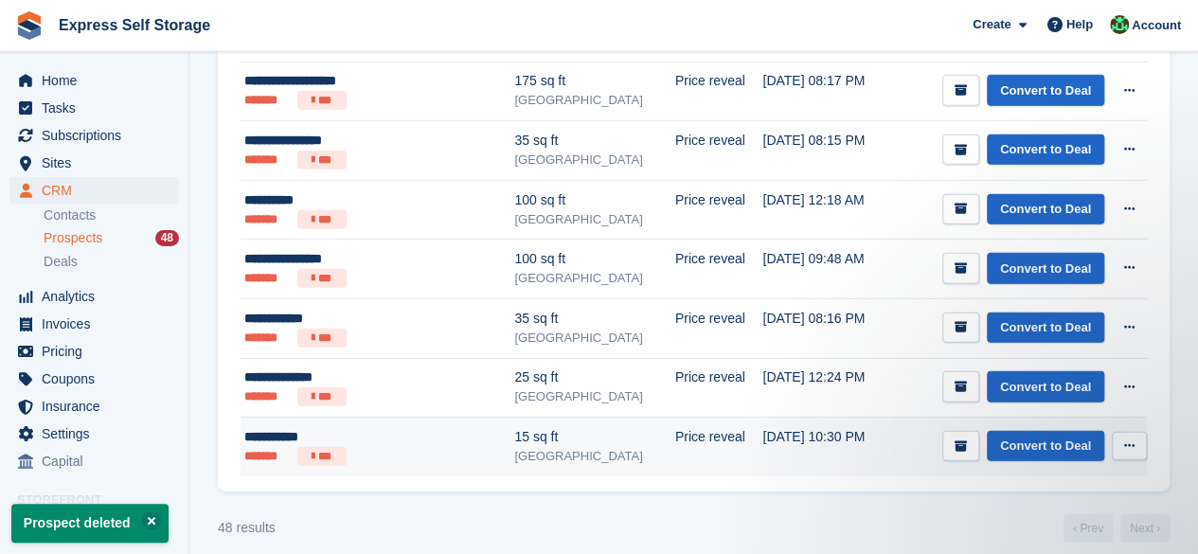
click at [1138, 432] on button at bounding box center [1129, 446] width 35 height 28
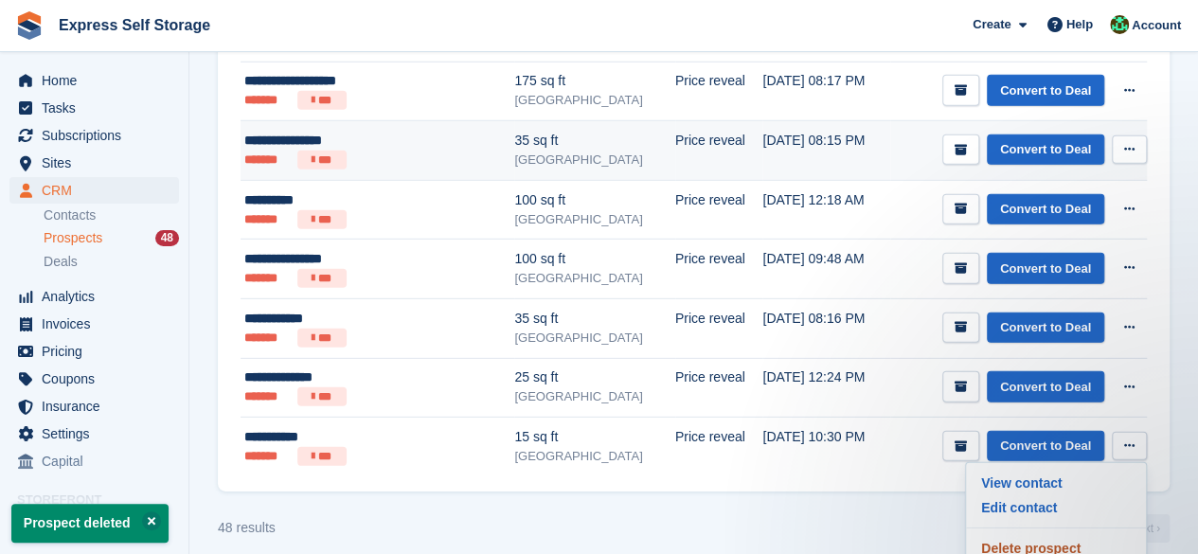
click at [1011, 536] on p "Delete prospect" at bounding box center [1055, 548] width 165 height 25
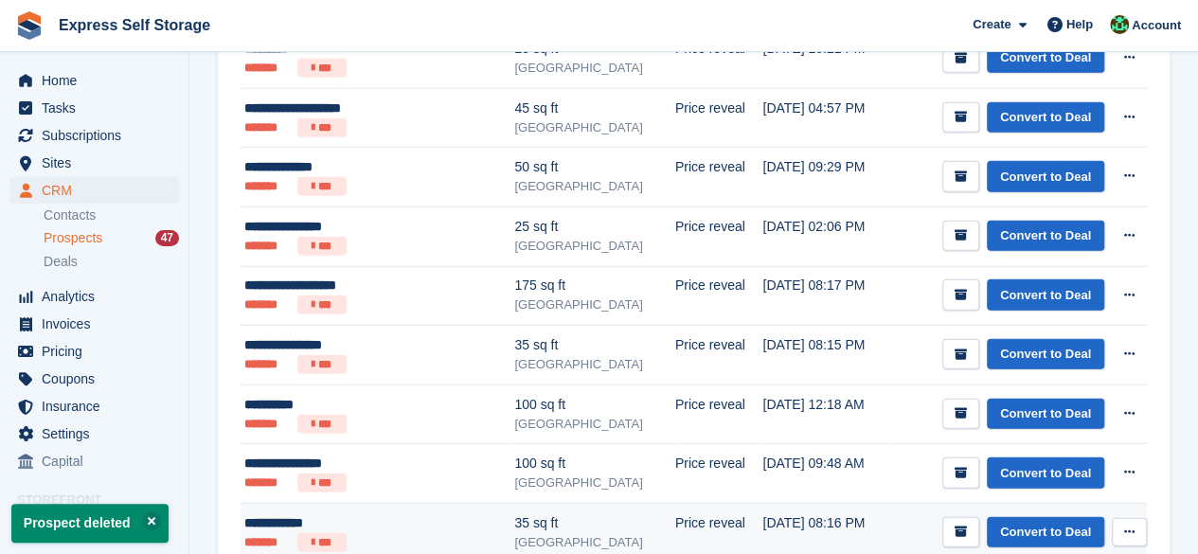
scroll to position [2604, 0]
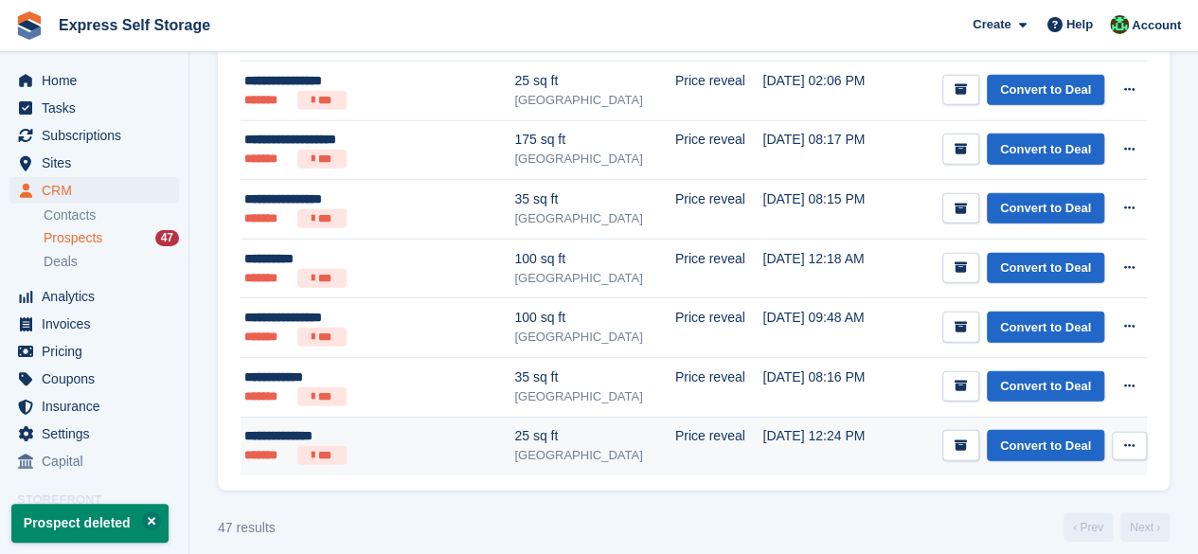
click at [1127, 432] on button at bounding box center [1129, 446] width 35 height 28
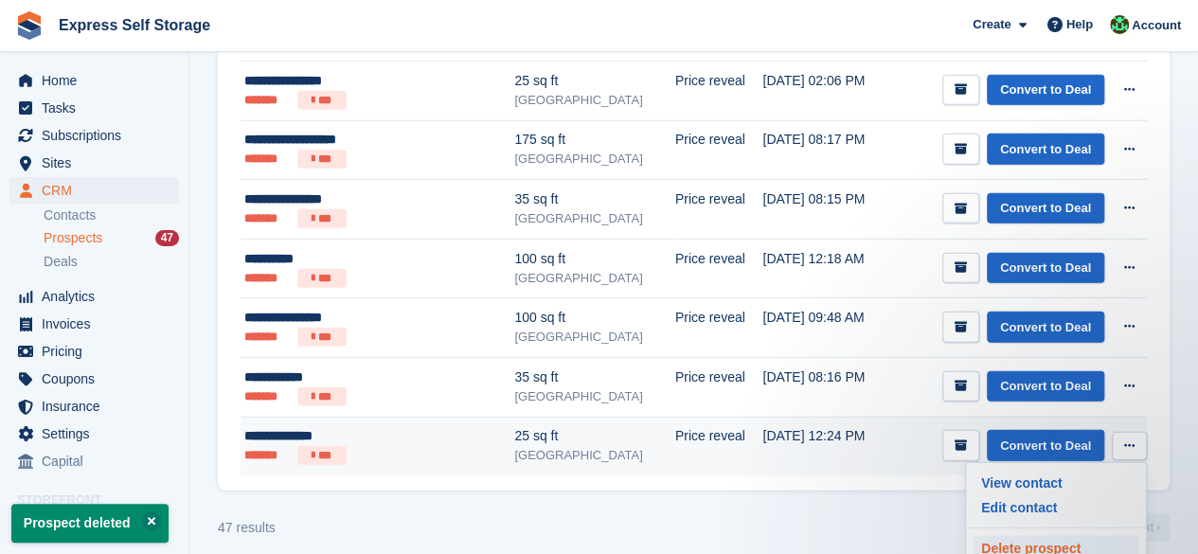
scroll to position [0, 0]
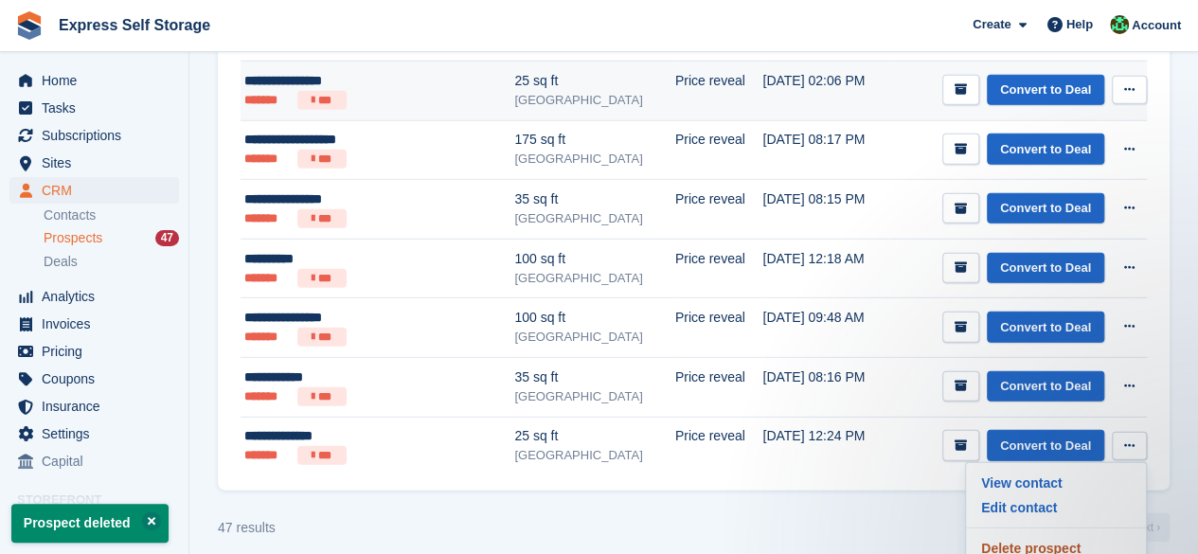
click at [1050, 536] on p "Delete prospect" at bounding box center [1055, 548] width 165 height 25
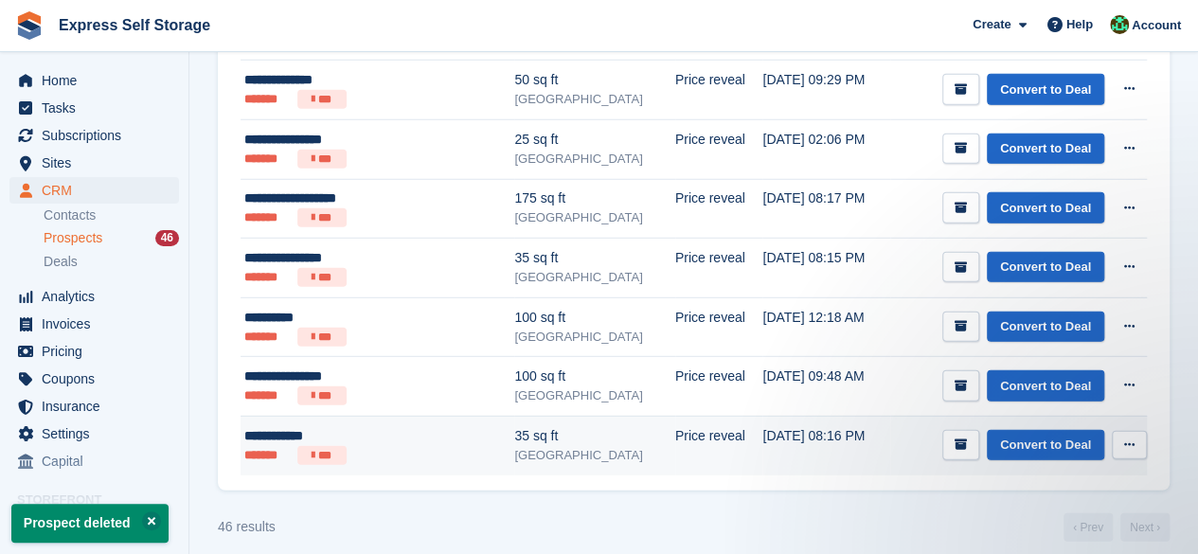
click at [1132, 438] on icon at bounding box center [1129, 444] width 10 height 12
click at [1055, 538] on p "Delete prospect" at bounding box center [1055, 547] width 165 height 25
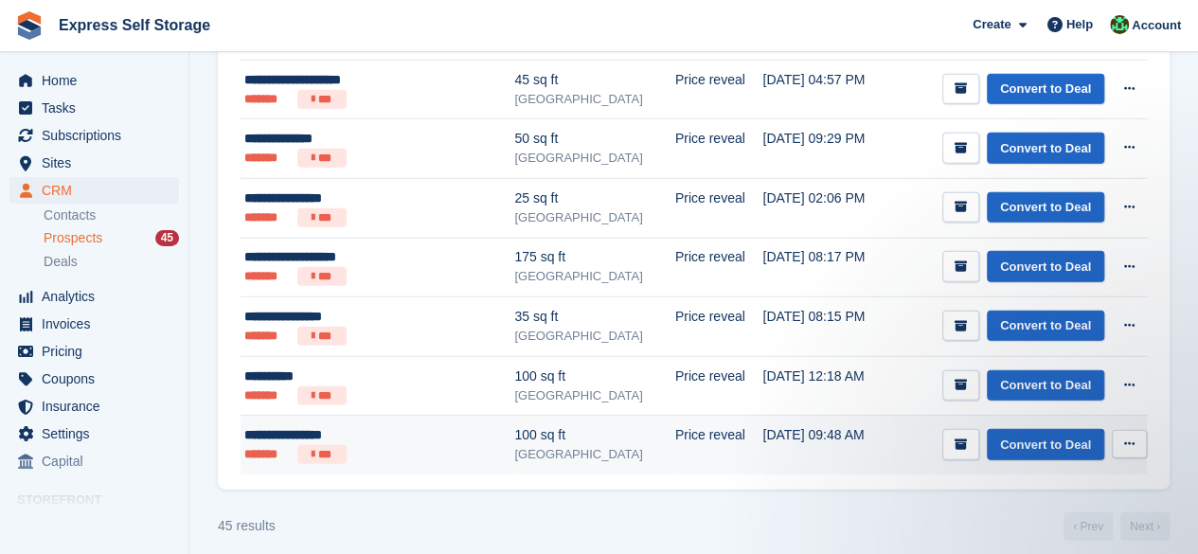
click at [1129, 437] on icon at bounding box center [1129, 443] width 10 height 12
click at [1072, 534] on p "Delete prospect" at bounding box center [1055, 546] width 165 height 25
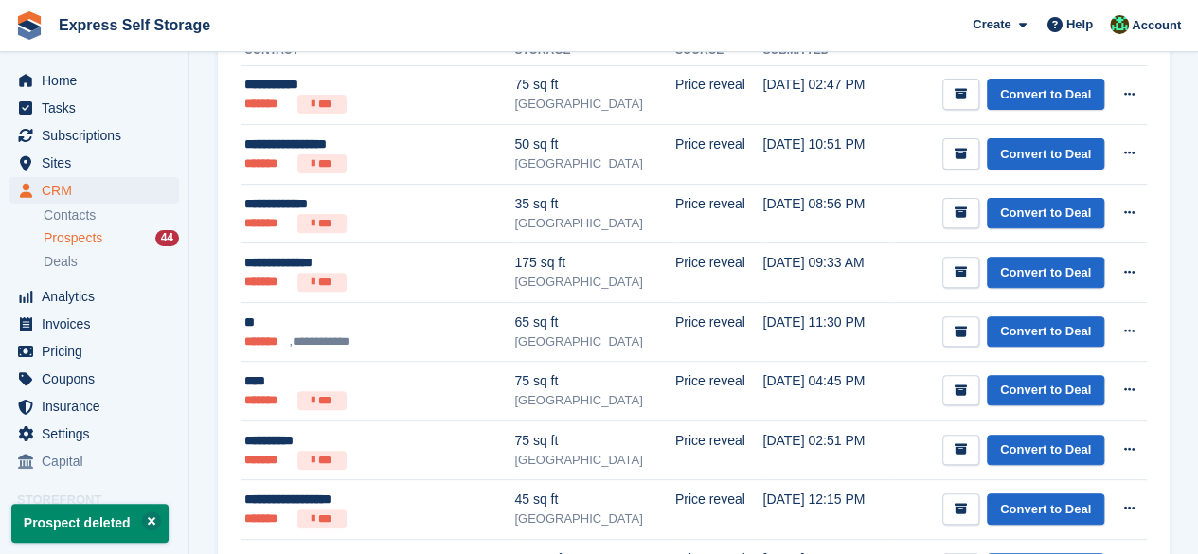
scroll to position [473, 0]
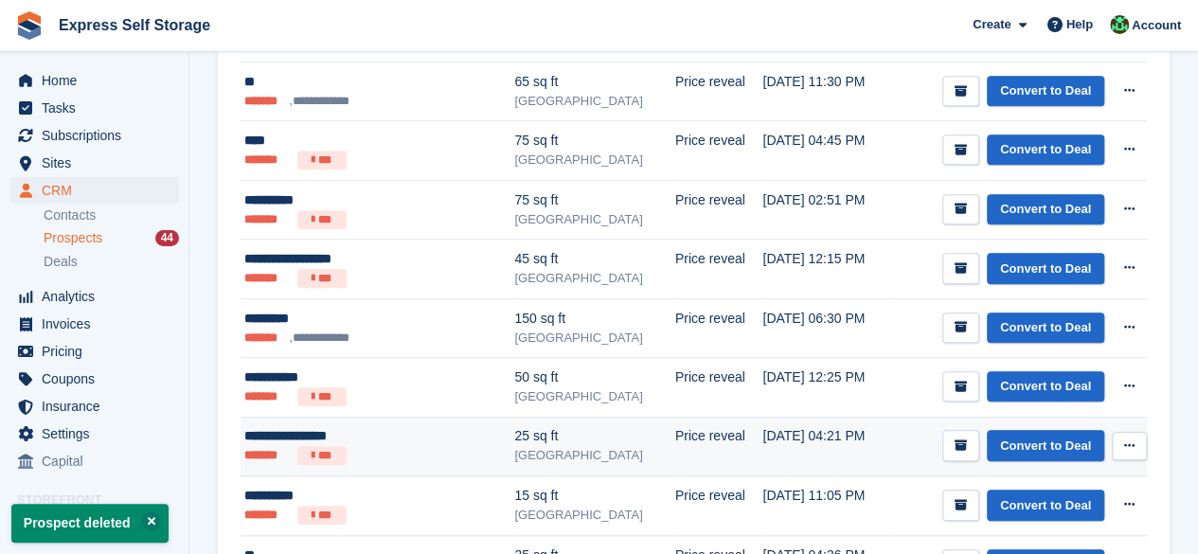
click at [1134, 440] on button at bounding box center [1129, 446] width 35 height 28
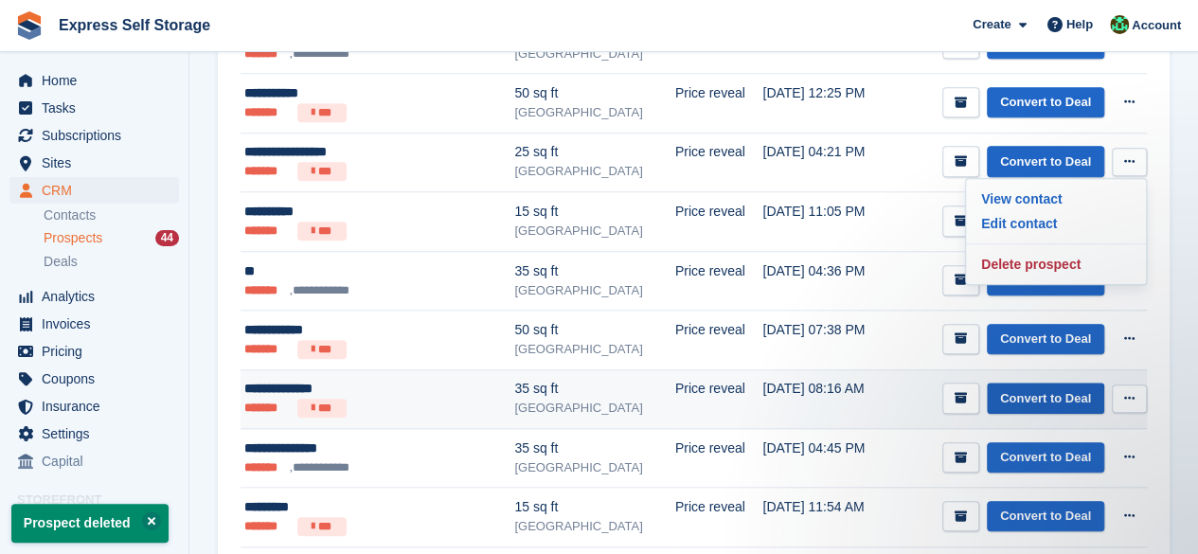
scroll to position [0, 0]
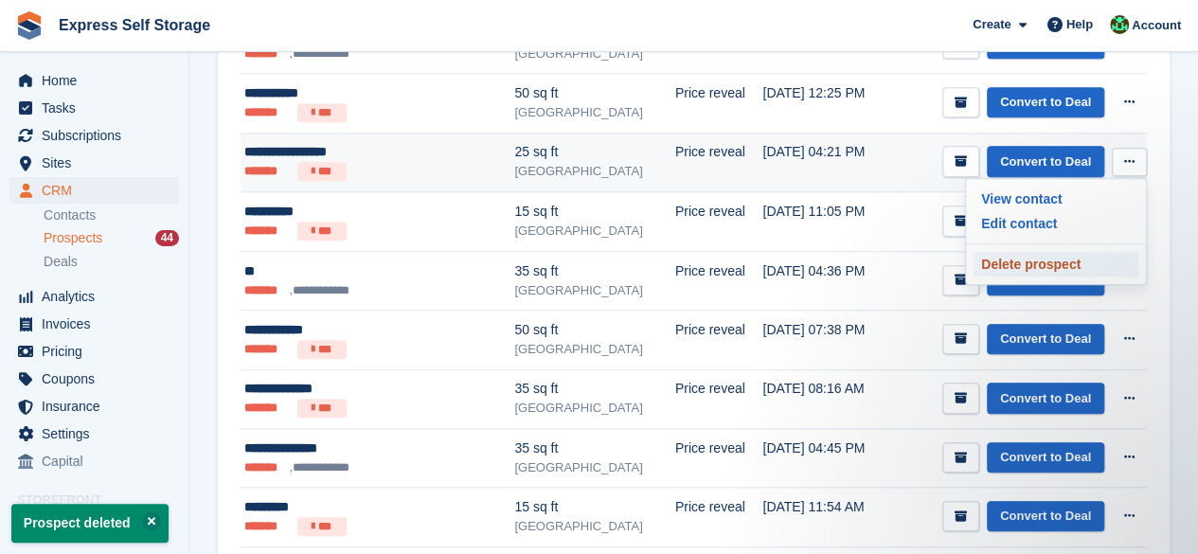
click at [1038, 258] on p "Delete prospect" at bounding box center [1055, 264] width 165 height 25
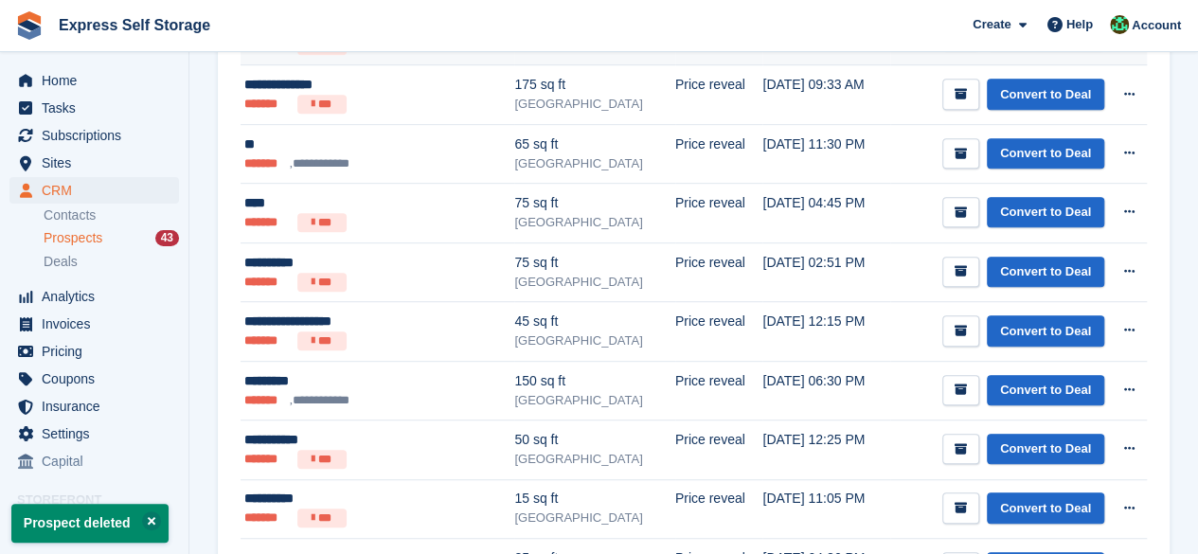
scroll to position [473, 0]
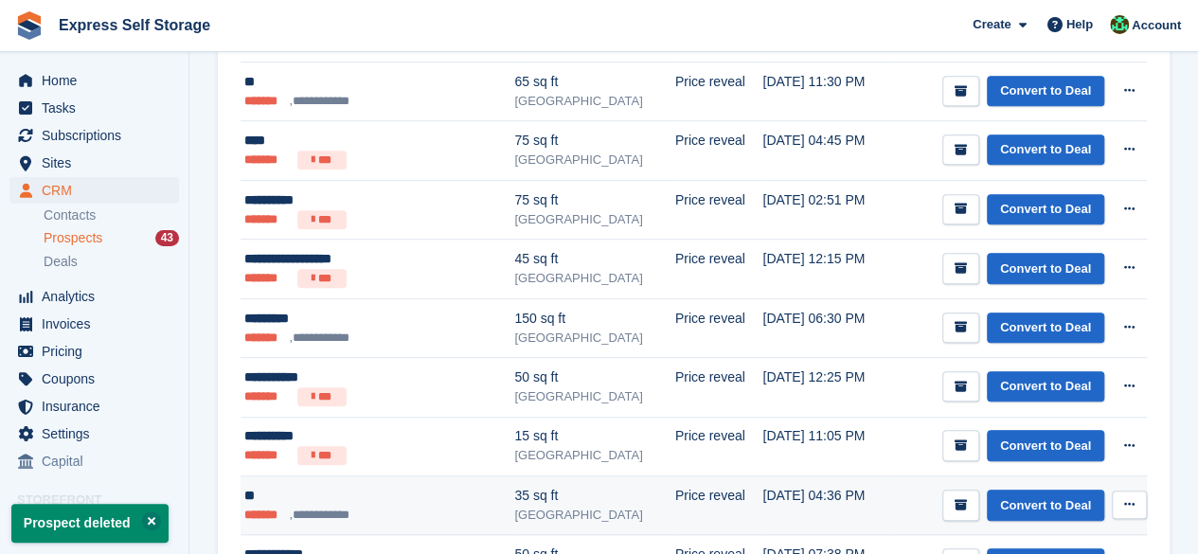
click at [1119, 503] on button at bounding box center [1129, 504] width 35 height 28
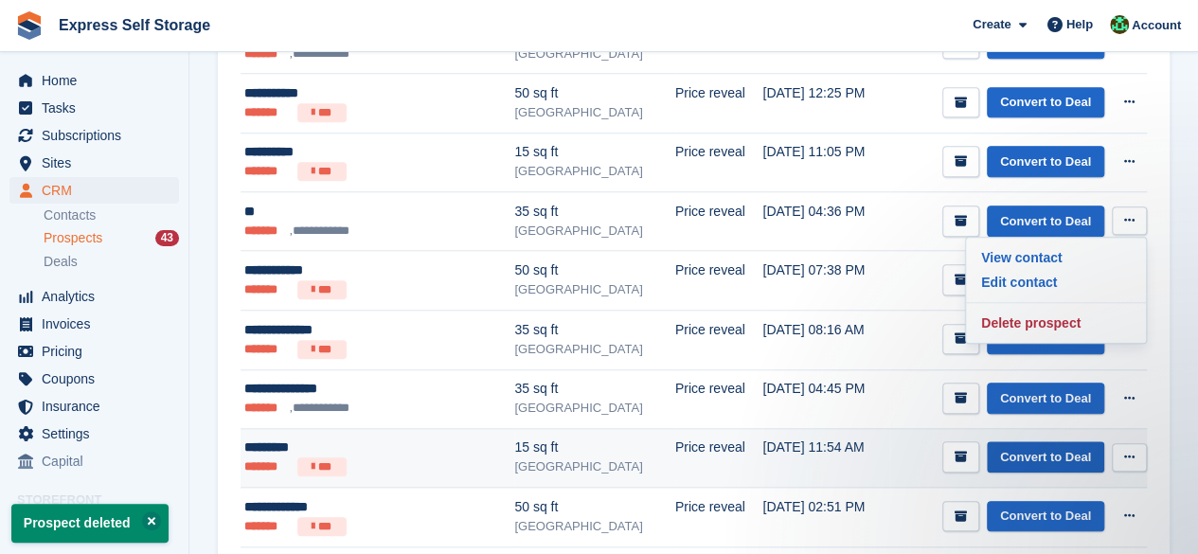
scroll to position [0, 0]
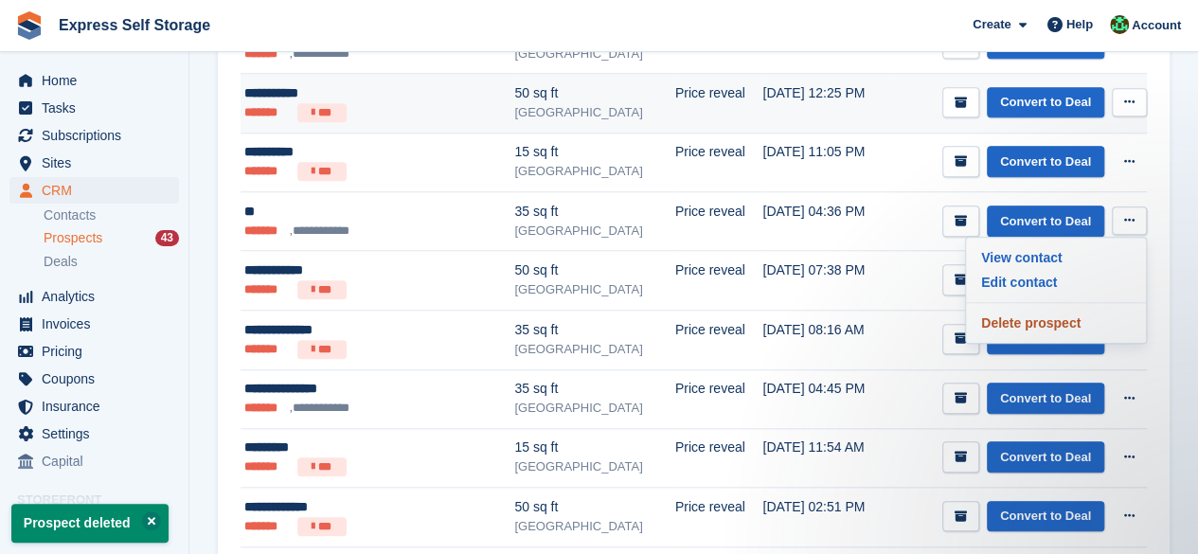
click at [1058, 319] on p "Delete prospect" at bounding box center [1055, 323] width 165 height 25
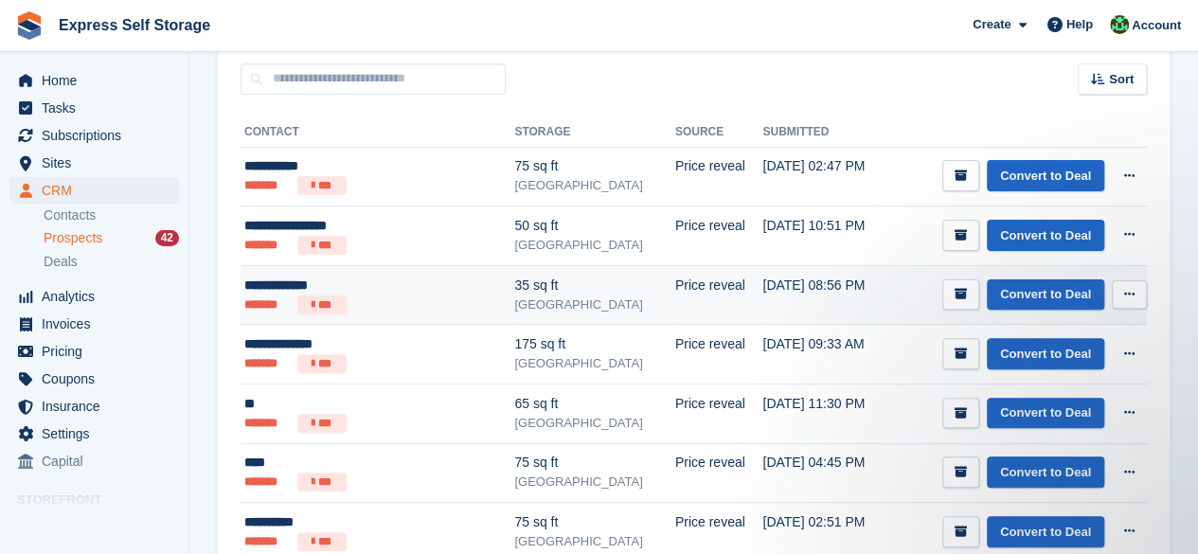
scroll to position [284, 0]
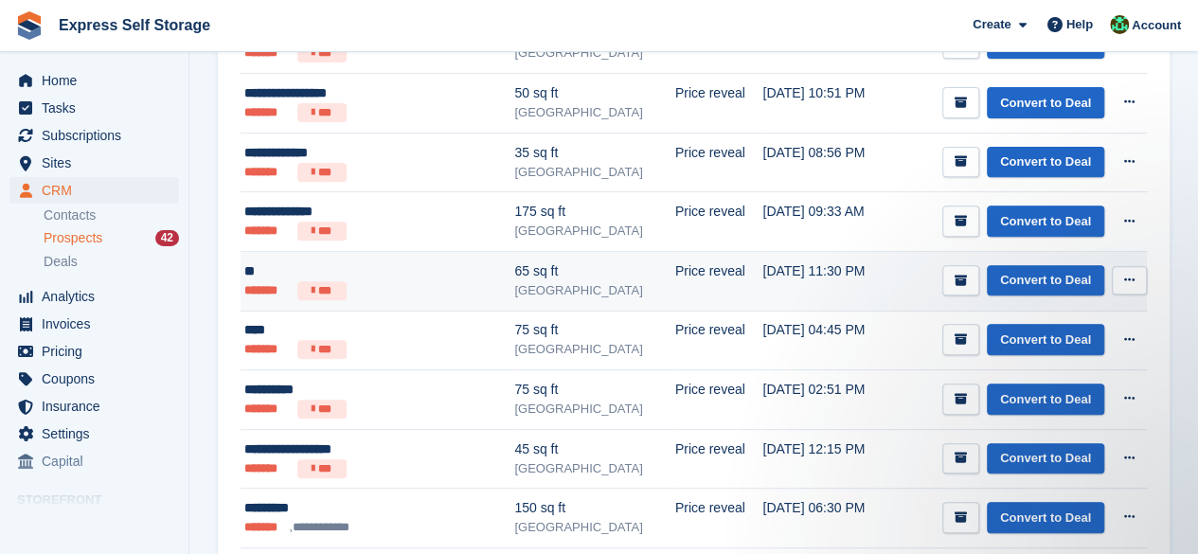
click at [1128, 274] on icon at bounding box center [1129, 280] width 10 height 12
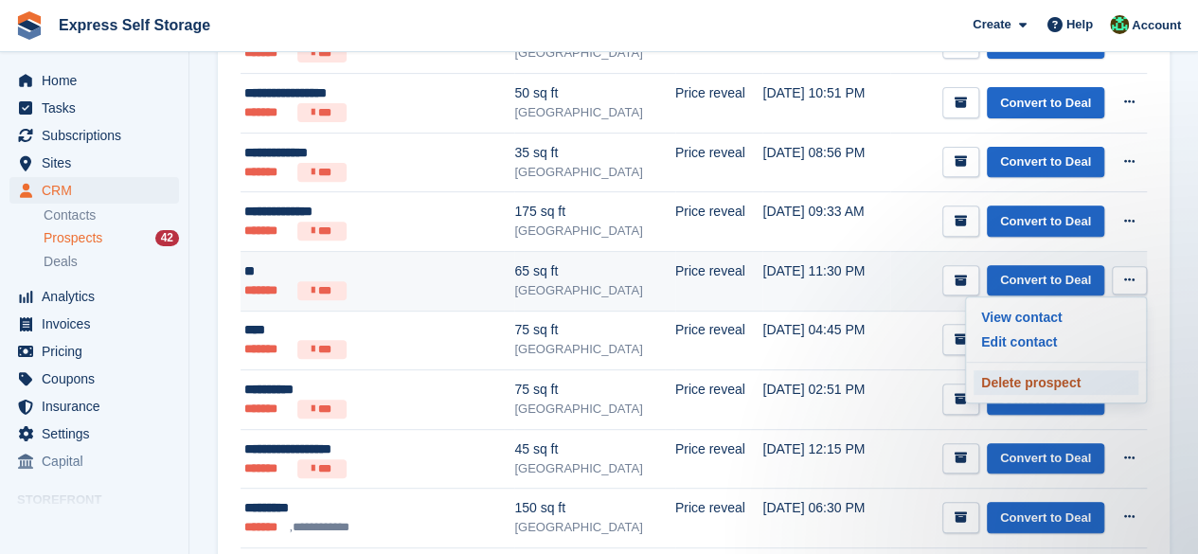
click at [1004, 374] on p "Delete prospect" at bounding box center [1055, 382] width 165 height 25
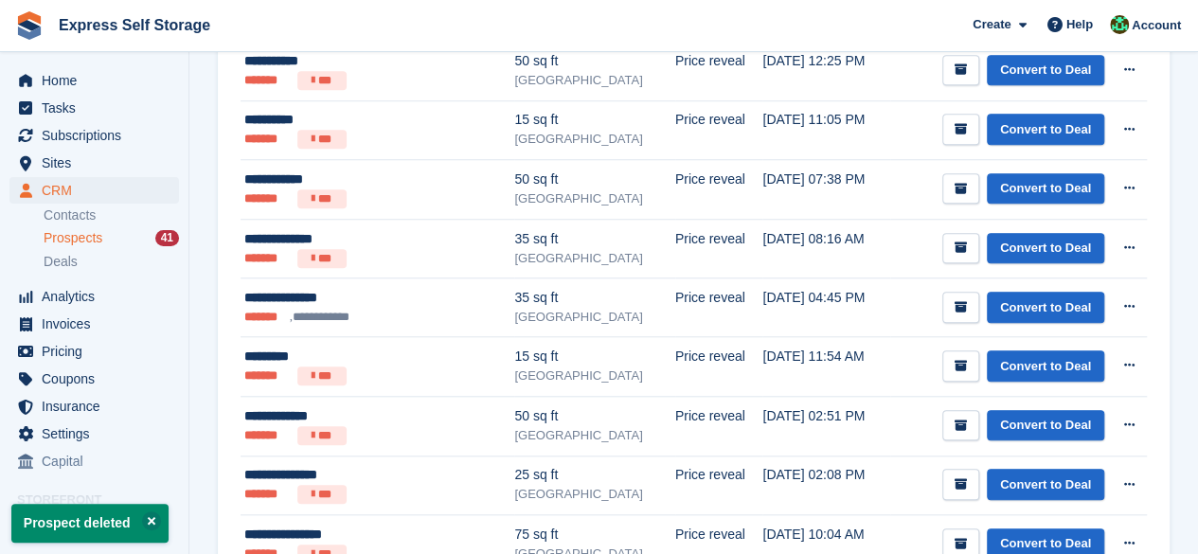
scroll to position [1136, 0]
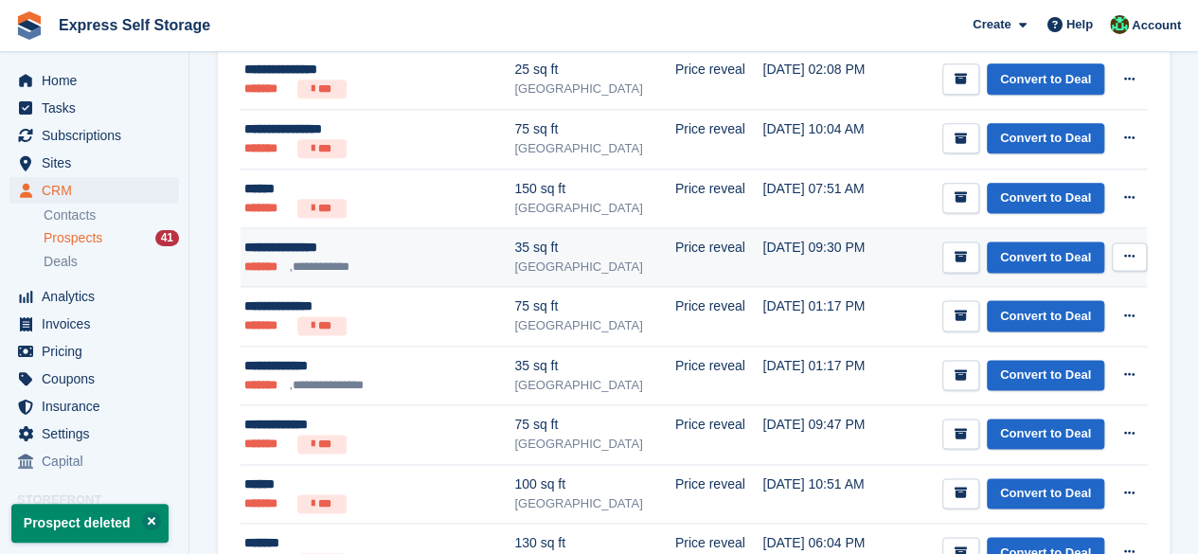
click at [1143, 258] on button at bounding box center [1129, 256] width 35 height 28
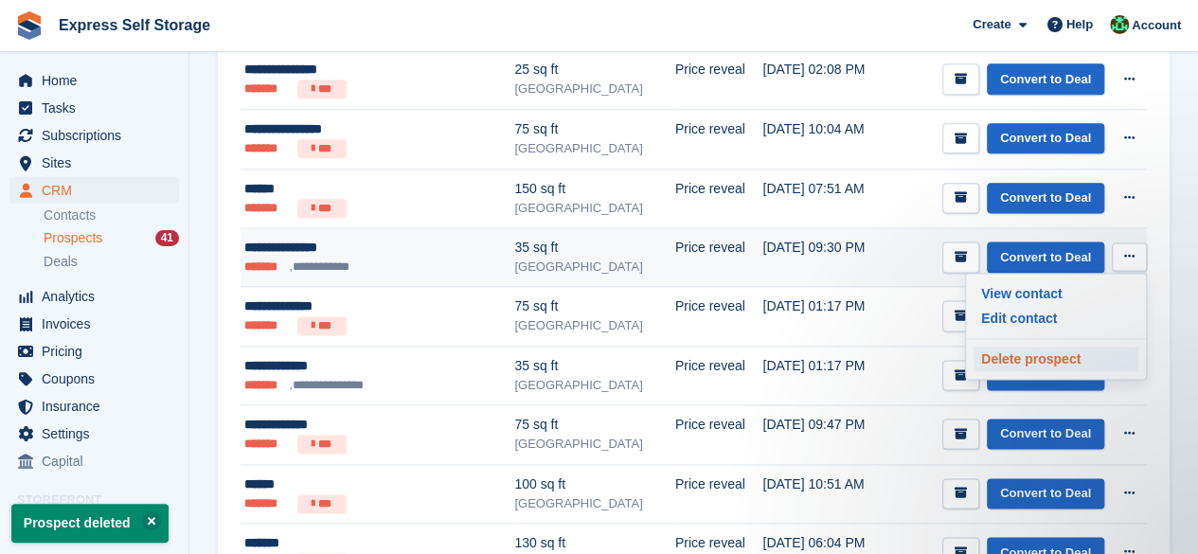
scroll to position [0, 0]
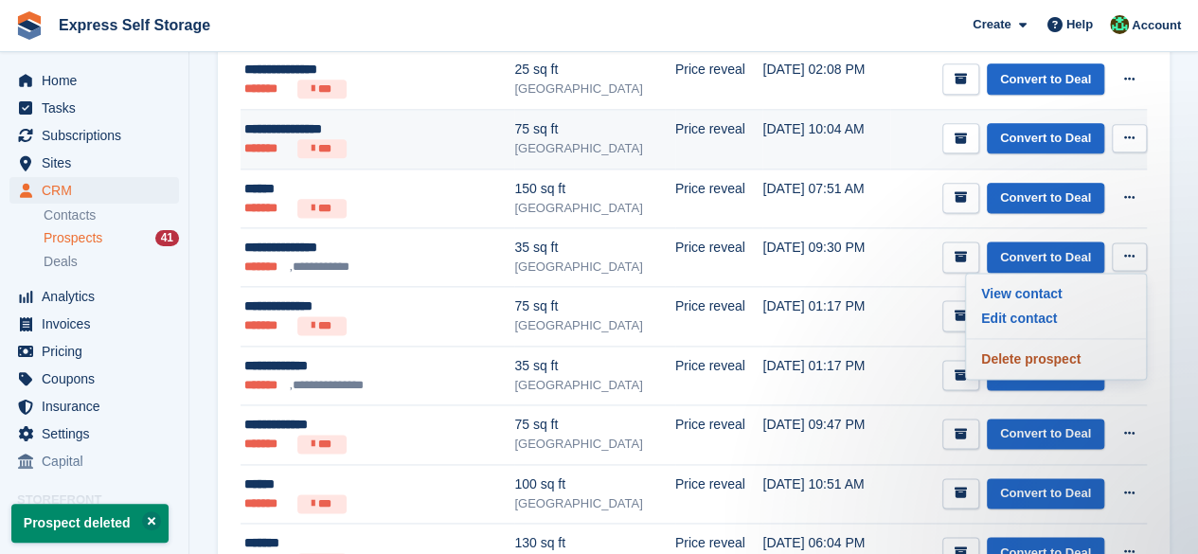
drag, startPoint x: 1026, startPoint y: 349, endPoint x: 685, endPoint y: 108, distance: 417.7
click at [1026, 348] on p "Delete prospect" at bounding box center [1055, 359] width 165 height 25
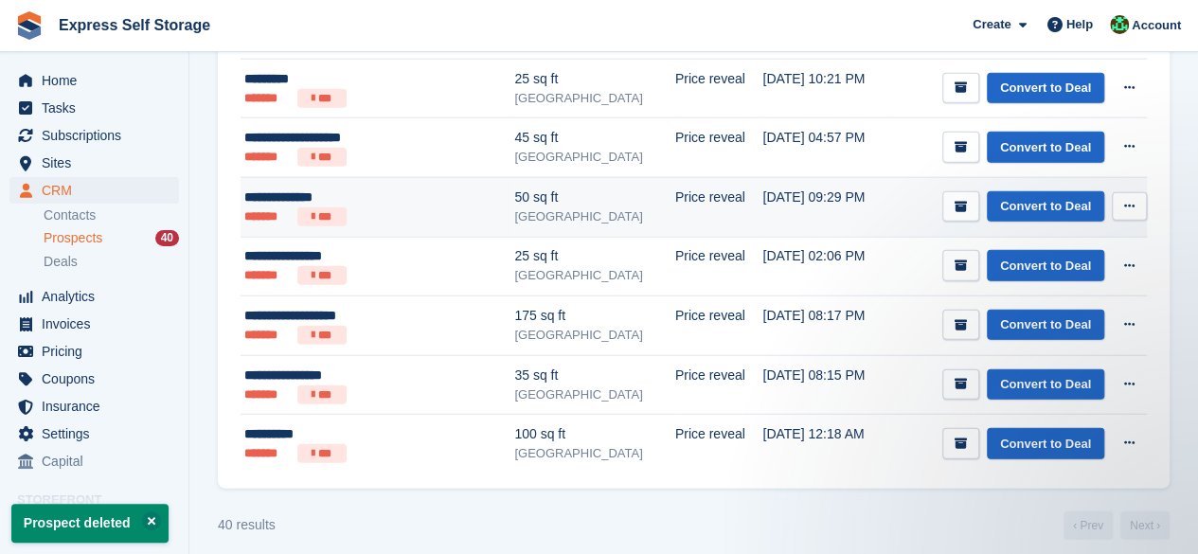
click at [1113, 192] on button at bounding box center [1129, 206] width 35 height 28
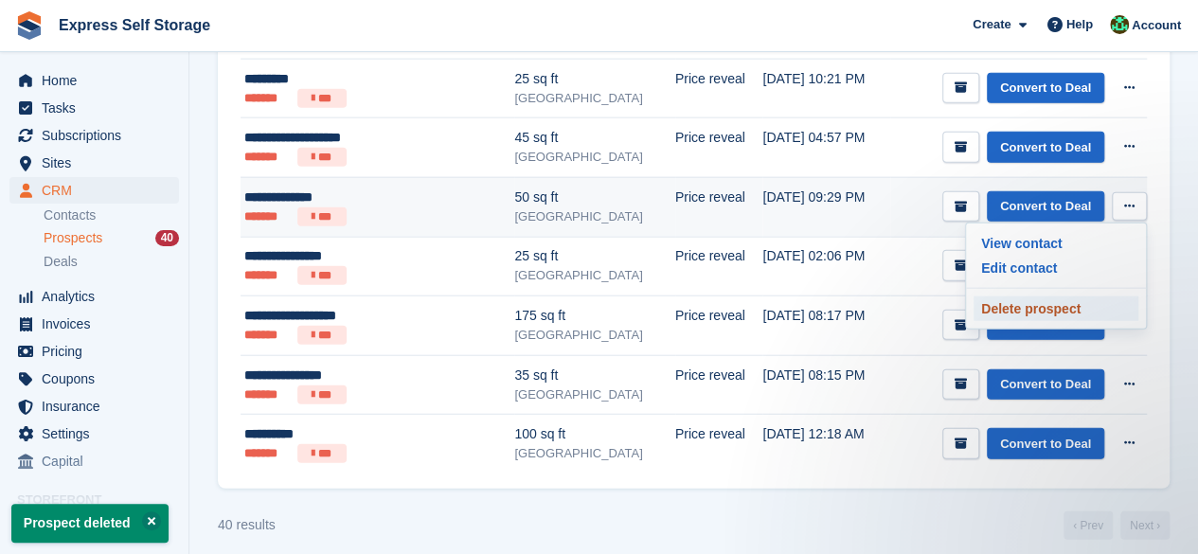
click at [1041, 296] on p "Delete prospect" at bounding box center [1055, 308] width 165 height 25
